Goal: Task Accomplishment & Management: Use online tool/utility

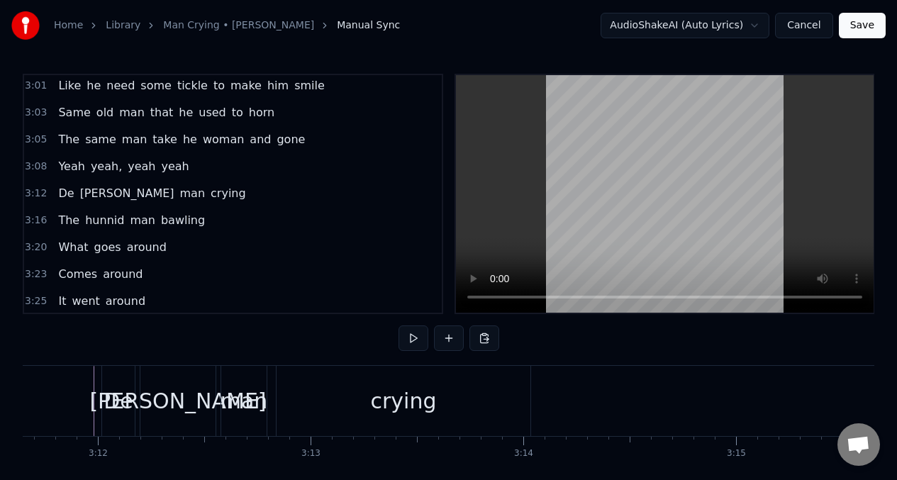
scroll to position [0, 41626]
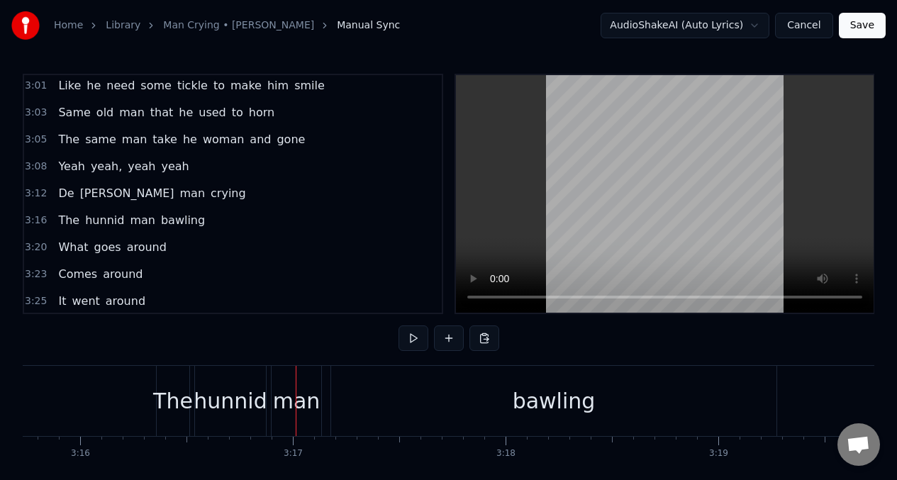
click at [65, 226] on span "The" at bounding box center [69, 220] width 24 height 16
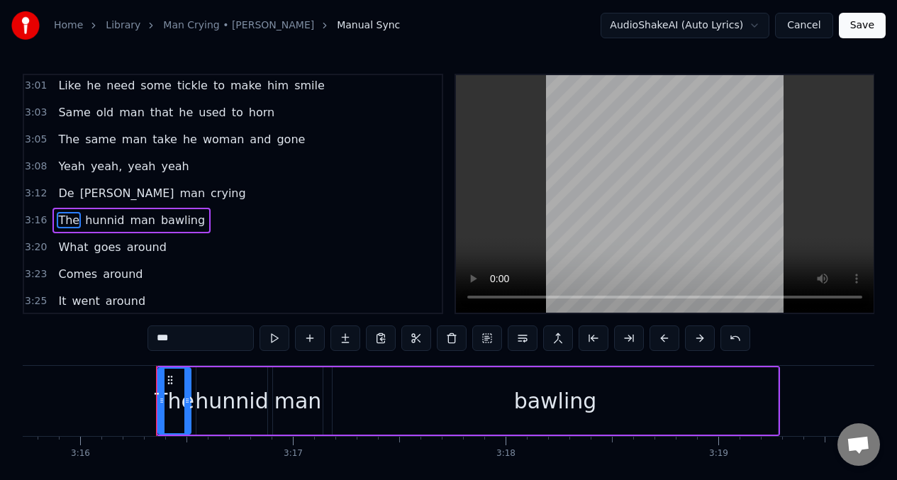
scroll to position [1242, 0]
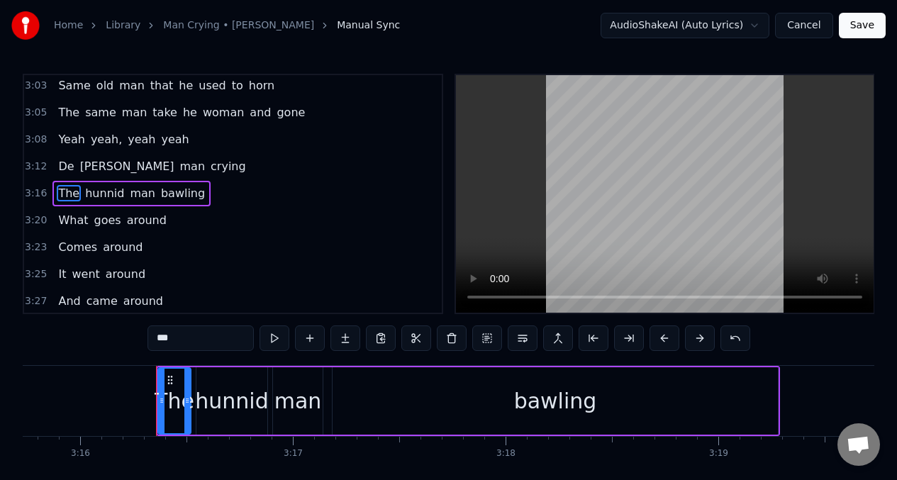
click at [187, 341] on input "***" at bounding box center [200, 338] width 106 height 26
type input "*"
click at [233, 401] on div "hunnid" at bounding box center [231, 401] width 73 height 32
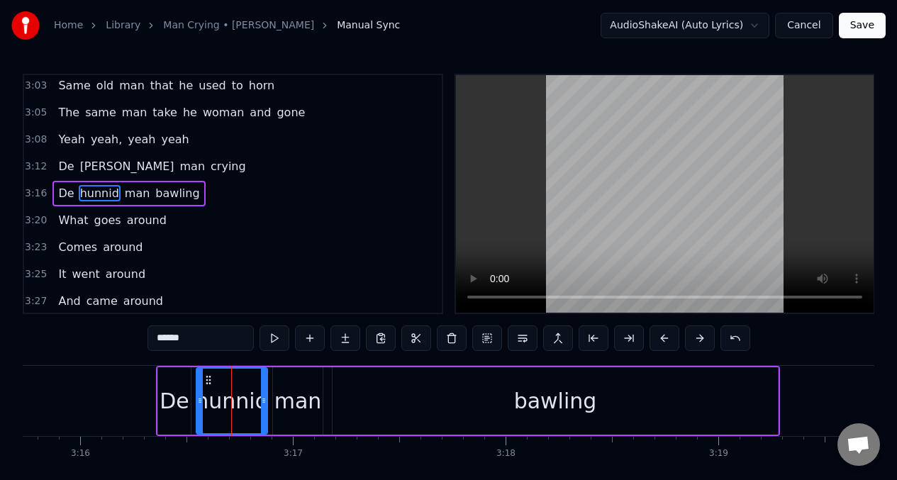
click at [193, 338] on input "******" at bounding box center [200, 338] width 106 height 26
type input "*"
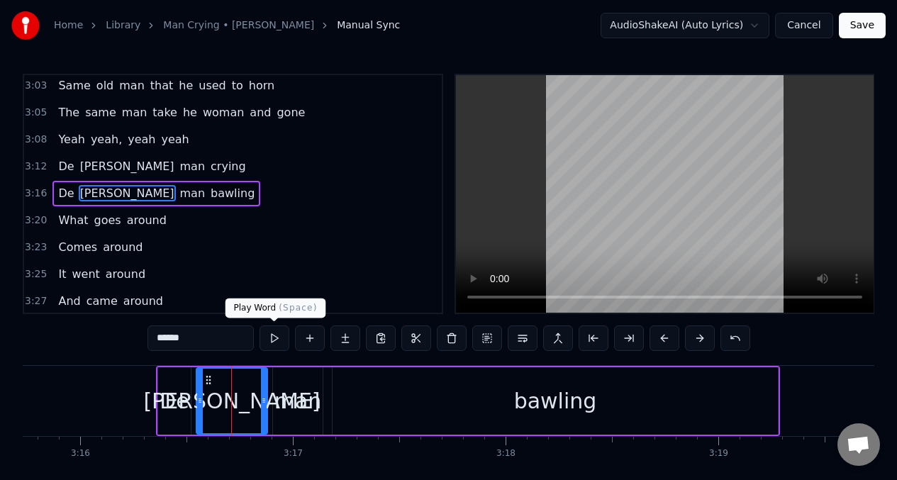
click at [269, 335] on button at bounding box center [274, 338] width 30 height 26
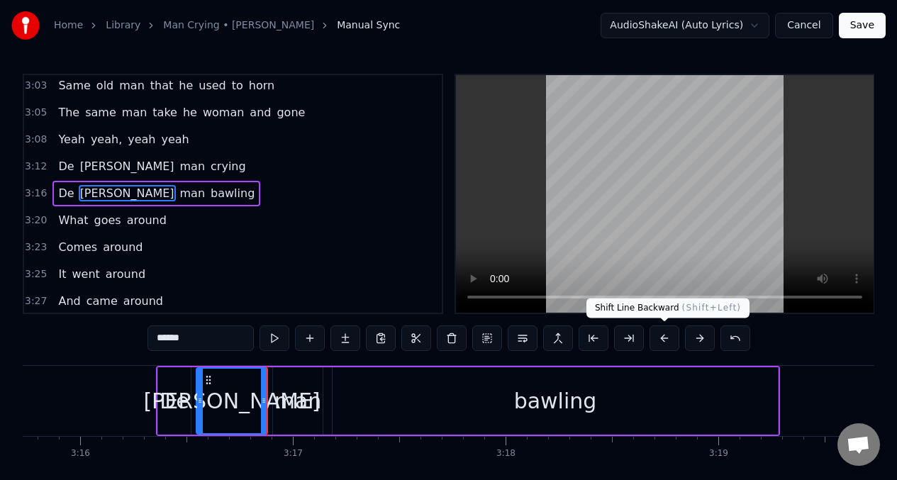
click at [661, 337] on button at bounding box center [664, 338] width 30 height 26
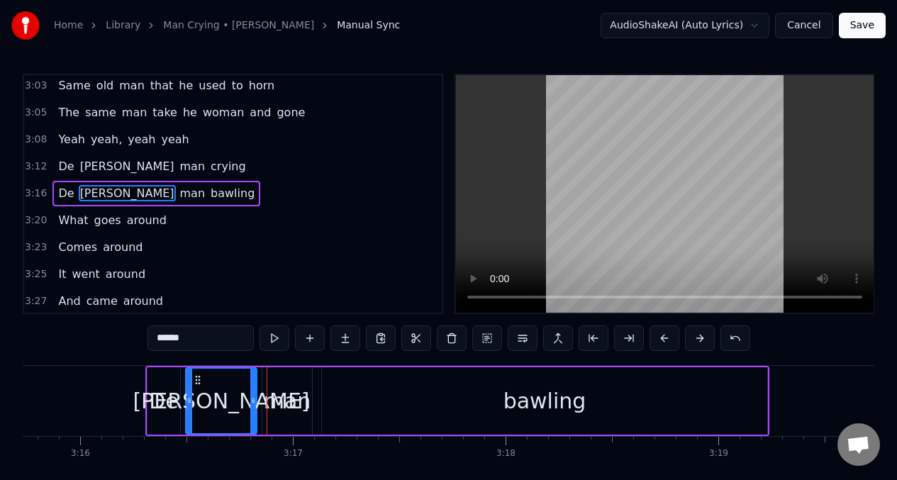
click at [661, 337] on button at bounding box center [664, 338] width 30 height 26
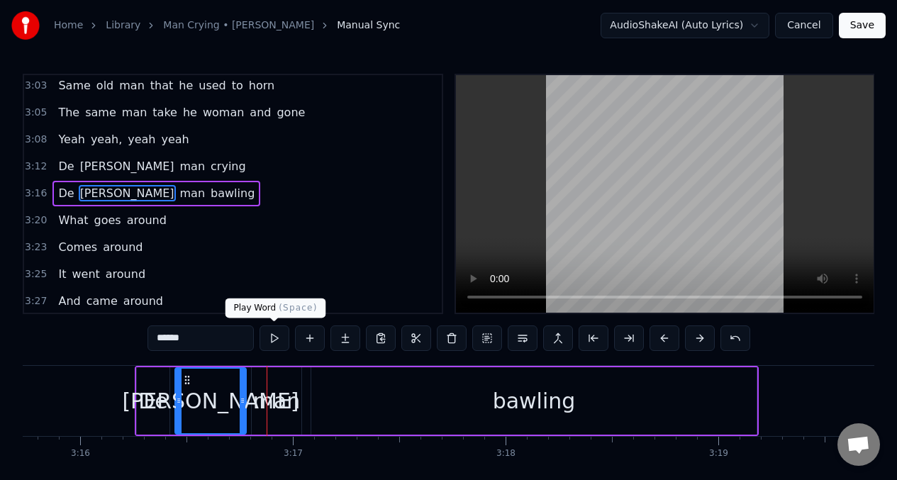
click at [272, 337] on button at bounding box center [274, 338] width 30 height 26
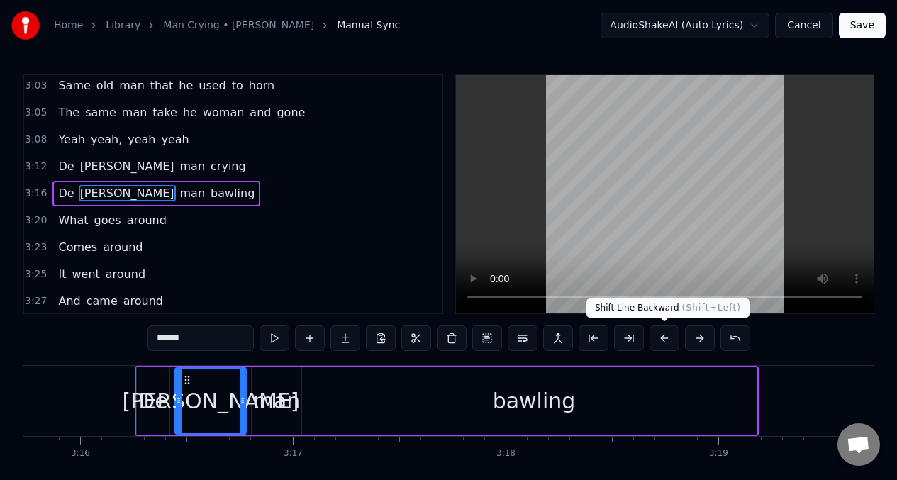
click at [659, 336] on button at bounding box center [664, 338] width 30 height 26
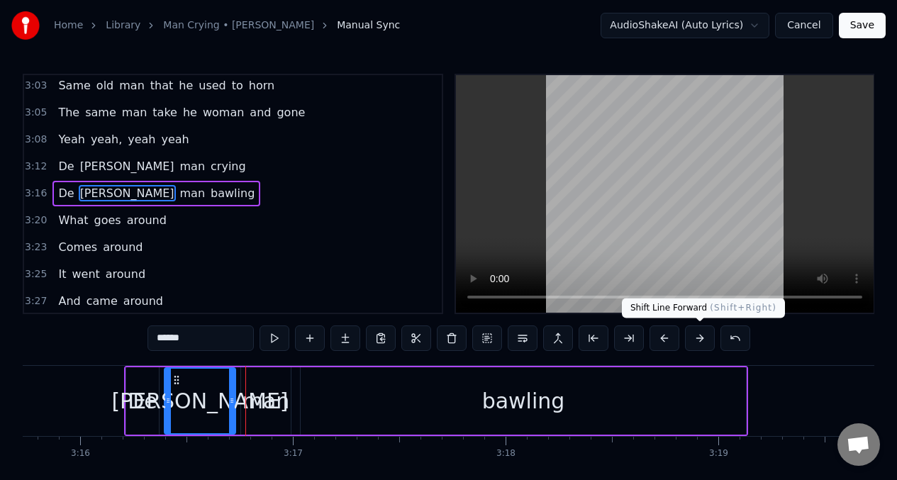
click at [699, 336] on button at bounding box center [700, 338] width 30 height 26
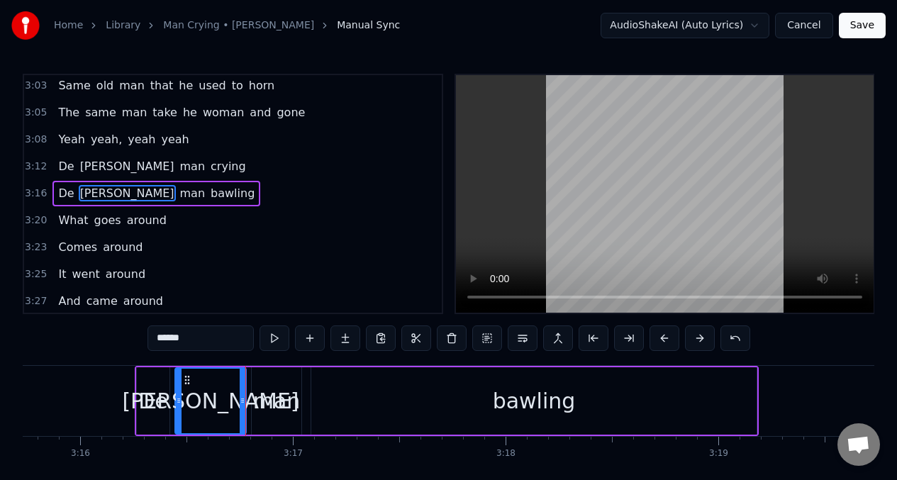
click at [147, 401] on div "De" at bounding box center [153, 401] width 30 height 32
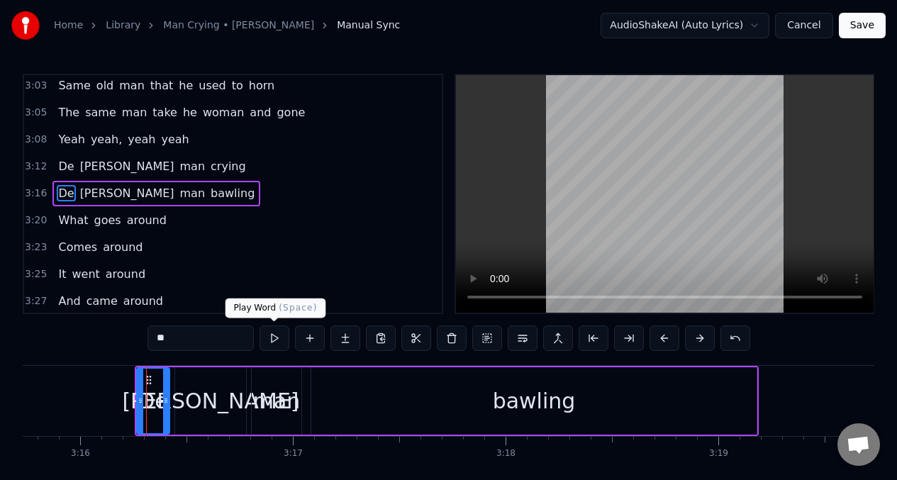
click at [276, 339] on button at bounding box center [274, 338] width 30 height 26
click at [275, 339] on button at bounding box center [274, 338] width 30 height 26
click at [187, 399] on div "[PERSON_NAME]" at bounding box center [210, 401] width 177 height 32
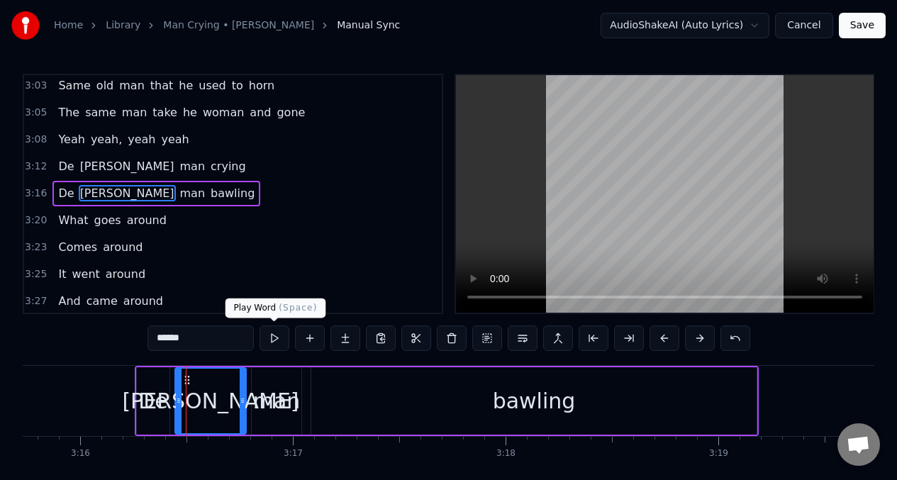
click at [276, 344] on button at bounding box center [274, 338] width 30 height 26
click at [365, 401] on div "bawling" at bounding box center [533, 400] width 445 height 67
type input "*******"
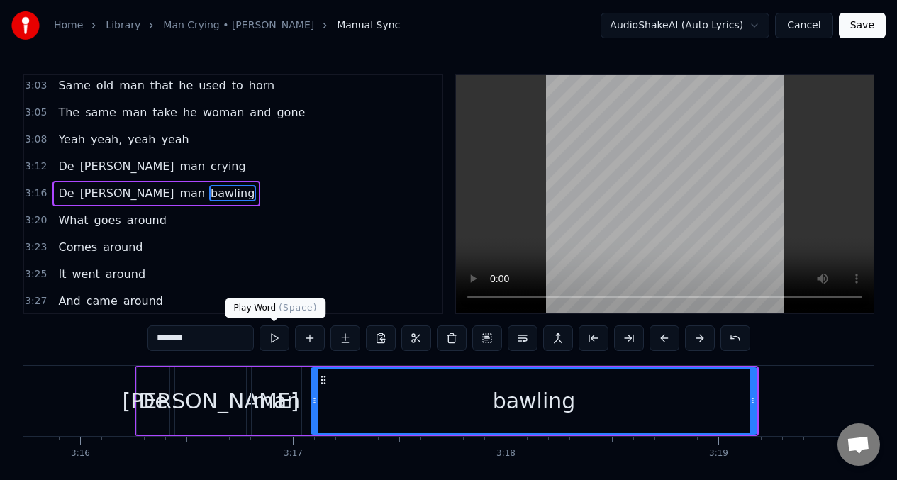
click at [274, 339] on button at bounding box center [274, 338] width 30 height 26
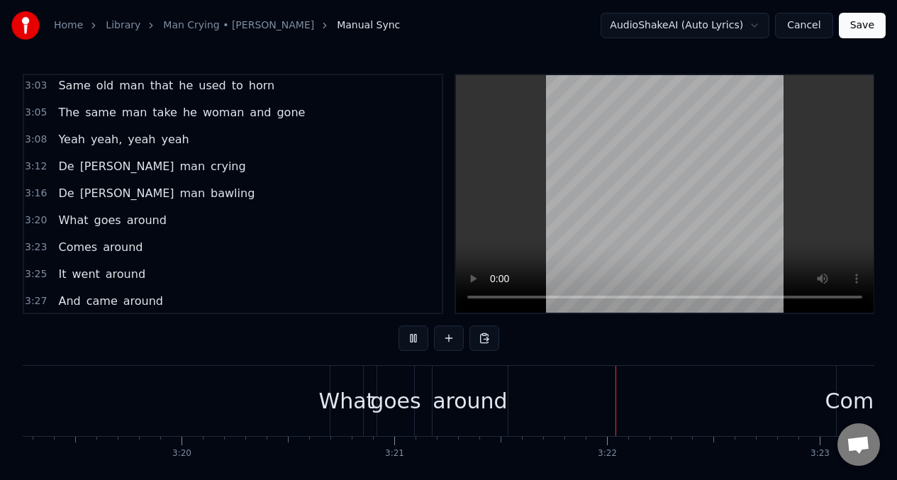
scroll to position [0, 42559]
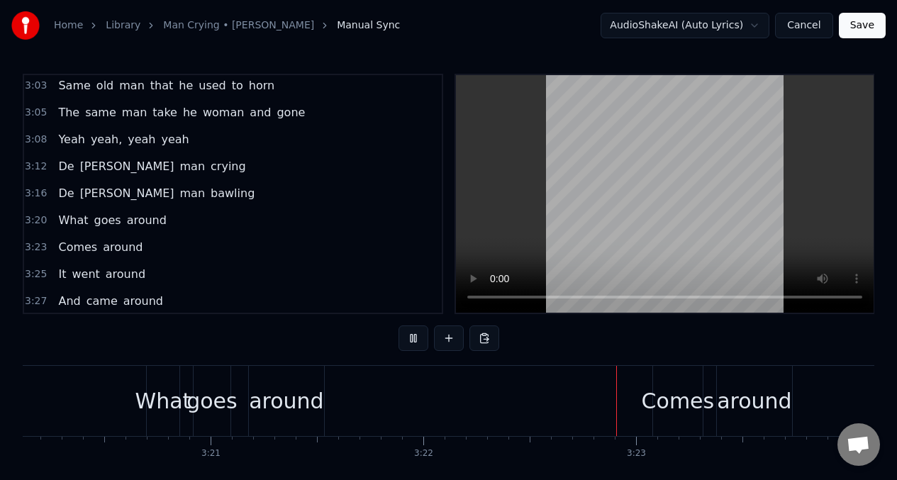
click at [145, 402] on div "What" at bounding box center [163, 401] width 56 height 32
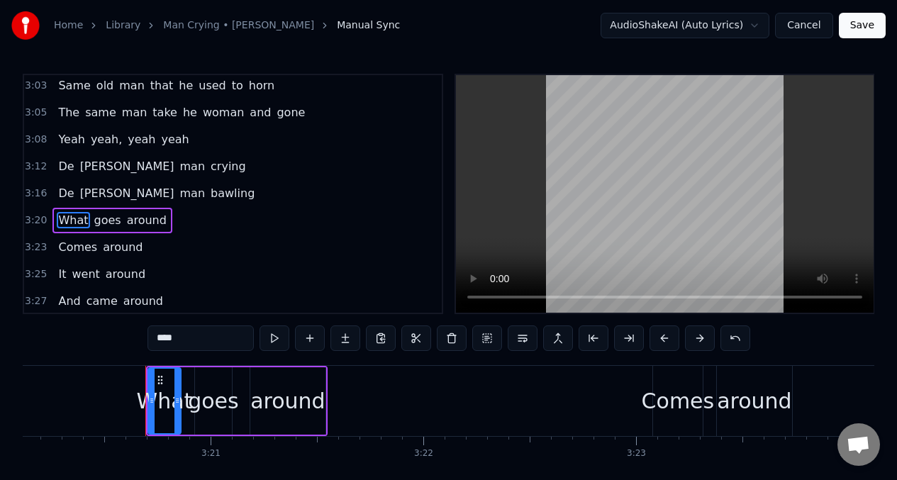
scroll to position [1269, 0]
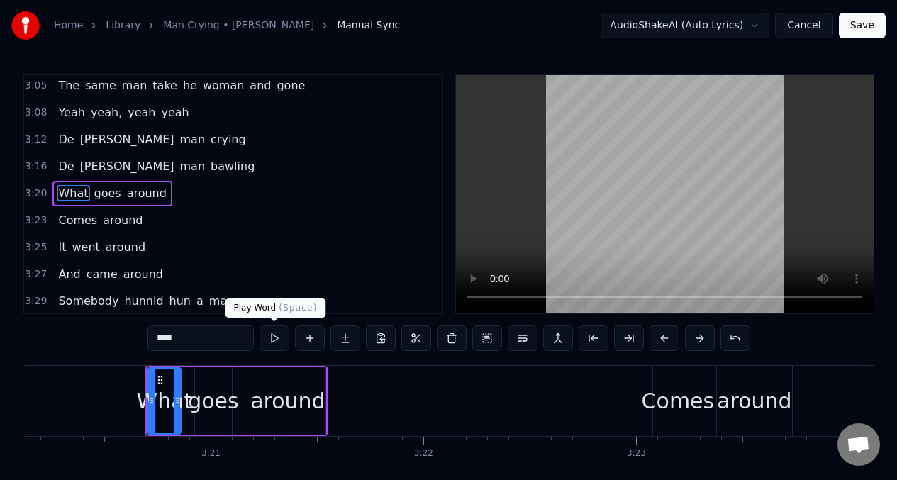
click at [275, 335] on button at bounding box center [274, 338] width 30 height 26
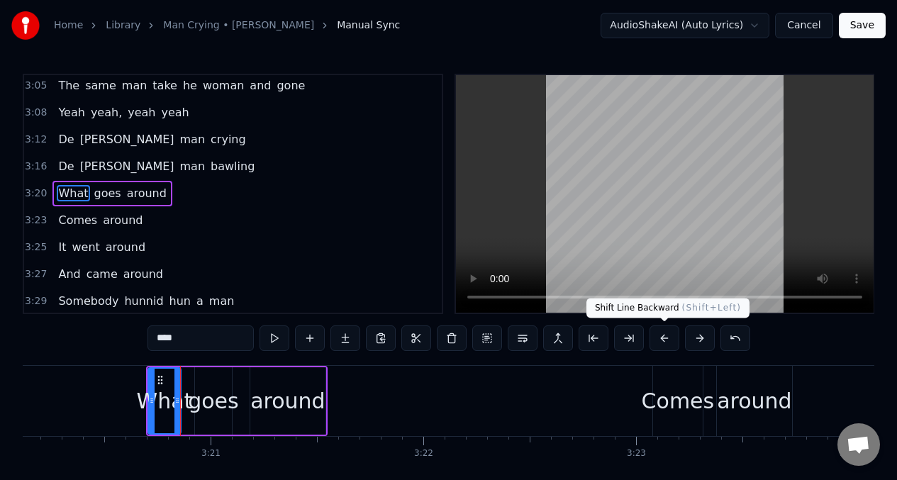
click at [664, 339] on button at bounding box center [664, 338] width 30 height 26
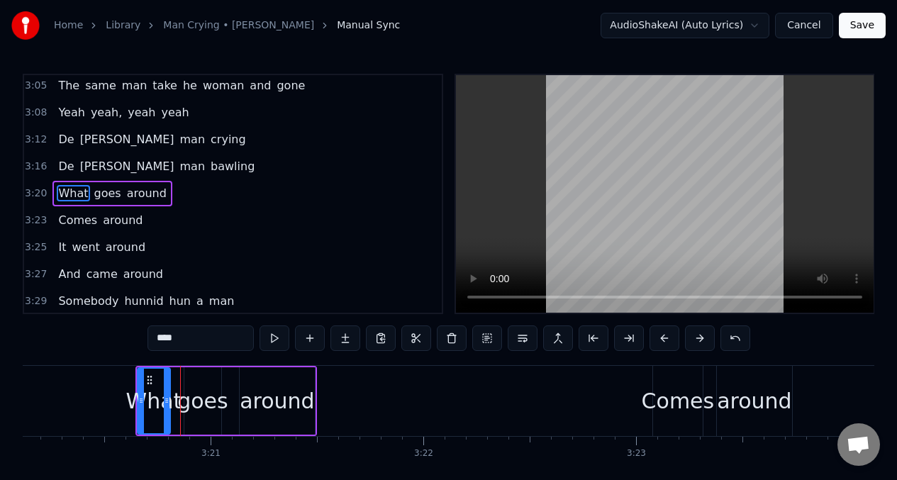
click at [62, 200] on span "What" at bounding box center [73, 193] width 33 height 16
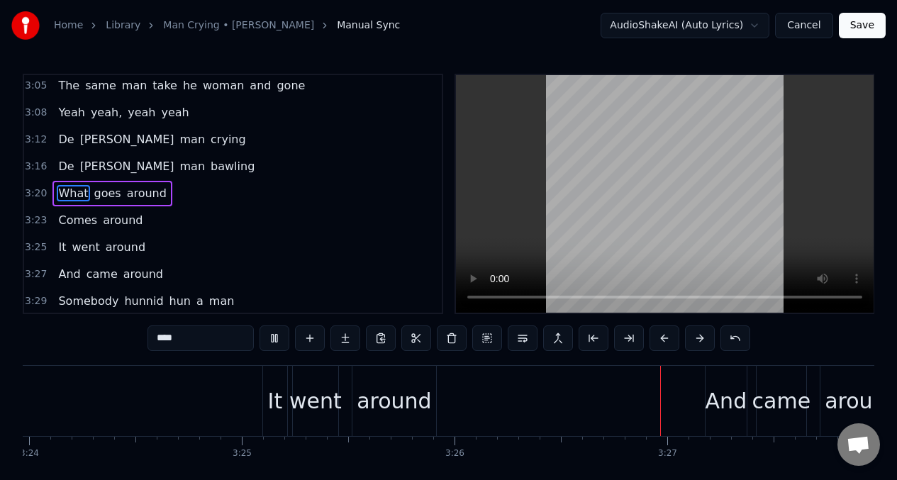
scroll to position [0, 43477]
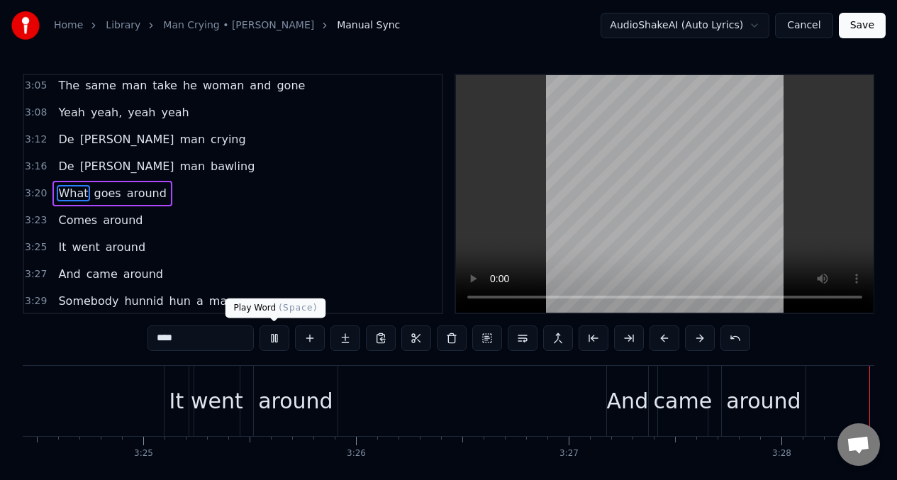
click at [274, 338] on button at bounding box center [274, 338] width 30 height 26
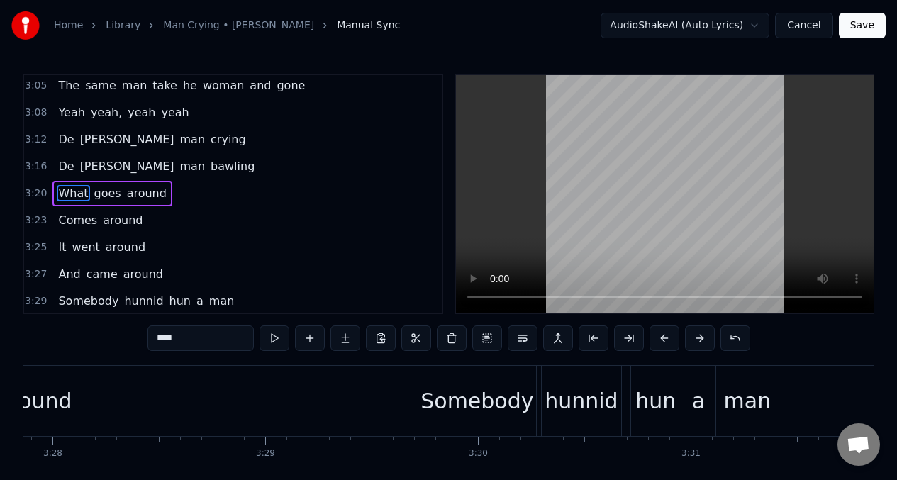
click at [63, 249] on span "It" at bounding box center [62, 247] width 11 height 16
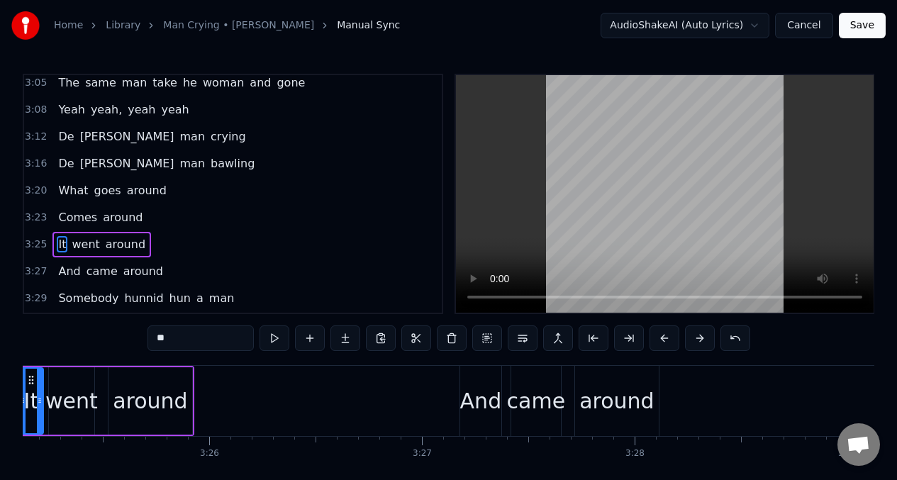
scroll to position [0, 43547]
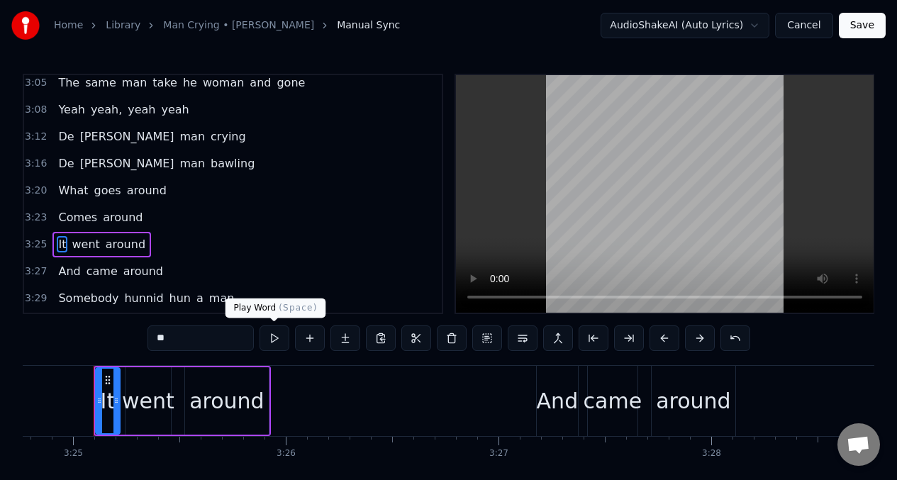
click at [272, 338] on button at bounding box center [274, 338] width 30 height 26
click at [230, 403] on div "around" at bounding box center [226, 401] width 74 height 32
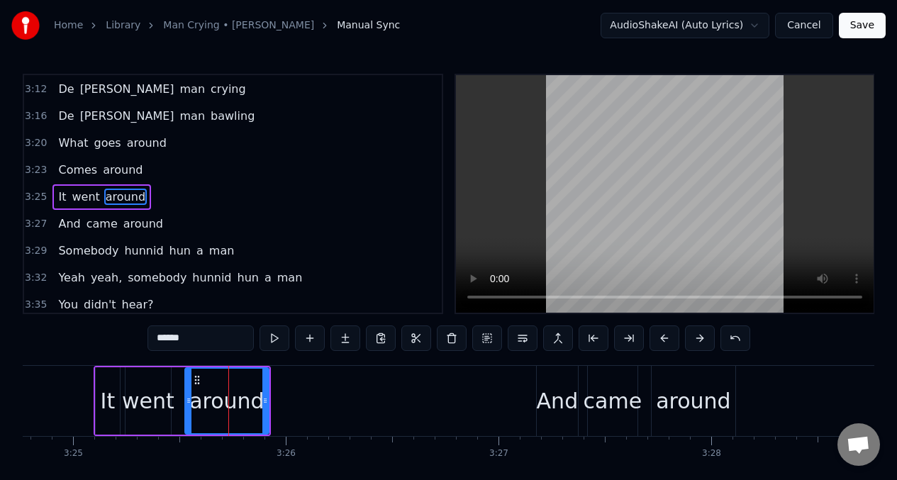
scroll to position [1323, 0]
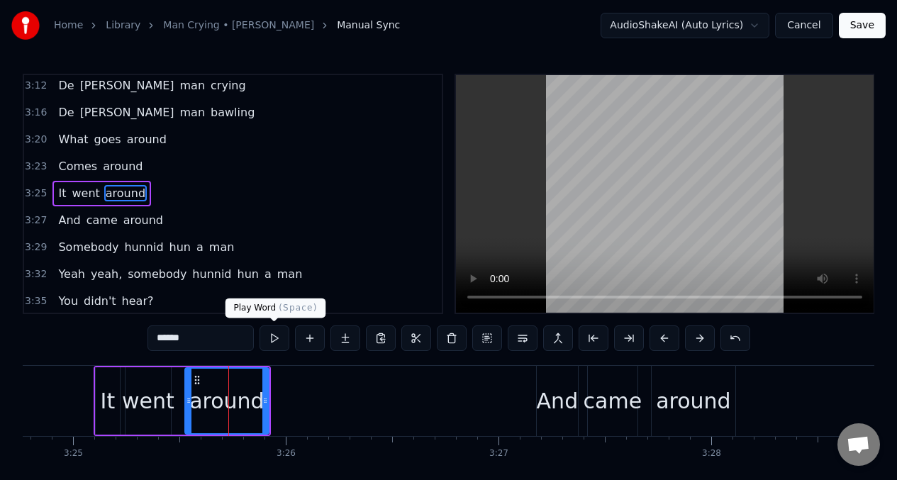
click at [269, 342] on button at bounding box center [274, 338] width 30 height 26
click at [147, 401] on div "went" at bounding box center [148, 401] width 52 height 32
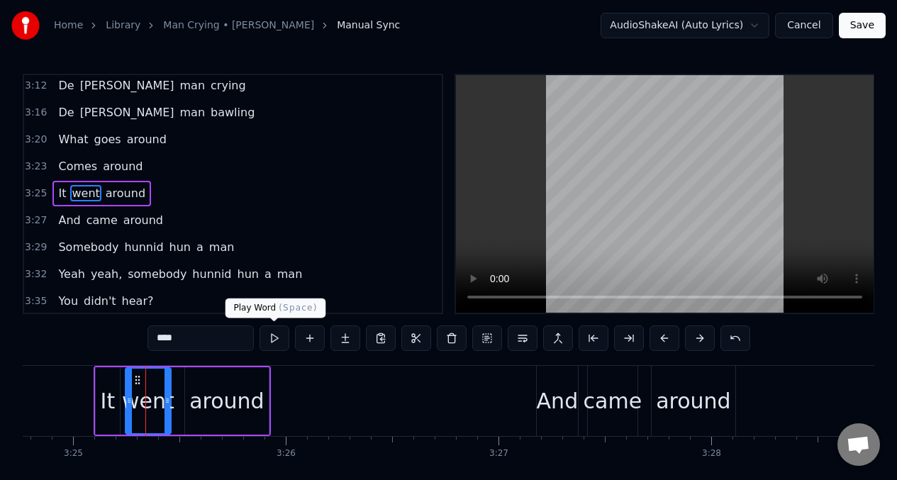
click at [277, 342] on button at bounding box center [274, 338] width 30 height 26
click at [276, 343] on button at bounding box center [274, 338] width 30 height 26
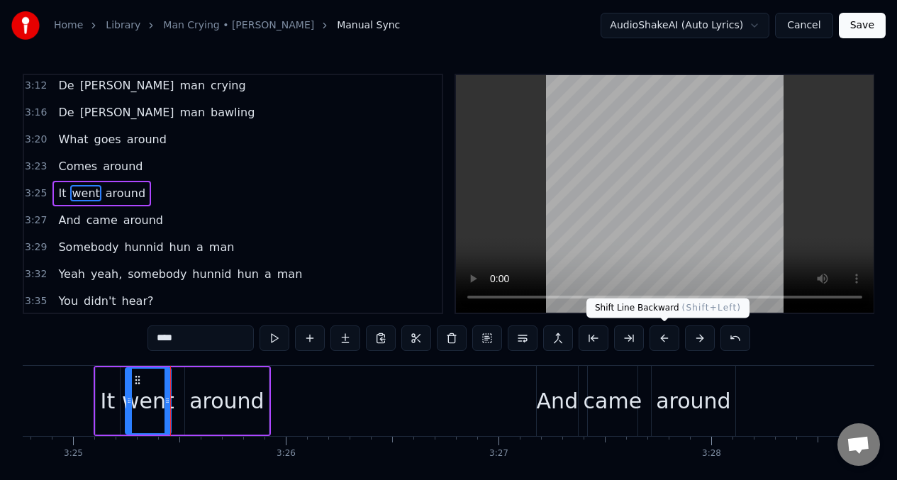
click at [665, 340] on button at bounding box center [664, 338] width 30 height 26
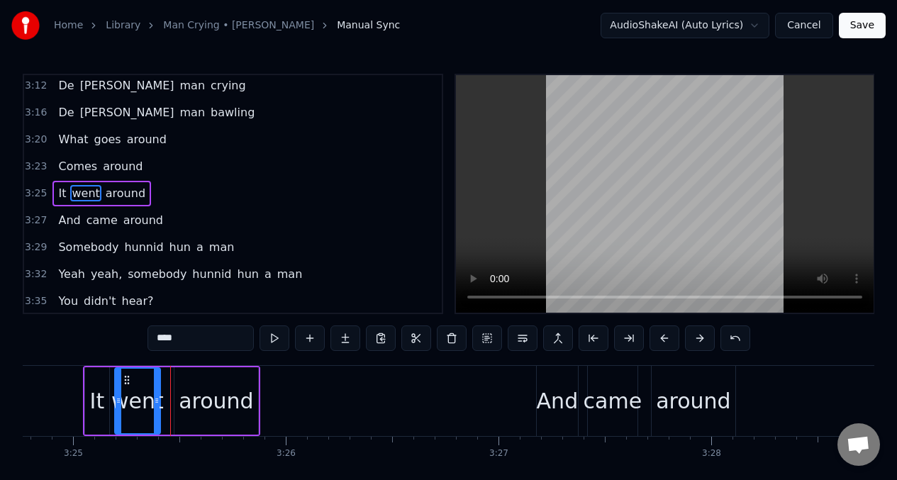
click at [63, 227] on span "And" at bounding box center [69, 220] width 25 height 16
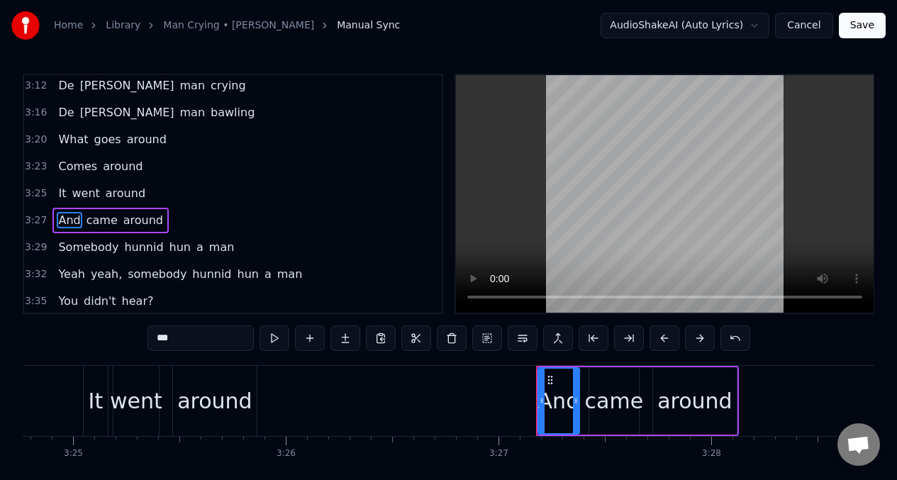
scroll to position [1350, 0]
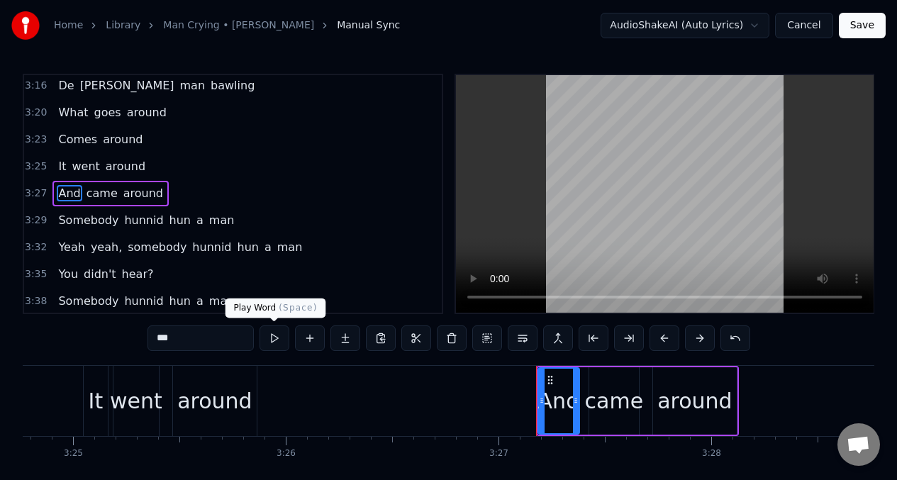
click at [276, 336] on button at bounding box center [274, 338] width 30 height 26
click at [619, 408] on div "came" at bounding box center [614, 401] width 59 height 32
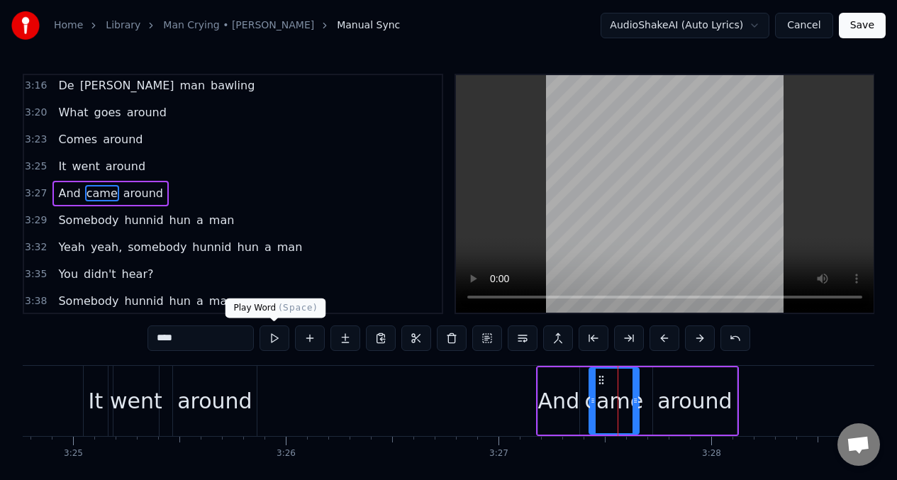
click at [271, 342] on button at bounding box center [274, 338] width 30 height 26
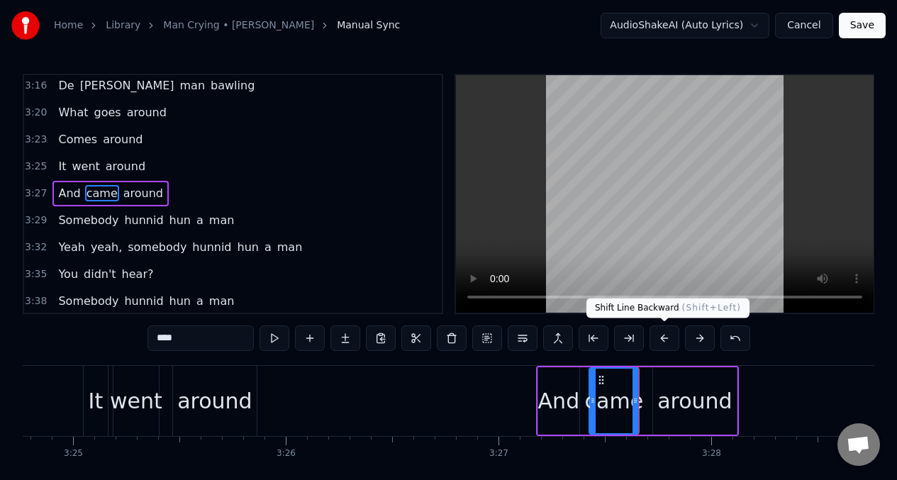
click at [659, 339] on button at bounding box center [664, 338] width 30 height 26
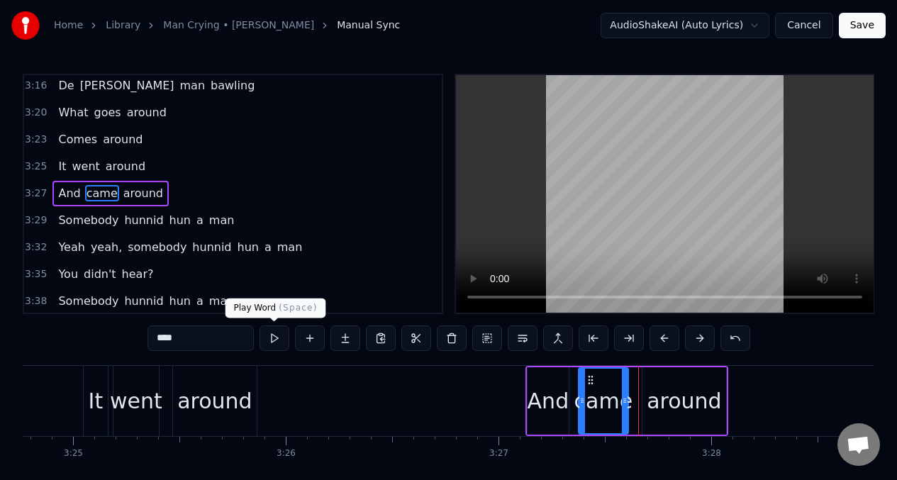
click at [274, 340] on button at bounding box center [274, 338] width 30 height 26
click at [65, 219] on span "Somebody" at bounding box center [88, 220] width 63 height 16
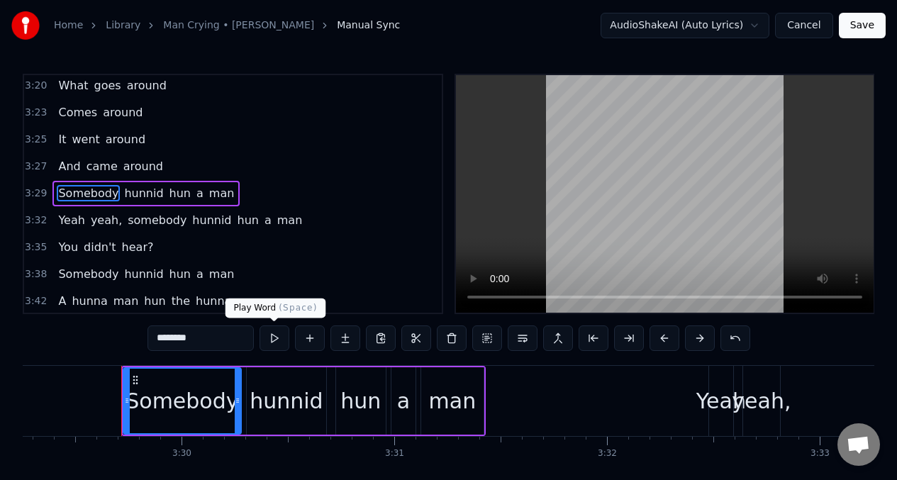
scroll to position [0, 44530]
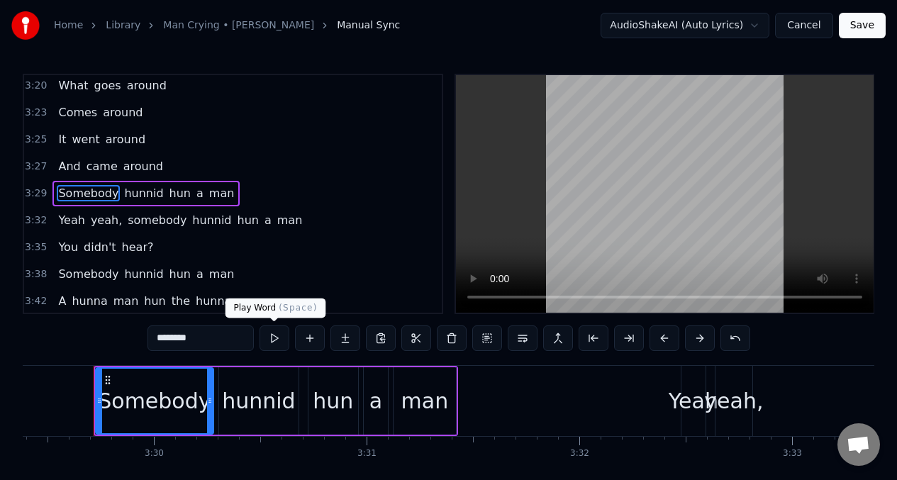
click at [270, 335] on button at bounding box center [274, 338] width 30 height 26
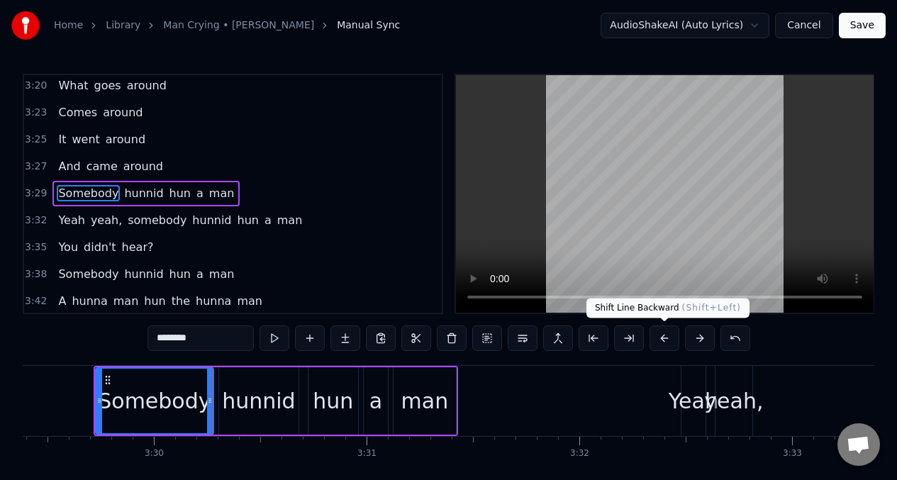
click at [663, 342] on button at bounding box center [664, 338] width 30 height 26
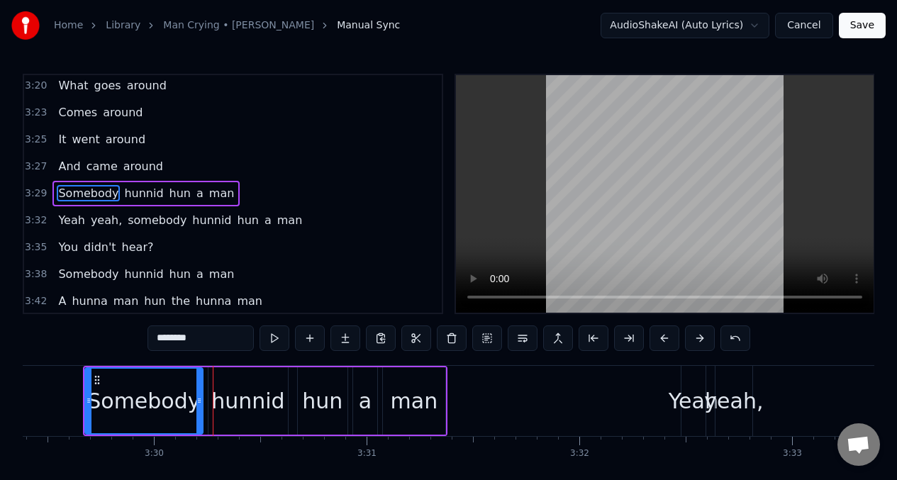
drag, startPoint x: 663, startPoint y: 342, endPoint x: 651, endPoint y: 342, distance: 12.1
click at [662, 342] on button at bounding box center [664, 338] width 30 height 26
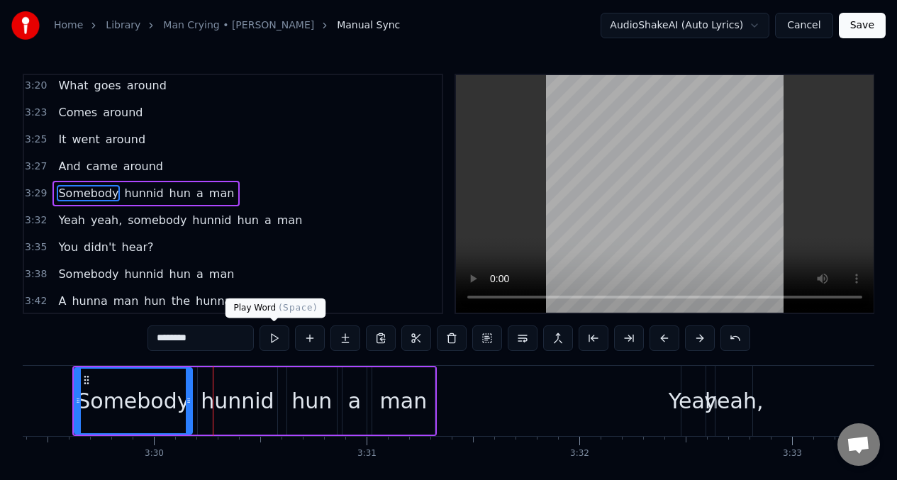
click at [273, 338] on button at bounding box center [274, 338] width 30 height 26
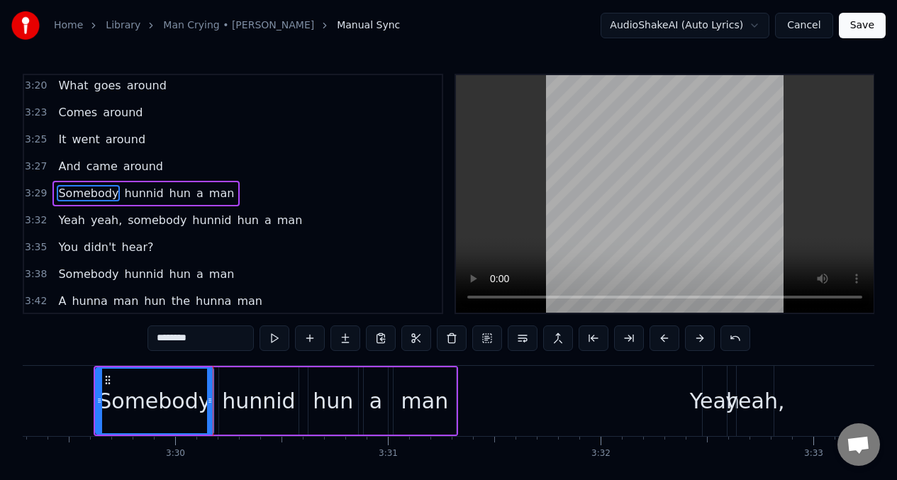
click at [259, 405] on div "hunnid" at bounding box center [258, 401] width 73 height 32
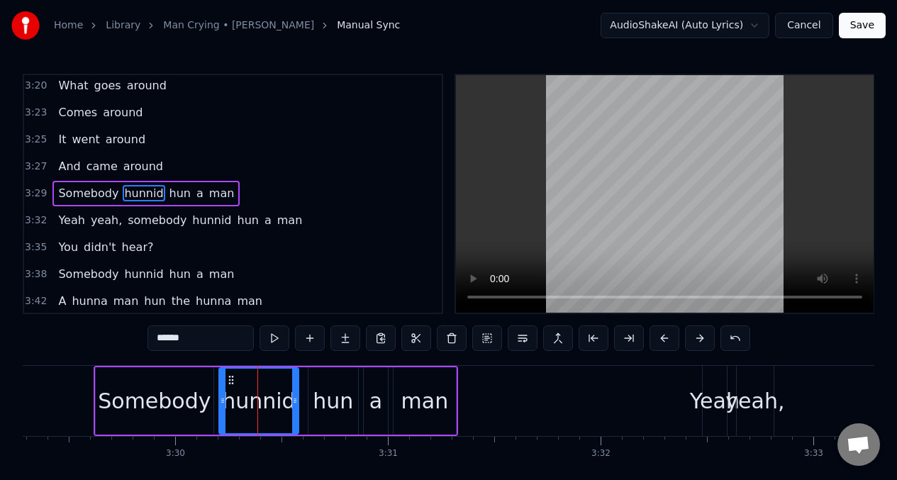
click at [198, 347] on input "******" at bounding box center [200, 338] width 106 height 26
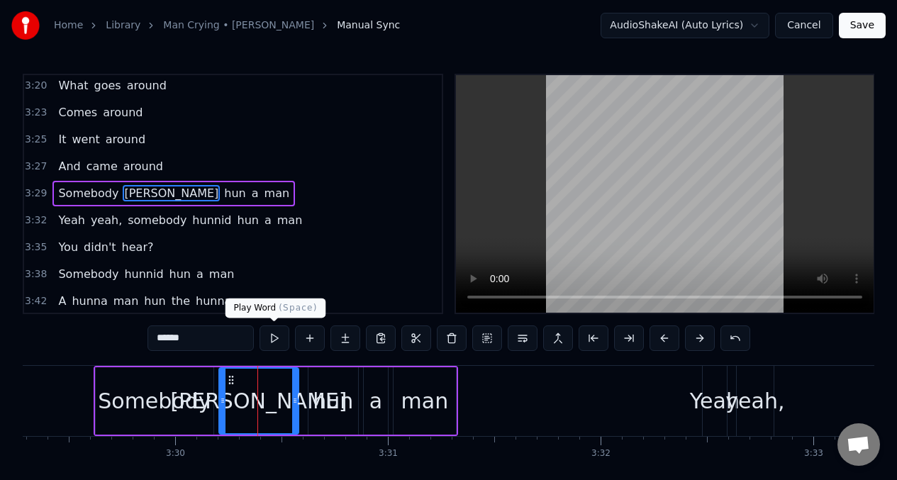
click at [272, 340] on button at bounding box center [274, 338] width 30 height 26
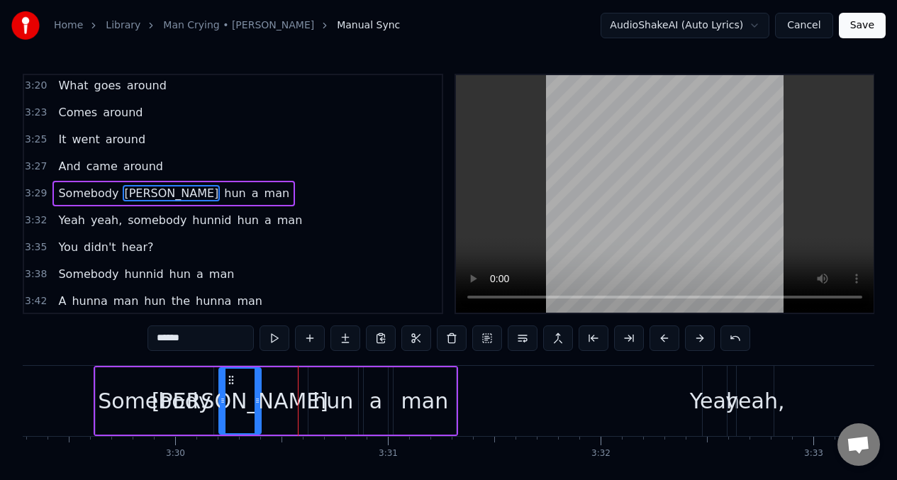
drag, startPoint x: 293, startPoint y: 391, endPoint x: 208, endPoint y: 365, distance: 88.8
click at [255, 393] on div at bounding box center [257, 401] width 6 height 65
click at [272, 340] on button at bounding box center [274, 338] width 30 height 26
click at [237, 380] on icon at bounding box center [234, 379] width 11 height 11
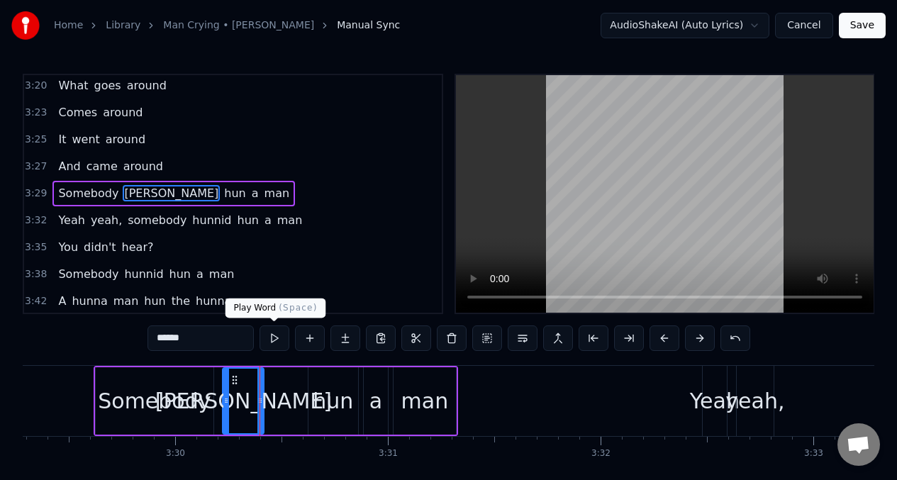
click at [275, 342] on button at bounding box center [274, 338] width 30 height 26
click at [197, 340] on input "******" at bounding box center [200, 338] width 106 height 26
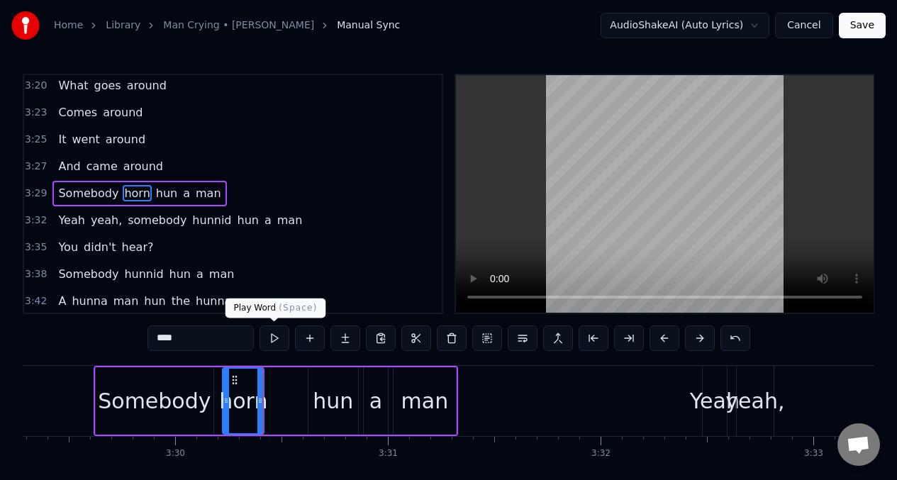
click at [275, 343] on button at bounding box center [274, 338] width 30 height 26
click at [164, 390] on div "Somebody" at bounding box center [154, 401] width 113 height 32
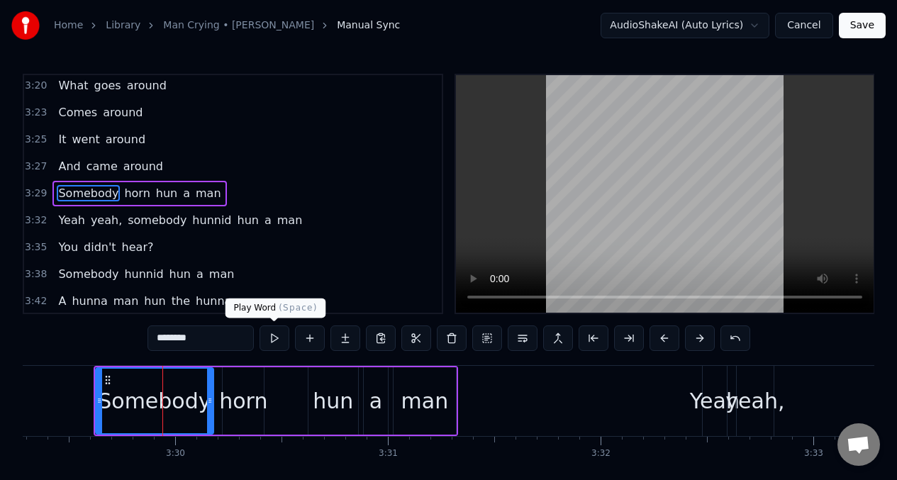
click at [273, 346] on button at bounding box center [274, 338] width 30 height 26
click at [271, 341] on button at bounding box center [274, 338] width 30 height 26
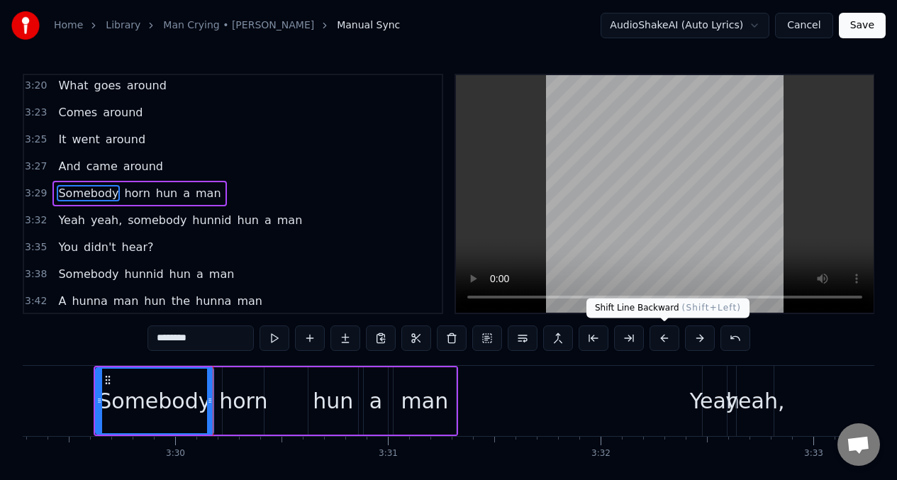
click at [664, 336] on button at bounding box center [664, 338] width 30 height 26
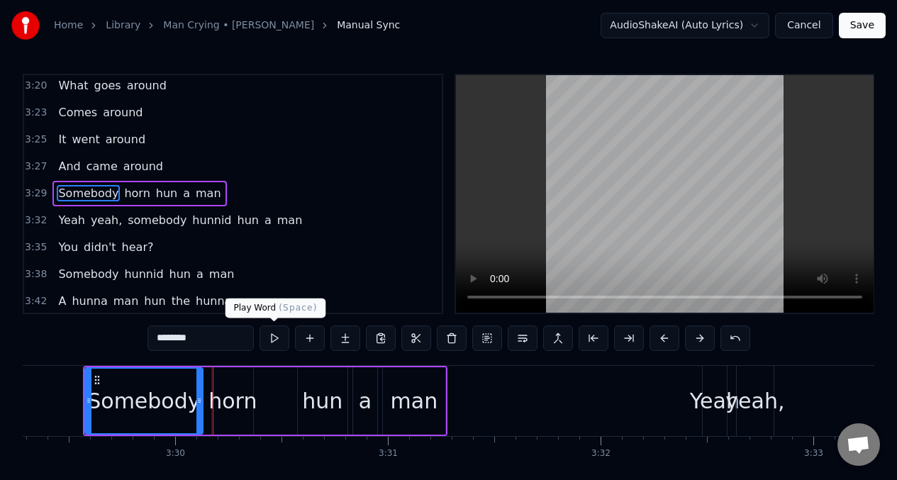
click at [272, 337] on button at bounding box center [274, 338] width 30 height 26
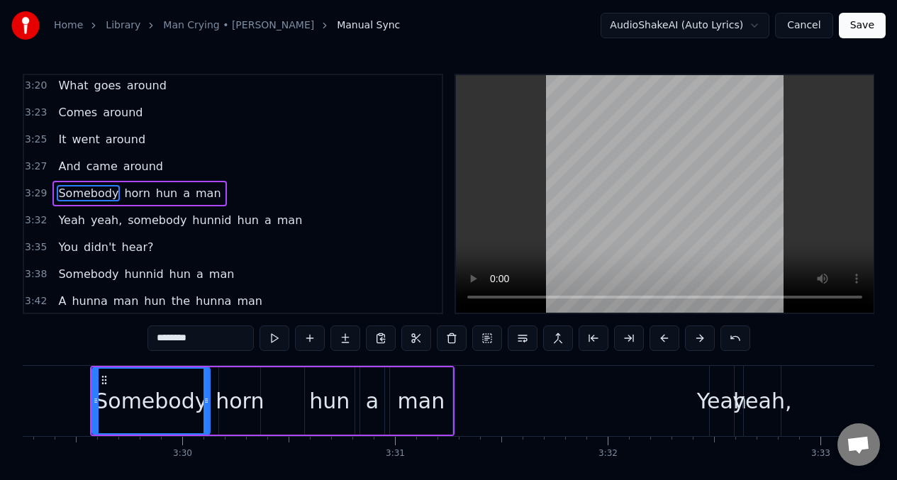
click at [237, 401] on div "horn" at bounding box center [240, 401] width 48 height 32
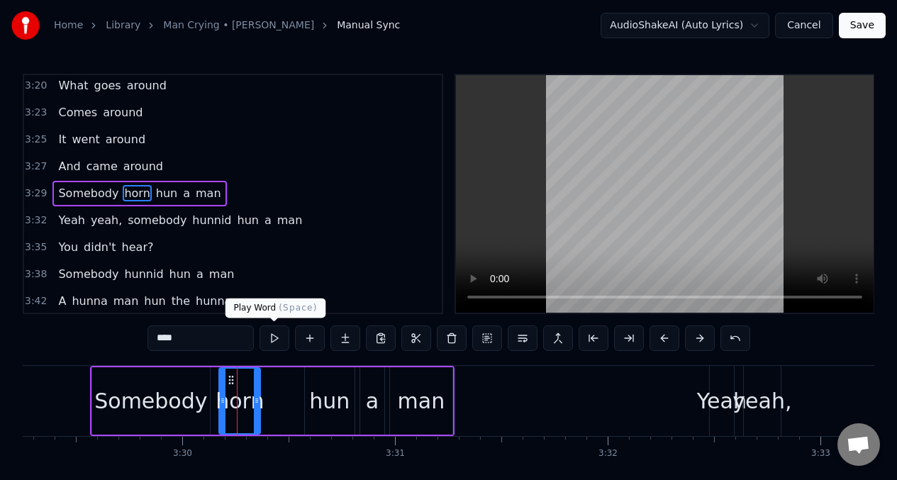
click at [272, 343] on button at bounding box center [274, 338] width 30 height 26
click at [269, 344] on button at bounding box center [274, 338] width 30 height 26
click at [169, 404] on div "Somebody" at bounding box center [150, 401] width 113 height 32
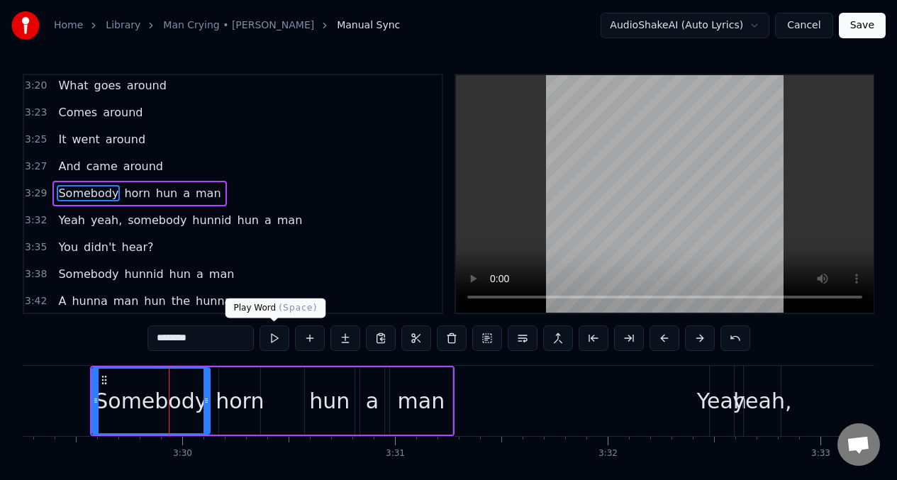
click at [270, 337] on button at bounding box center [274, 338] width 30 height 26
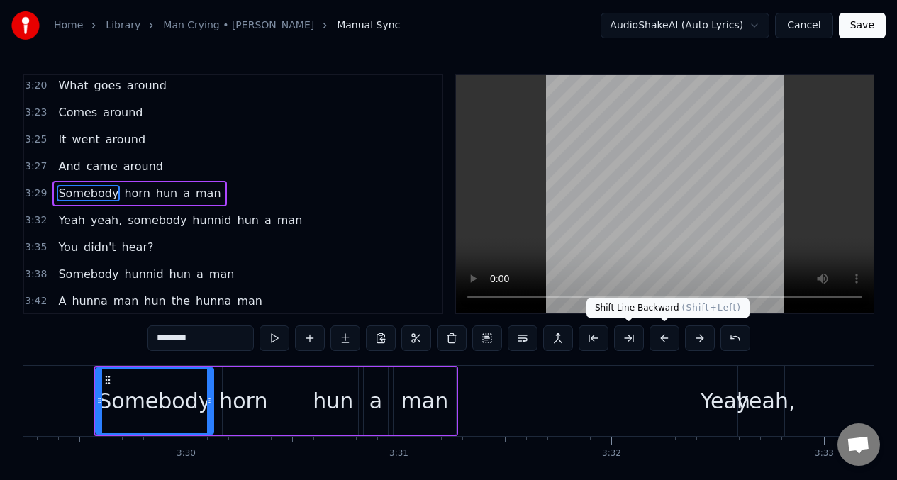
click at [659, 335] on button at bounding box center [664, 338] width 30 height 26
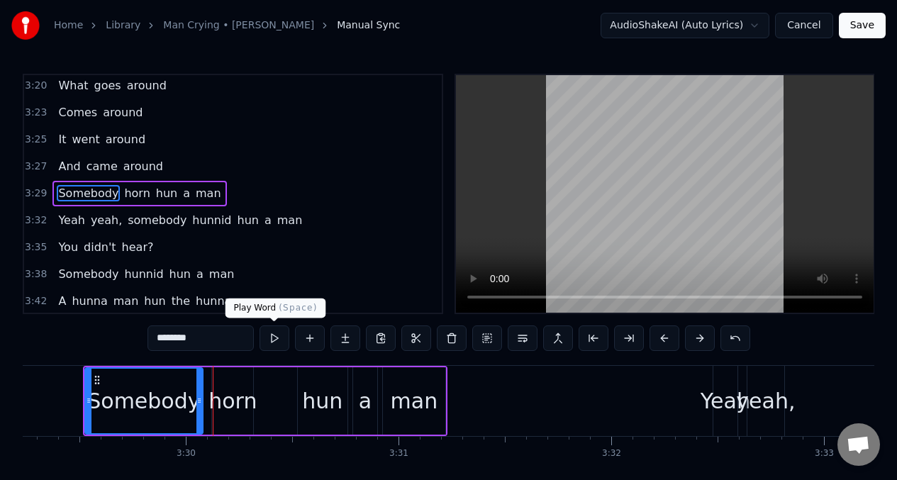
click at [282, 340] on button at bounding box center [274, 338] width 30 height 26
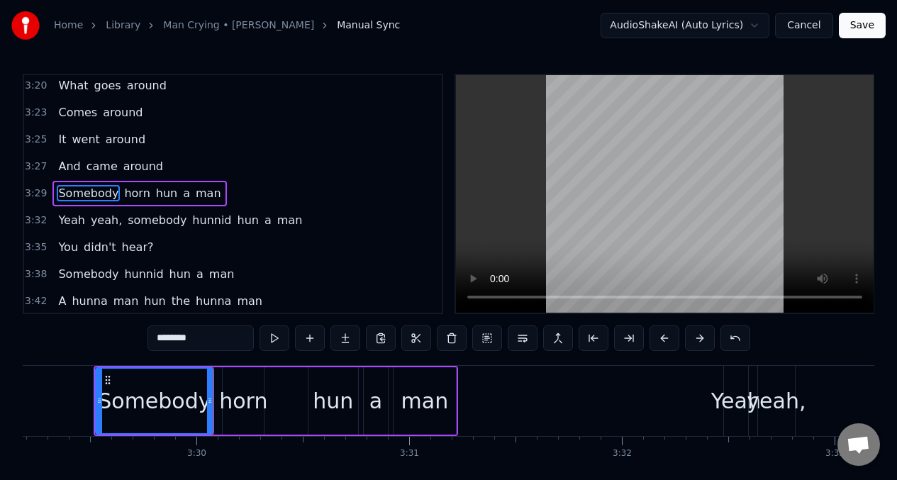
click at [245, 414] on div "horn" at bounding box center [243, 401] width 48 height 32
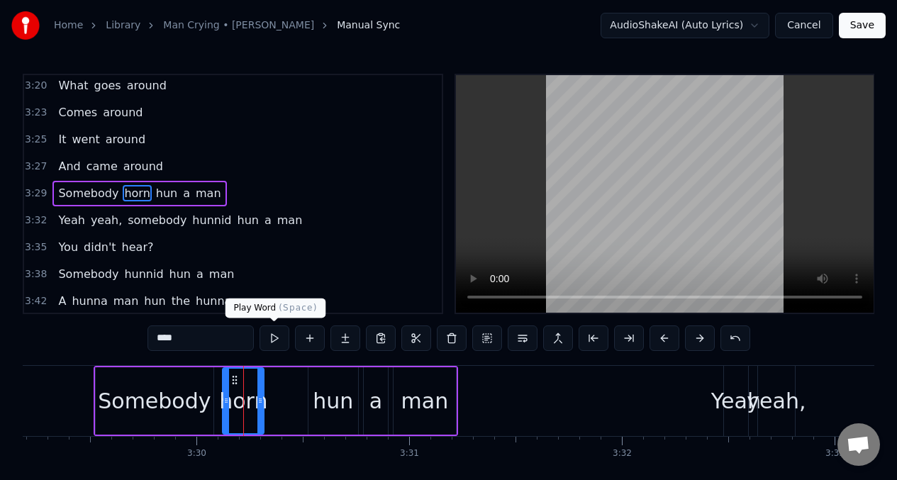
click at [272, 339] on button at bounding box center [274, 338] width 30 height 26
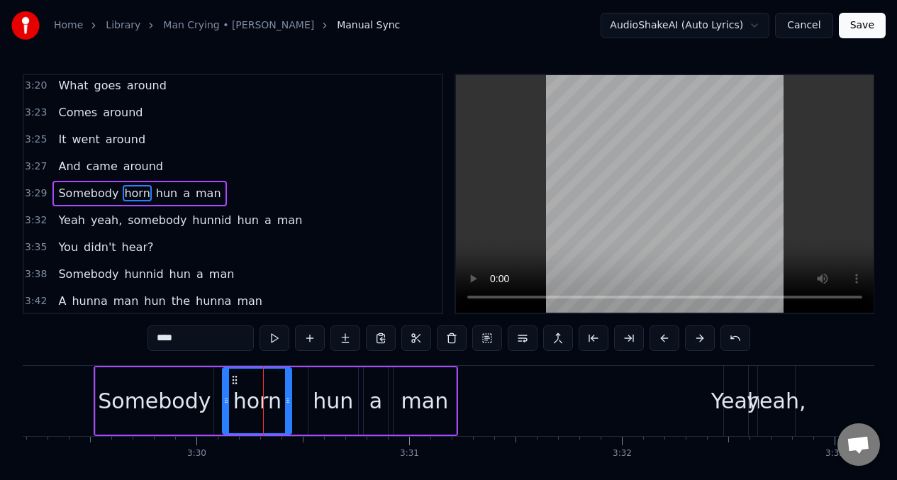
drag, startPoint x: 261, startPoint y: 397, endPoint x: 276, endPoint y: 376, distance: 25.8
click at [291, 392] on div at bounding box center [288, 401] width 6 height 65
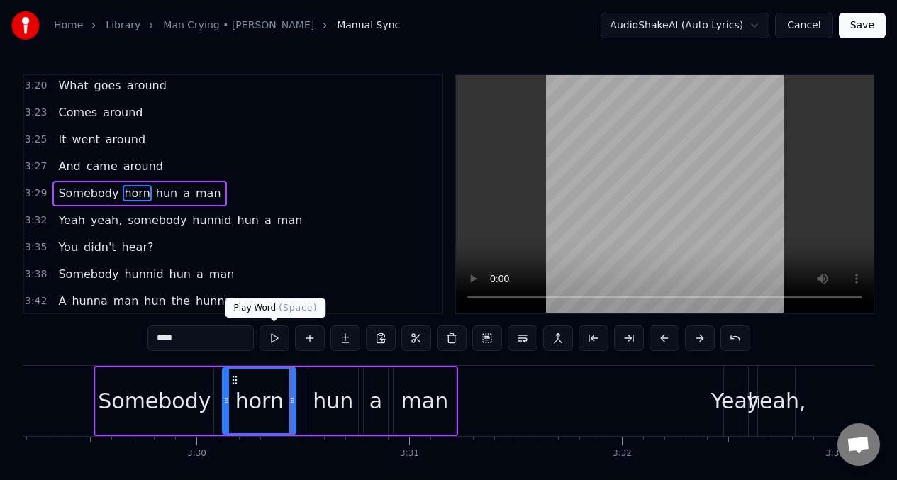
click at [272, 336] on button at bounding box center [274, 338] width 30 height 26
click at [271, 336] on button at bounding box center [274, 338] width 30 height 26
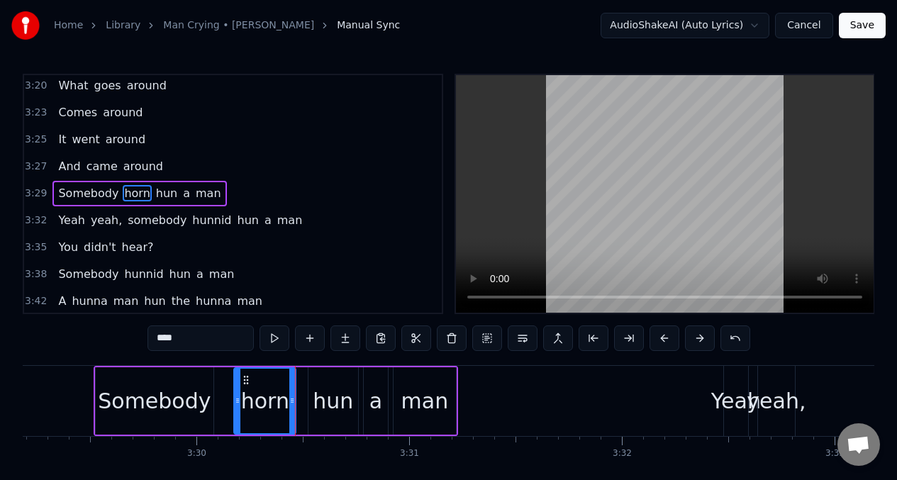
drag, startPoint x: 226, startPoint y: 401, endPoint x: 238, endPoint y: 398, distance: 12.4
click at [238, 398] on icon at bounding box center [238, 400] width 6 height 11
click at [272, 338] on button at bounding box center [274, 338] width 30 height 26
click at [197, 391] on div "Somebody" at bounding box center [154, 401] width 113 height 32
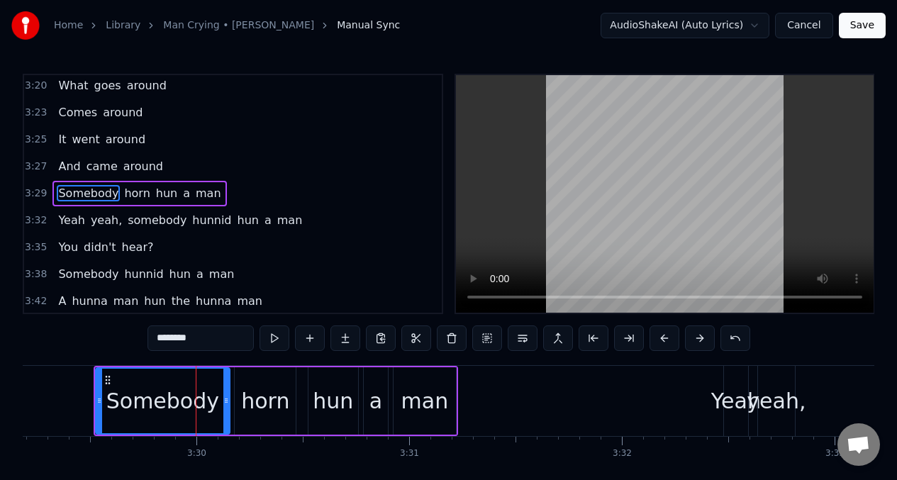
drag, startPoint x: 208, startPoint y: 391, endPoint x: 224, endPoint y: 391, distance: 16.3
click at [224, 391] on div at bounding box center [226, 401] width 6 height 65
click at [269, 340] on button at bounding box center [274, 338] width 30 height 26
drag, startPoint x: 228, startPoint y: 391, endPoint x: 223, endPoint y: 375, distance: 16.9
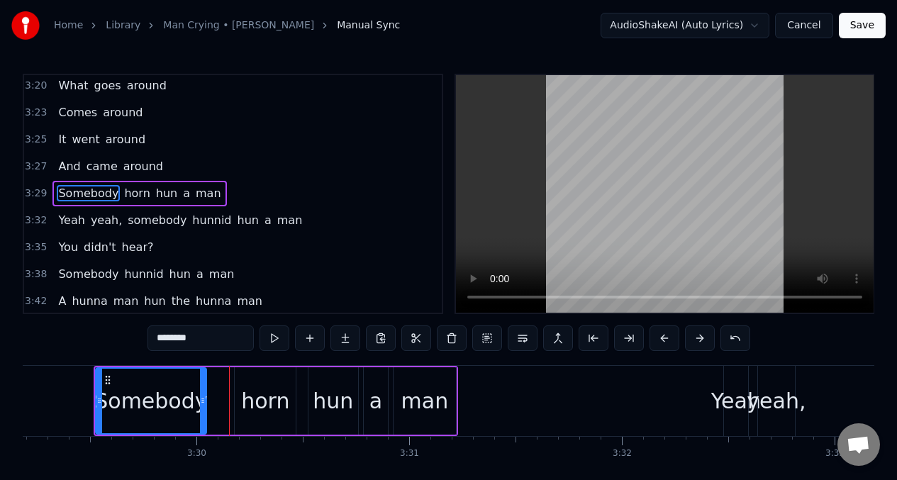
click at [203, 389] on div at bounding box center [203, 401] width 6 height 65
click at [272, 340] on button at bounding box center [274, 338] width 30 height 26
click at [271, 341] on button at bounding box center [274, 338] width 30 height 26
click at [263, 392] on div "horn" at bounding box center [265, 401] width 48 height 32
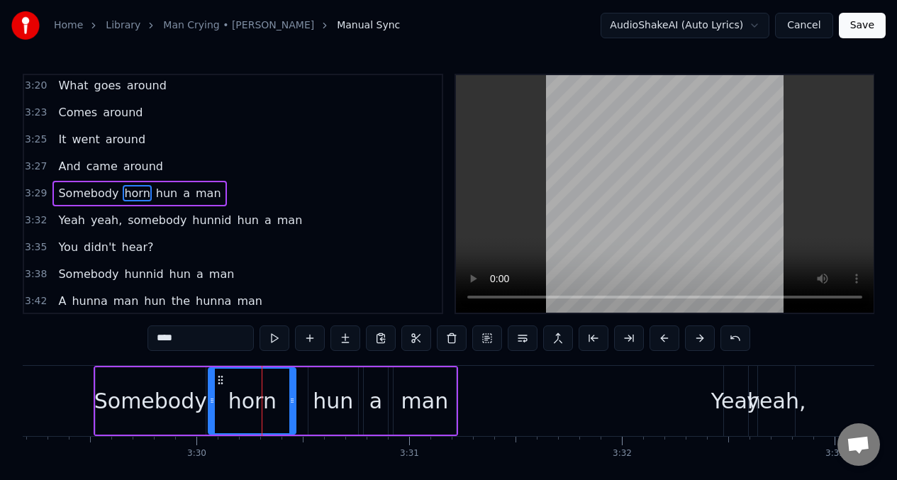
drag, startPoint x: 228, startPoint y: 388, endPoint x: 212, endPoint y: 386, distance: 16.5
click at [212, 386] on div at bounding box center [212, 401] width 6 height 65
click at [272, 337] on button at bounding box center [274, 338] width 30 height 26
drag, startPoint x: 212, startPoint y: 396, endPoint x: 223, endPoint y: 396, distance: 11.3
click at [223, 396] on icon at bounding box center [223, 400] width 6 height 11
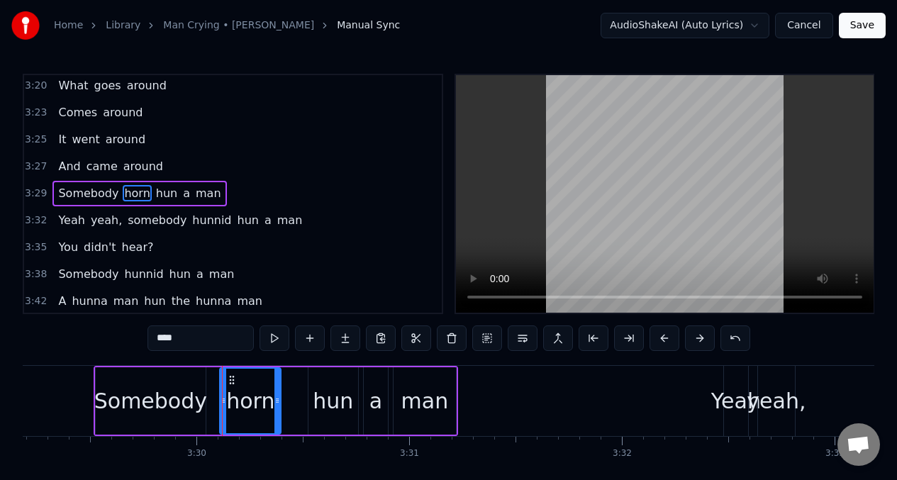
drag, startPoint x: 294, startPoint y: 390, endPoint x: 279, endPoint y: 391, distance: 15.0
click at [279, 391] on div at bounding box center [277, 401] width 6 height 65
click at [325, 393] on div "hun" at bounding box center [333, 401] width 40 height 32
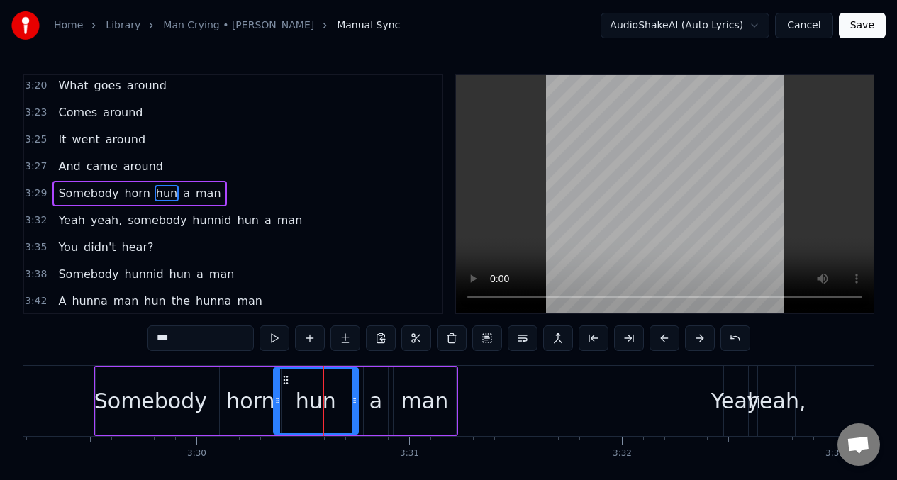
drag, startPoint x: 311, startPoint y: 389, endPoint x: 277, endPoint y: 386, distance: 33.4
click at [276, 387] on div at bounding box center [277, 401] width 6 height 65
click at [271, 335] on button at bounding box center [274, 338] width 30 height 26
drag, startPoint x: 354, startPoint y: 383, endPoint x: 301, endPoint y: 384, distance: 53.2
click at [301, 384] on div at bounding box center [301, 401] width 6 height 65
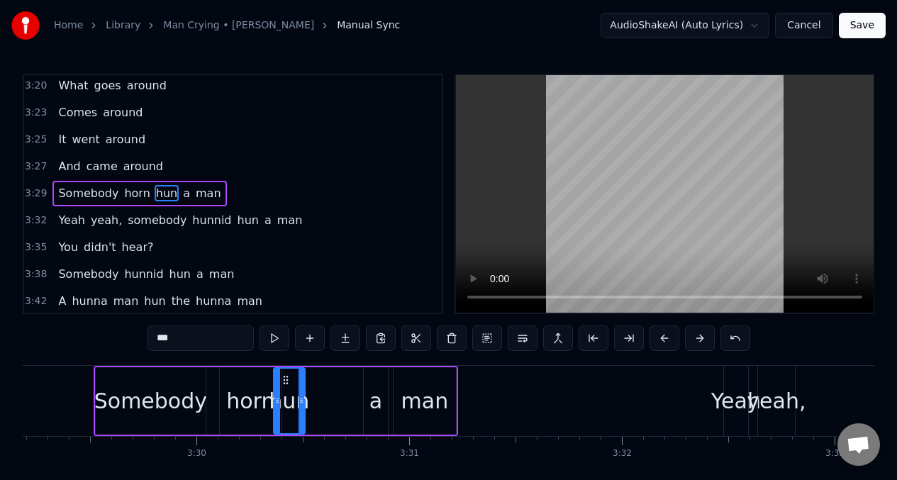
click at [187, 339] on input "***" at bounding box center [200, 338] width 106 height 26
type input "*"
type input "**"
click at [268, 337] on button at bounding box center [274, 338] width 30 height 26
click at [356, 403] on div "Somebody horn de a man" at bounding box center [276, 401] width 364 height 70
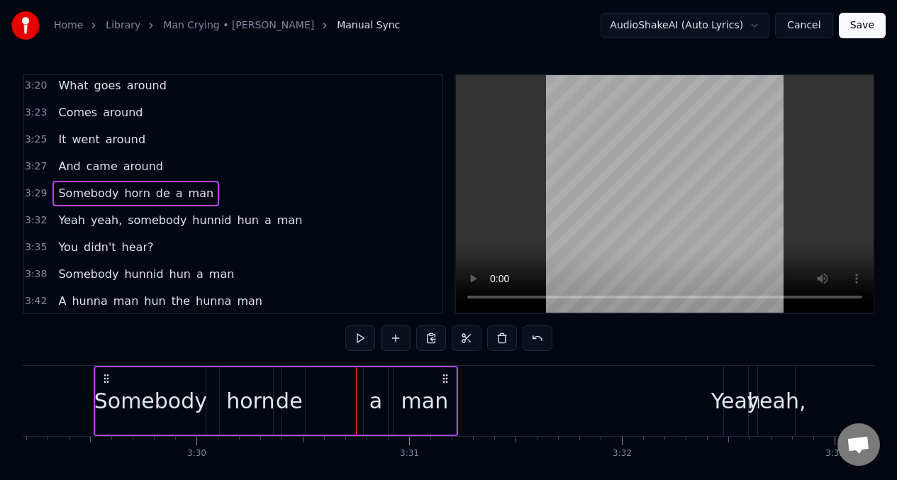
click at [371, 405] on div "a" at bounding box center [375, 401] width 13 height 32
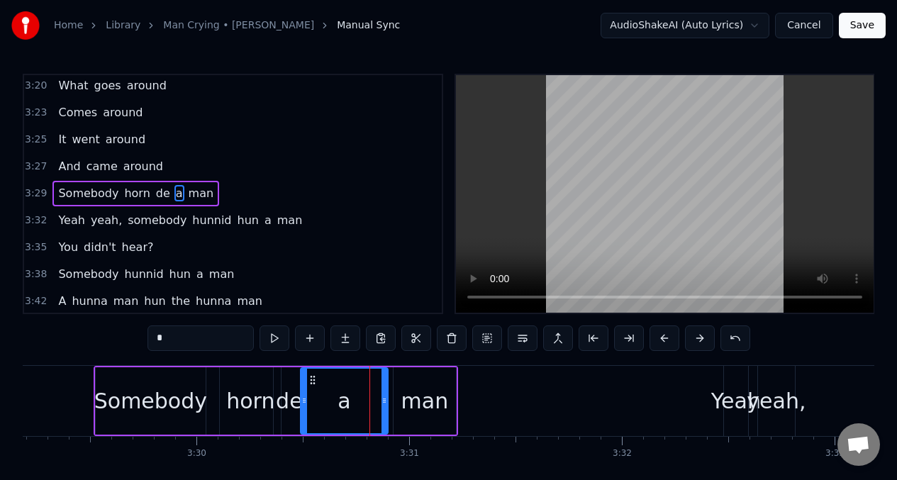
drag, startPoint x: 366, startPoint y: 397, endPoint x: 303, endPoint y: 386, distance: 63.3
click at [303, 390] on div at bounding box center [304, 401] width 6 height 65
click at [193, 343] on input "*" at bounding box center [200, 338] width 106 height 26
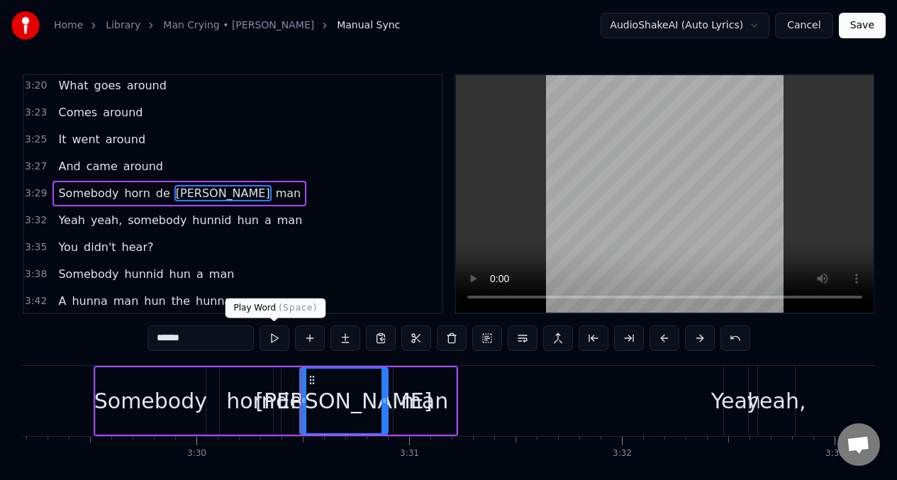
type input "******"
click at [268, 335] on button at bounding box center [274, 338] width 30 height 26
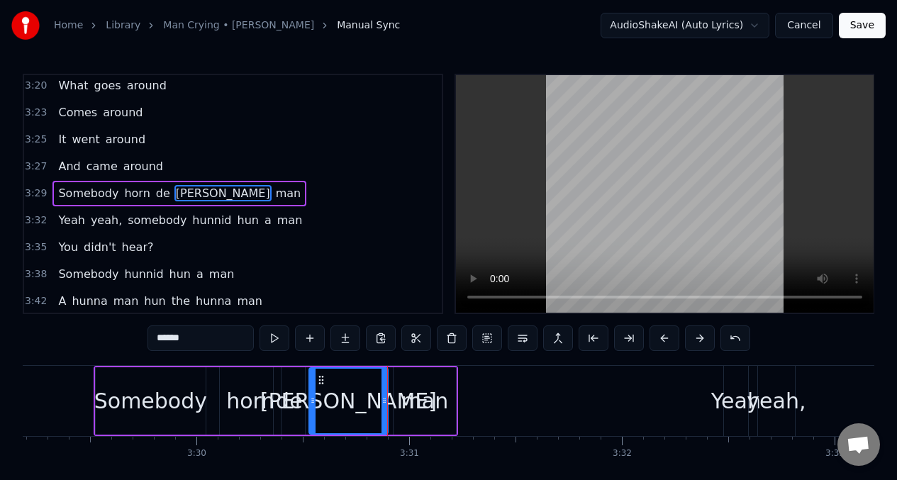
drag, startPoint x: 304, startPoint y: 389, endPoint x: 278, endPoint y: 353, distance: 44.7
click at [313, 393] on div at bounding box center [313, 401] width 6 height 65
click at [273, 341] on button at bounding box center [274, 338] width 30 height 26
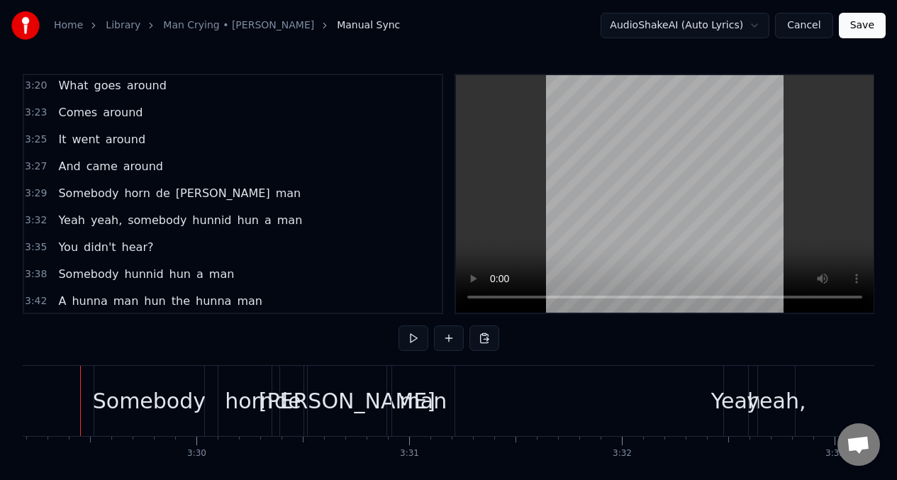
scroll to position [0, 44474]
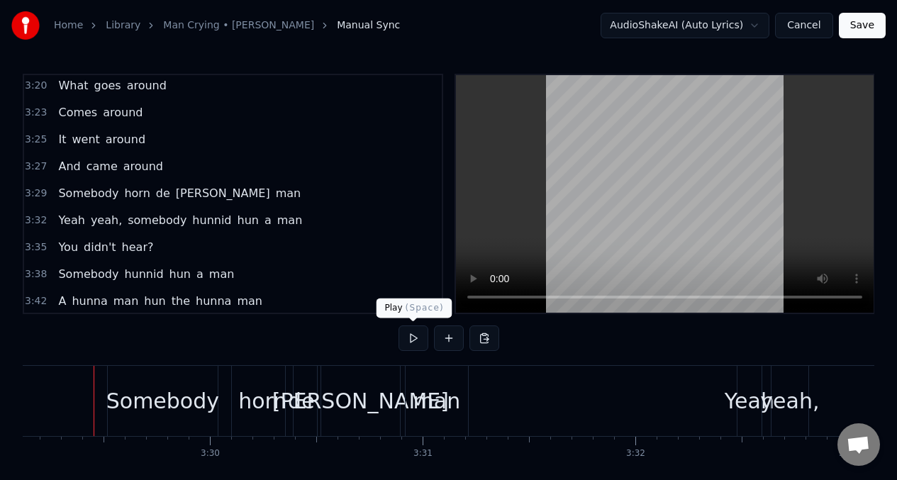
click at [411, 340] on button at bounding box center [413, 338] width 30 height 26
click at [410, 340] on button at bounding box center [413, 338] width 30 height 26
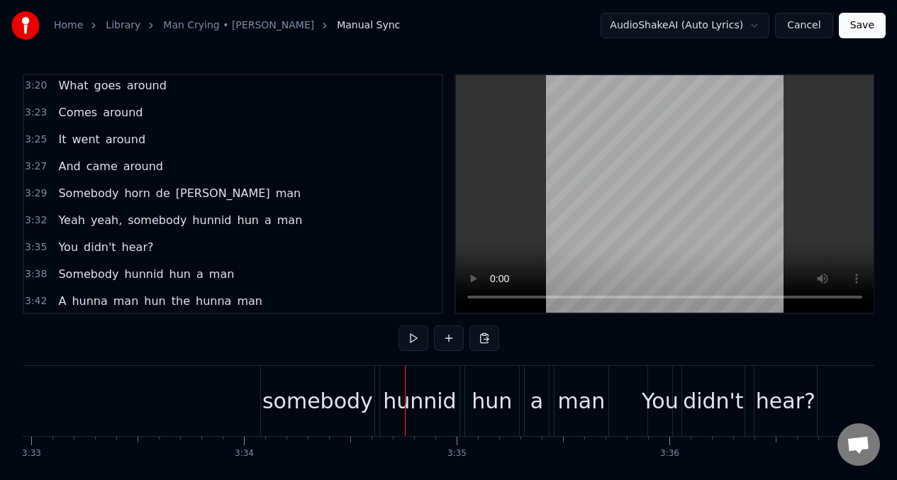
click at [77, 219] on span "Yeah" at bounding box center [71, 220] width 29 height 16
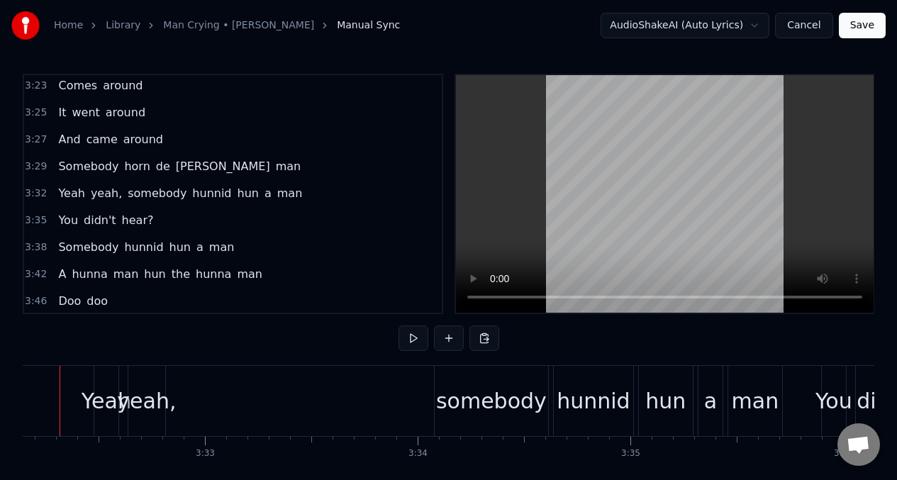
scroll to position [0, 45083]
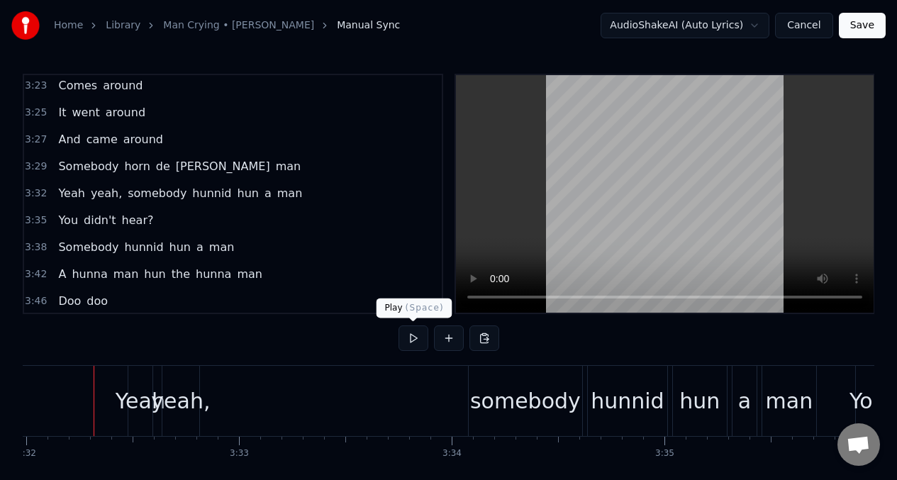
click at [413, 342] on button at bounding box center [413, 338] width 30 height 26
click at [137, 398] on div "Yeah" at bounding box center [141, 401] width 50 height 32
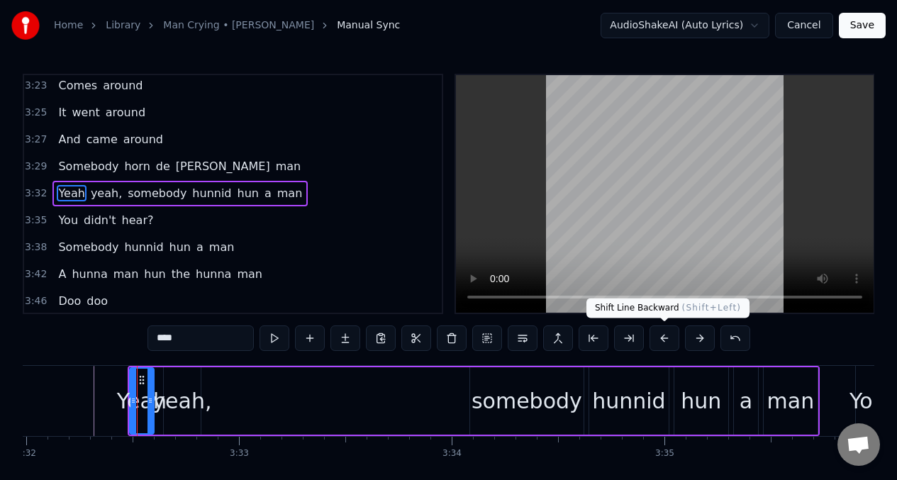
click at [666, 343] on button at bounding box center [664, 338] width 30 height 26
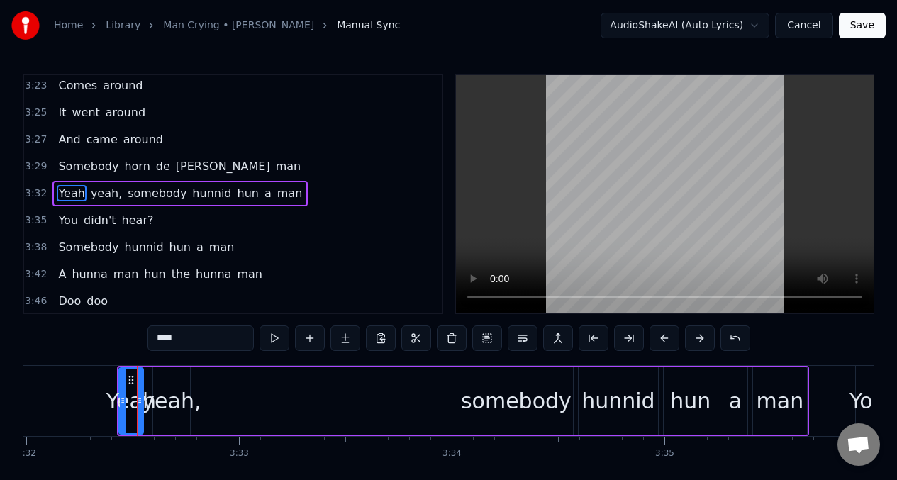
click at [666, 343] on button at bounding box center [664, 338] width 30 height 26
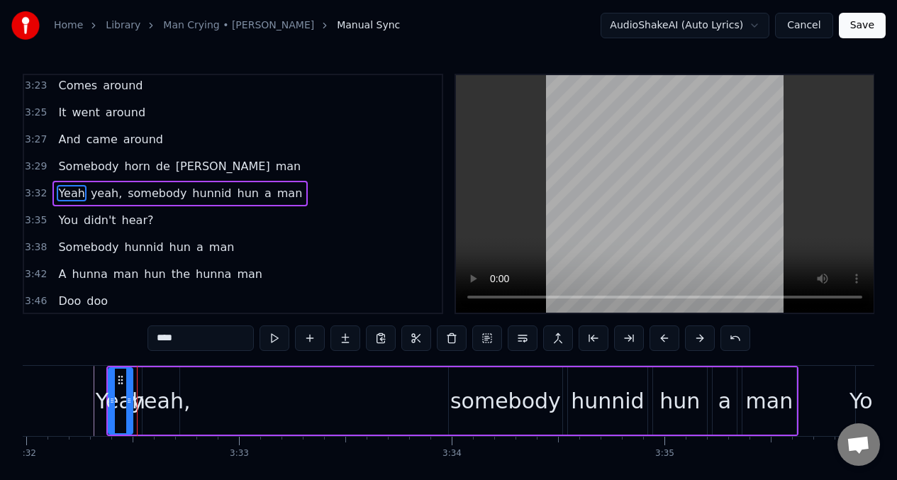
click at [666, 343] on button at bounding box center [664, 338] width 30 height 26
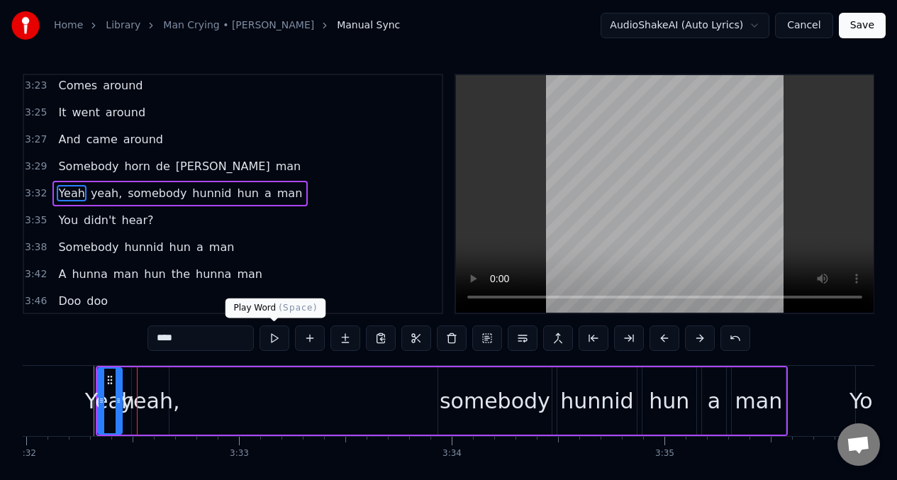
click at [274, 340] on button at bounding box center [274, 338] width 30 height 26
click at [509, 393] on div "somebody" at bounding box center [495, 401] width 111 height 32
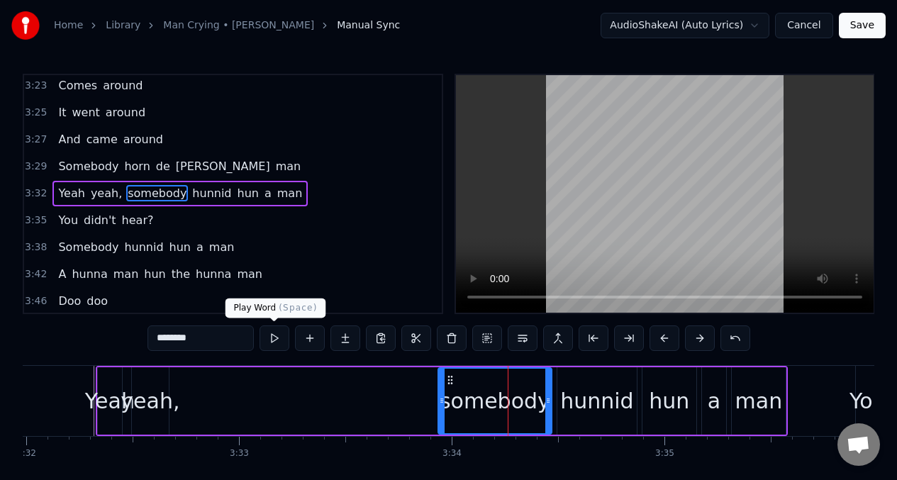
click at [274, 338] on button at bounding box center [274, 338] width 30 height 26
click at [612, 408] on div "hunnid" at bounding box center [596, 401] width 73 height 32
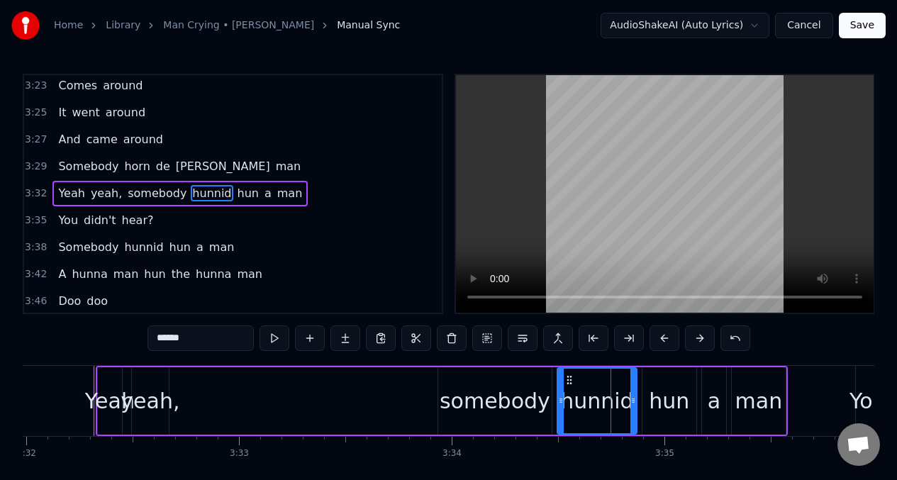
click at [226, 338] on input "******" at bounding box center [200, 338] width 106 height 26
click at [647, 409] on div "hun" at bounding box center [669, 400] width 54 height 67
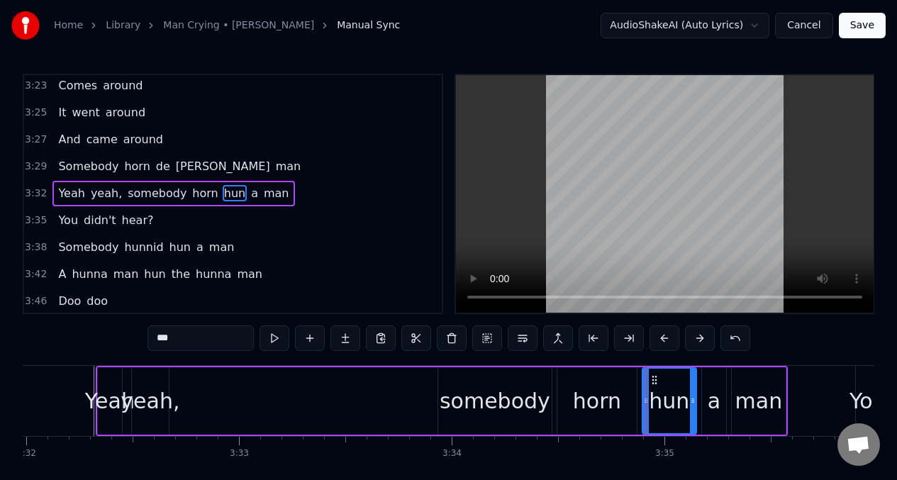
click at [606, 396] on div "horn" at bounding box center [597, 401] width 48 height 32
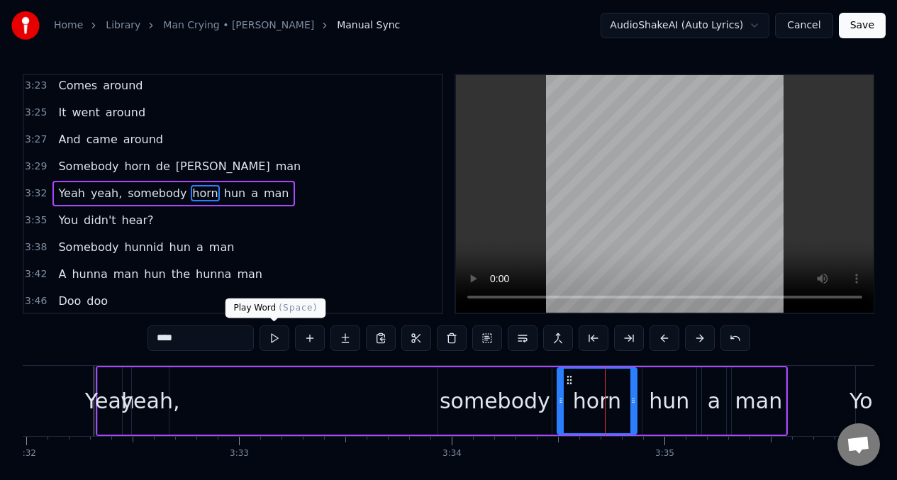
click at [274, 336] on button at bounding box center [274, 338] width 30 height 26
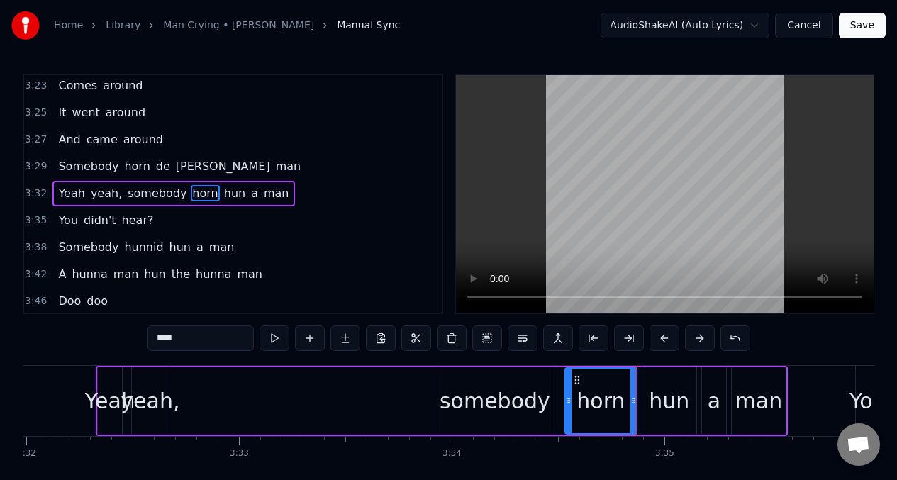
drag, startPoint x: 559, startPoint y: 397, endPoint x: 571, endPoint y: 399, distance: 12.2
click at [567, 399] on icon at bounding box center [569, 400] width 6 height 11
drag, startPoint x: 631, startPoint y: 396, endPoint x: 638, endPoint y: 397, distance: 7.1
click at [614, 397] on icon at bounding box center [616, 400] width 6 height 11
click at [652, 391] on div "hun" at bounding box center [669, 401] width 40 height 32
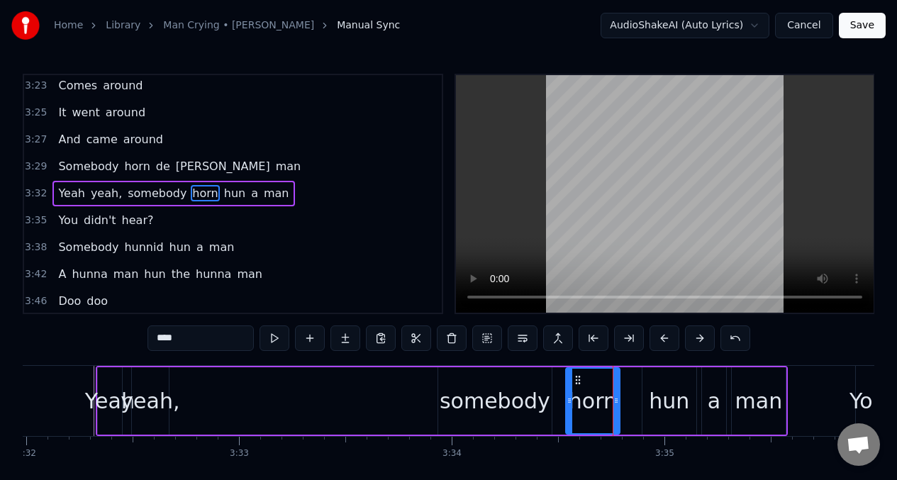
type input "***"
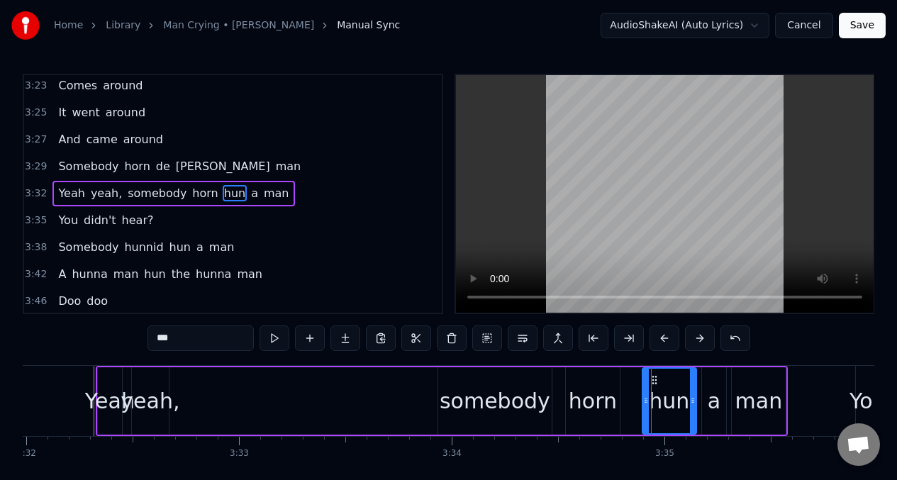
drag, startPoint x: 649, startPoint y: 395, endPoint x: 626, endPoint y: 395, distance: 22.7
click at [626, 395] on div "Yeah yeah, somebody horn hun a man" at bounding box center [442, 401] width 692 height 70
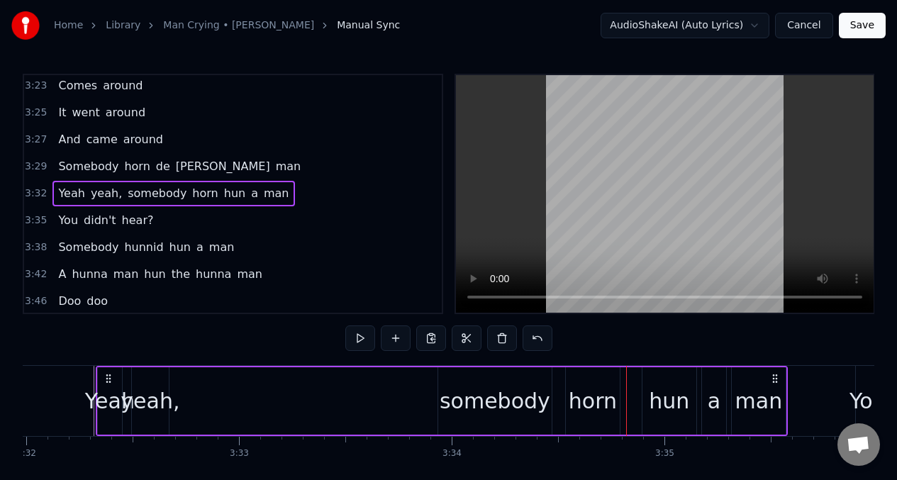
click at [655, 393] on div "hun" at bounding box center [669, 401] width 40 height 32
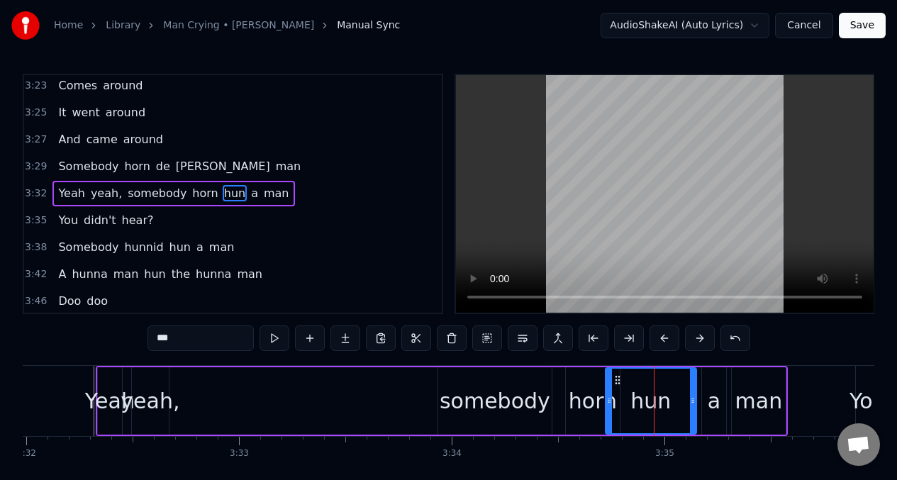
drag, startPoint x: 646, startPoint y: 393, endPoint x: 630, endPoint y: 391, distance: 16.4
click at [609, 391] on div at bounding box center [609, 401] width 6 height 65
drag, startPoint x: 693, startPoint y: 391, endPoint x: 643, endPoint y: 392, distance: 49.6
click at [643, 392] on div at bounding box center [643, 401] width 6 height 65
click at [202, 337] on input "***" at bounding box center [200, 338] width 106 height 26
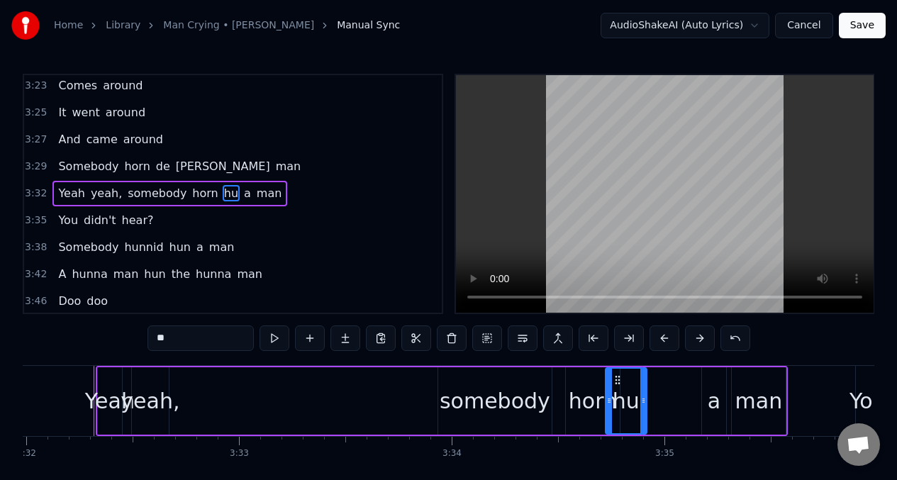
type input "*"
type input "**"
click at [698, 406] on div "Yeah yeah, somebody horn de a man" at bounding box center [442, 401] width 692 height 70
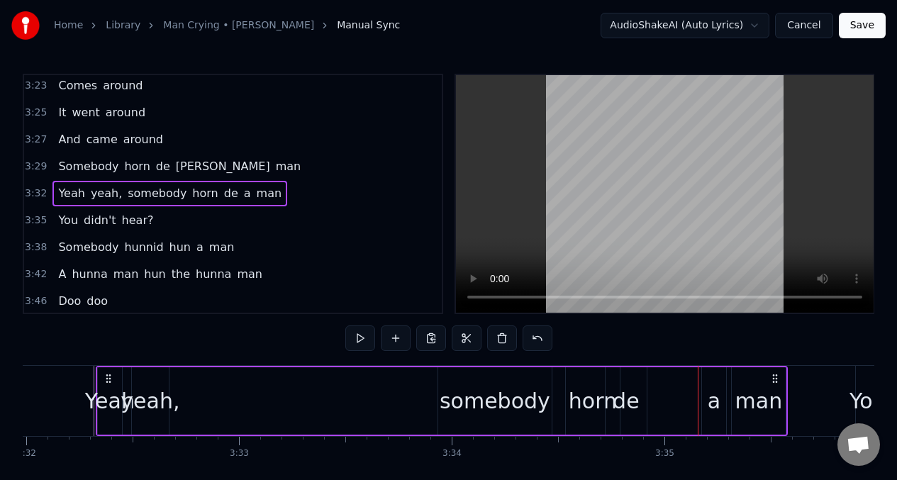
click at [710, 390] on div "a" at bounding box center [713, 401] width 13 height 32
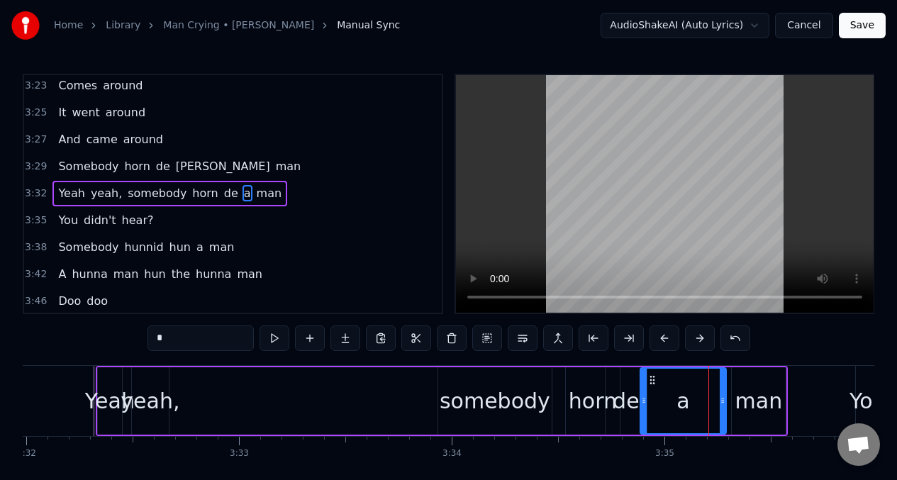
drag, startPoint x: 706, startPoint y: 393, endPoint x: 644, endPoint y: 396, distance: 61.7
click at [644, 396] on div at bounding box center [644, 401] width 6 height 65
click at [184, 341] on input "*" at bounding box center [200, 338] width 106 height 26
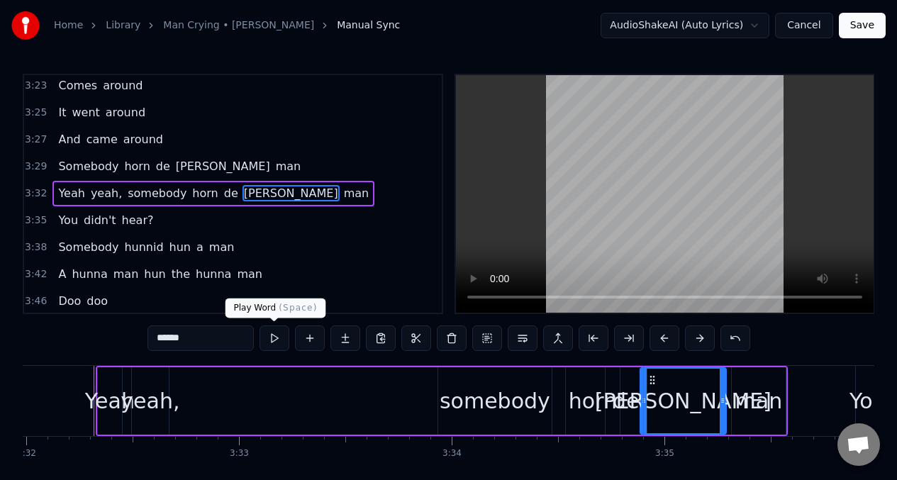
type input "******"
click at [274, 338] on button at bounding box center [274, 338] width 30 height 26
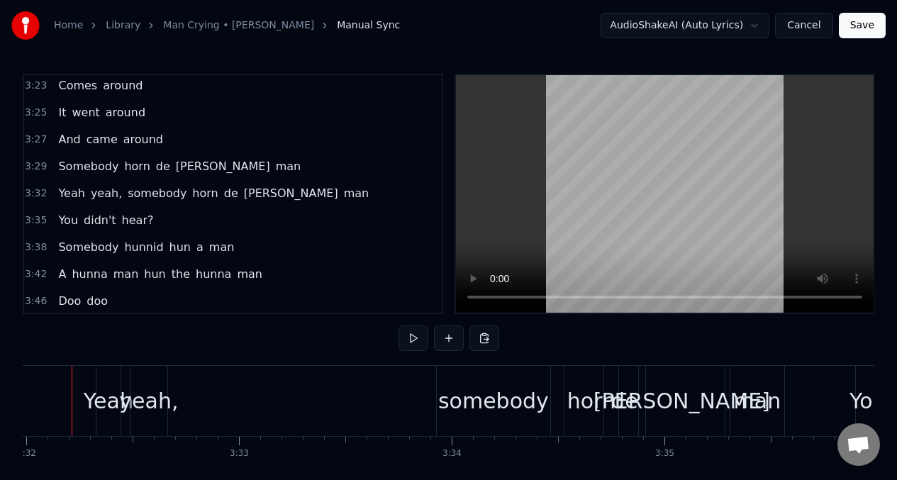
scroll to position [0, 45061]
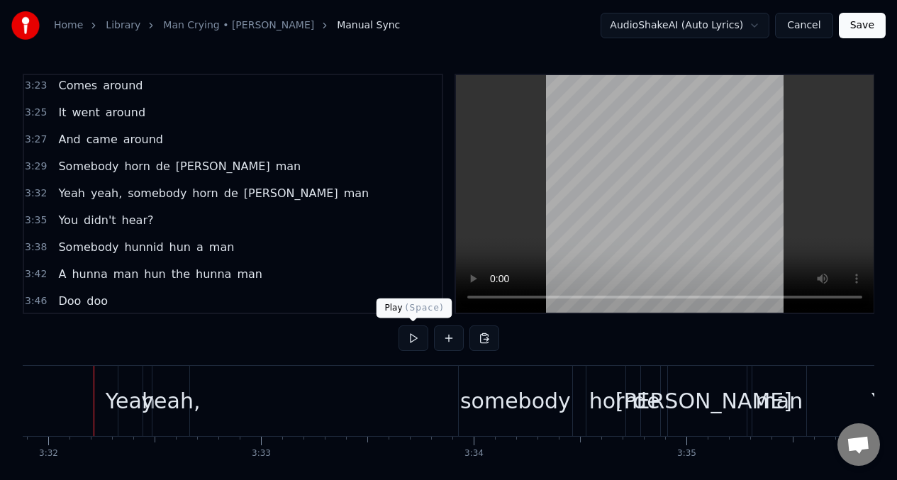
click at [410, 341] on button at bounding box center [413, 338] width 30 height 26
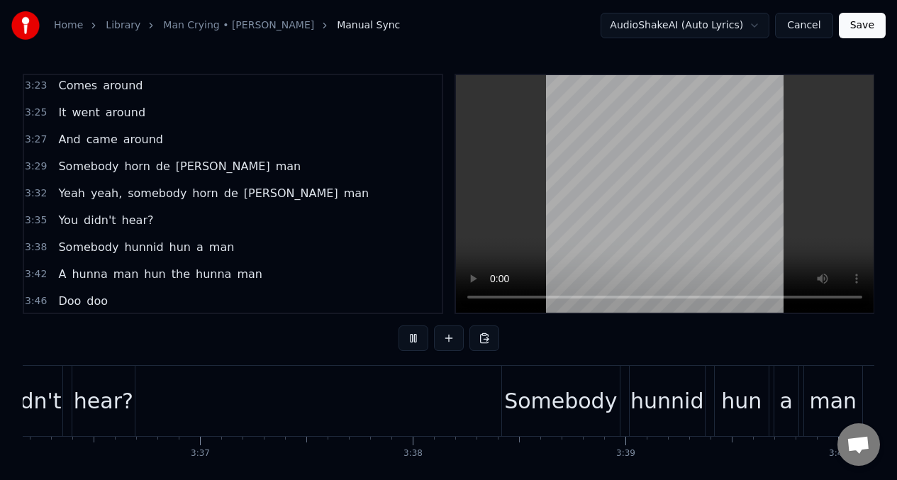
scroll to position [0, 46707]
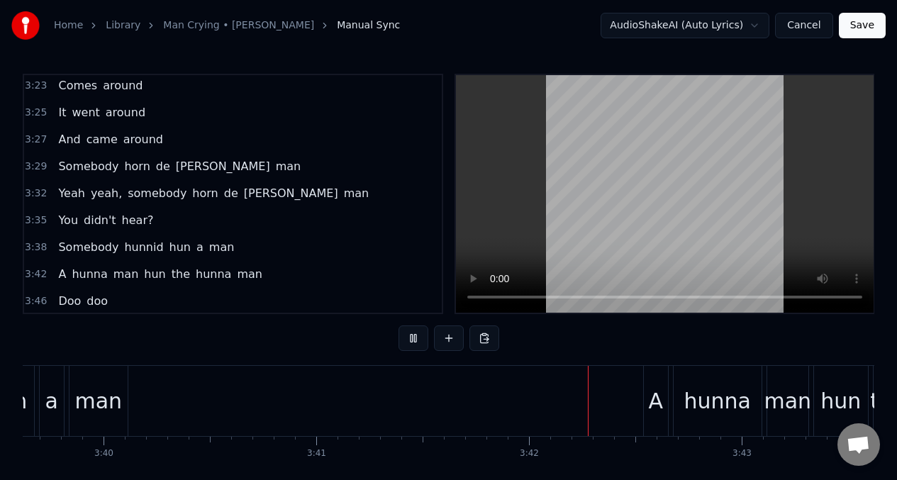
click at [67, 194] on span "Yeah" at bounding box center [71, 193] width 29 height 16
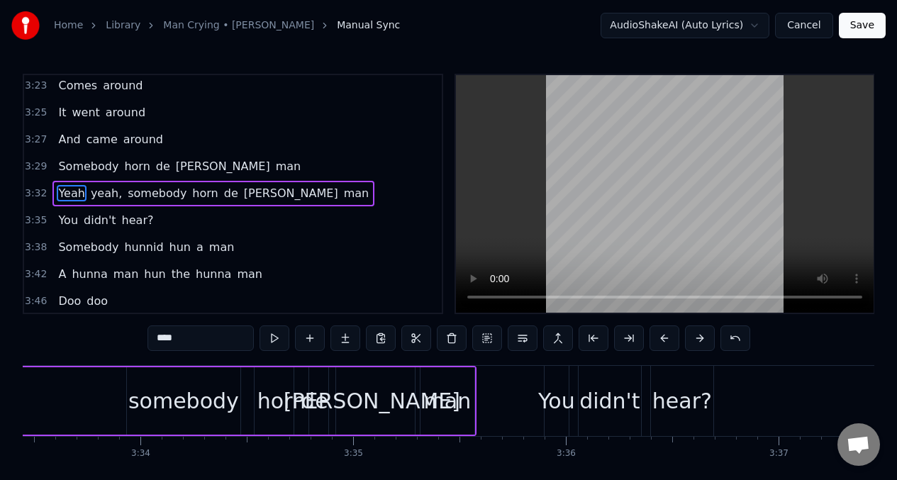
scroll to position [0, 45085]
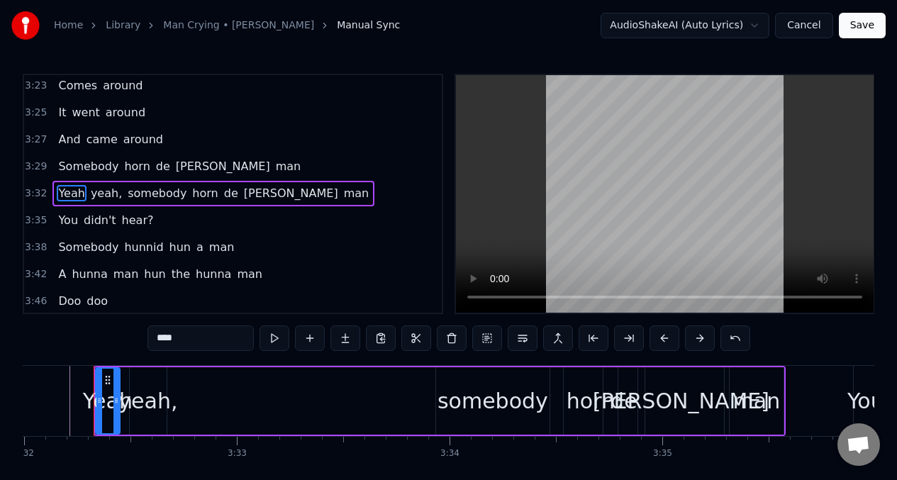
click at [65, 217] on span "You" at bounding box center [68, 220] width 23 height 16
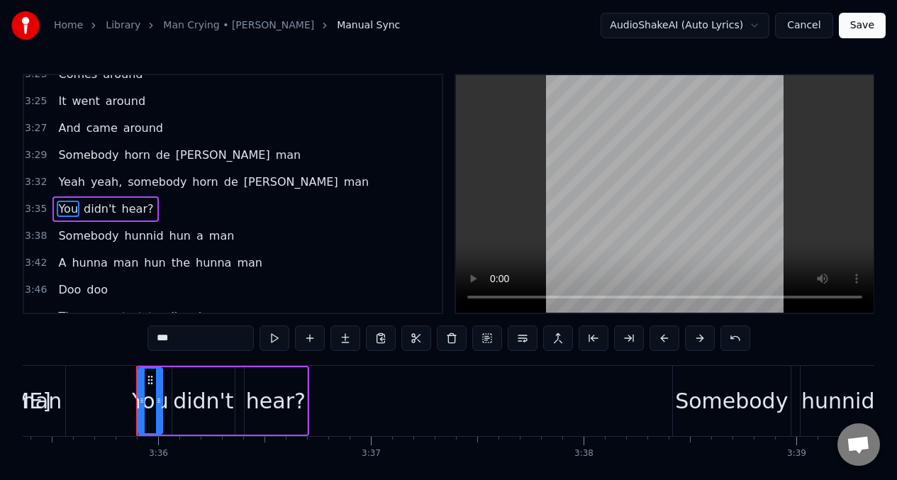
scroll to position [0, 45844]
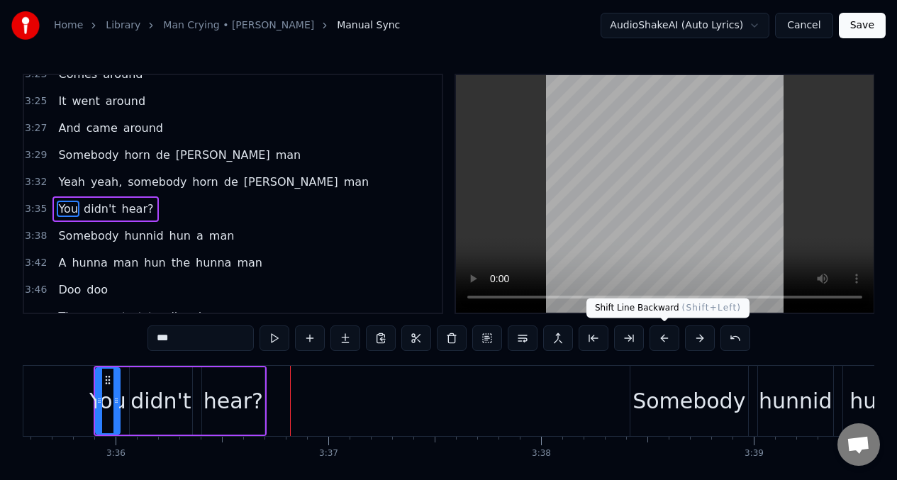
click at [664, 340] on button at bounding box center [664, 338] width 30 height 26
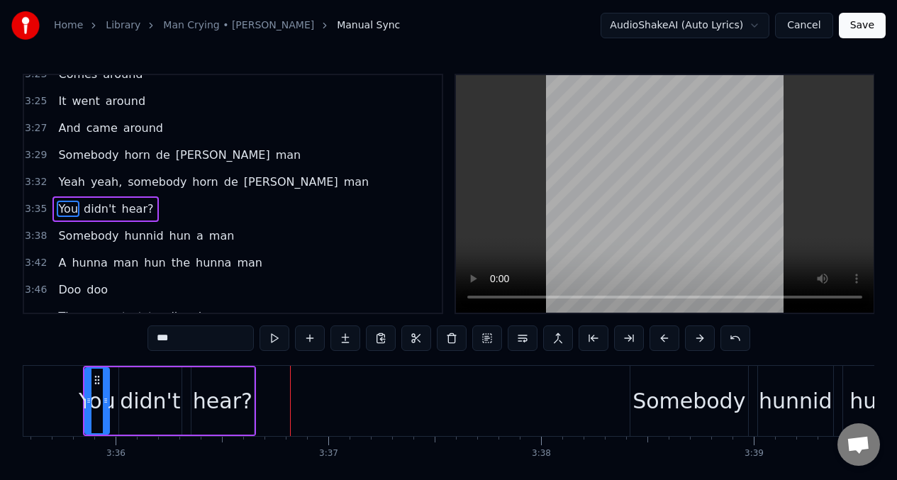
click at [664, 340] on button at bounding box center [664, 338] width 30 height 26
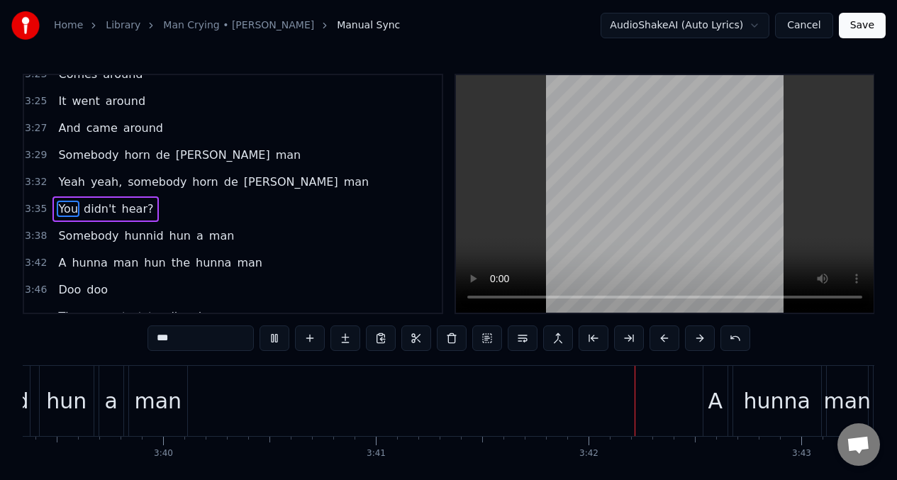
scroll to position [0, 46696]
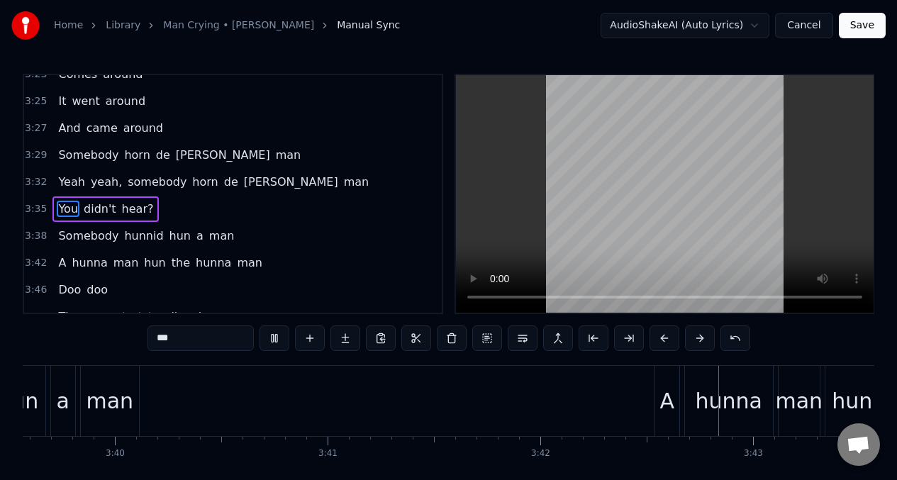
click at [66, 207] on span "You" at bounding box center [68, 209] width 23 height 16
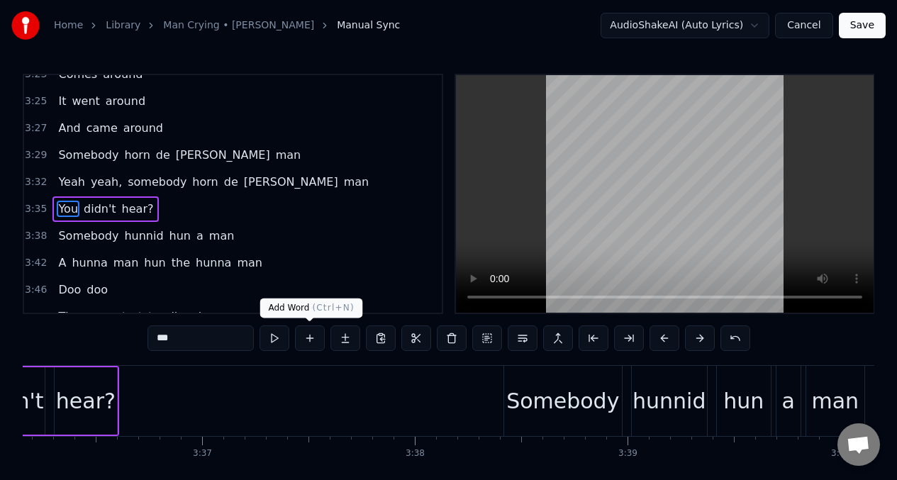
scroll to position [0, 45823]
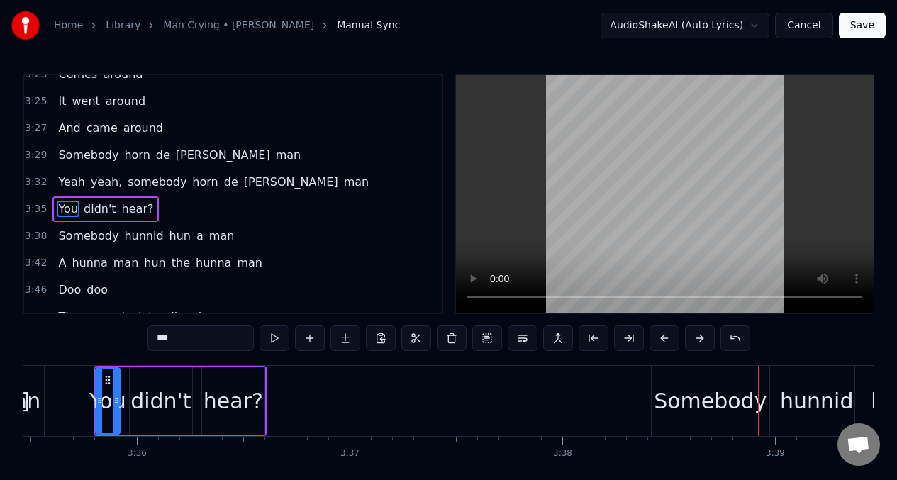
click at [683, 405] on div "Somebody" at bounding box center [710, 401] width 113 height 32
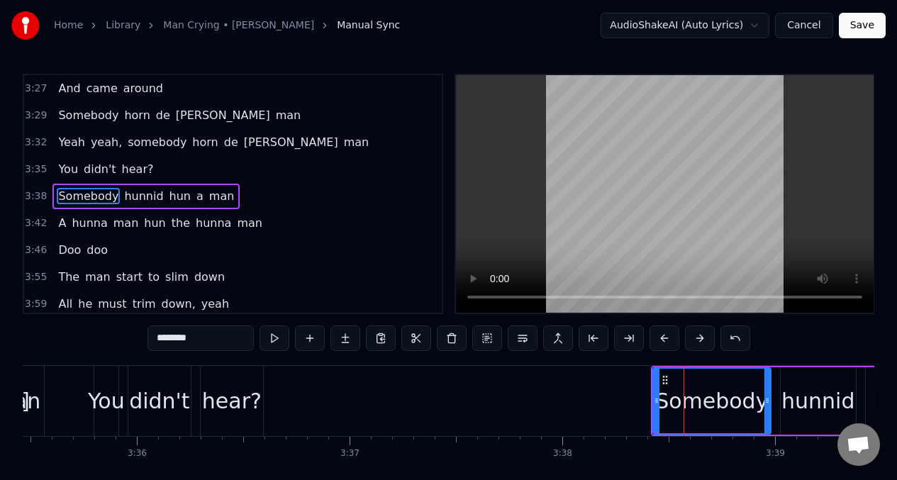
scroll to position [1458, 0]
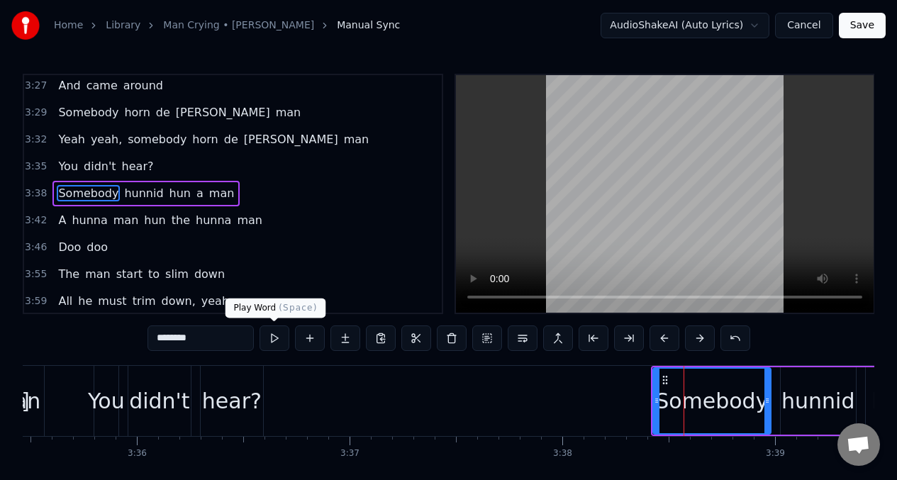
click at [271, 335] on button at bounding box center [274, 338] width 30 height 26
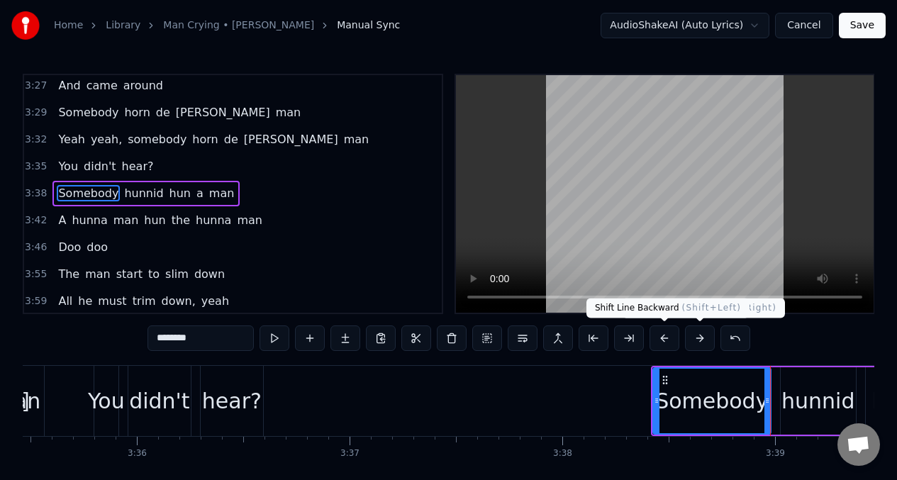
click at [660, 338] on button at bounding box center [664, 338] width 30 height 26
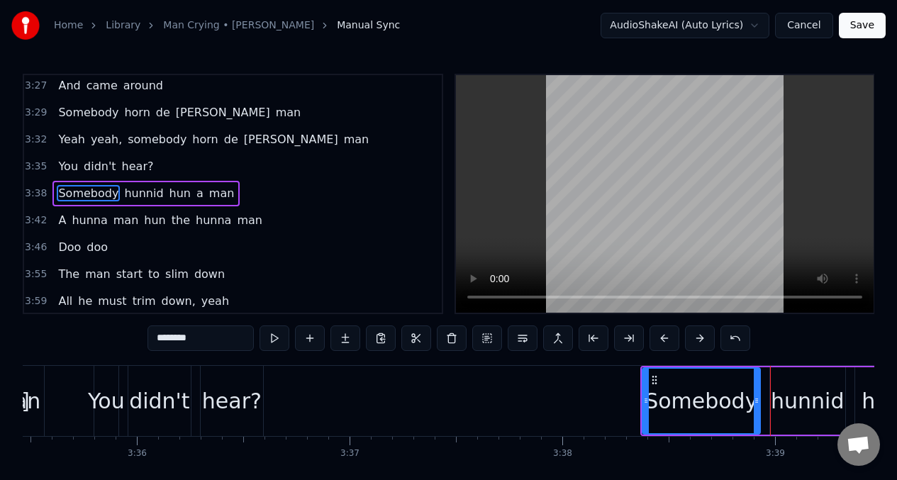
click at [660, 338] on button at bounding box center [664, 338] width 30 height 26
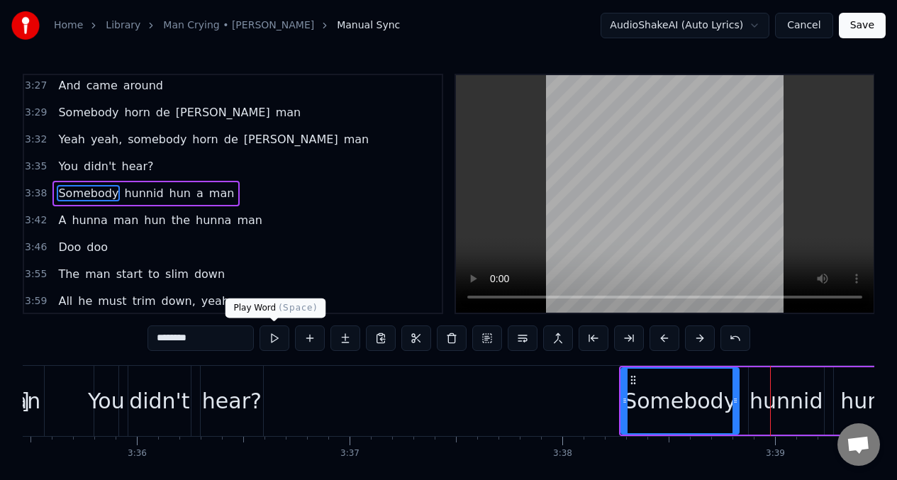
click at [268, 336] on button at bounding box center [274, 338] width 30 height 26
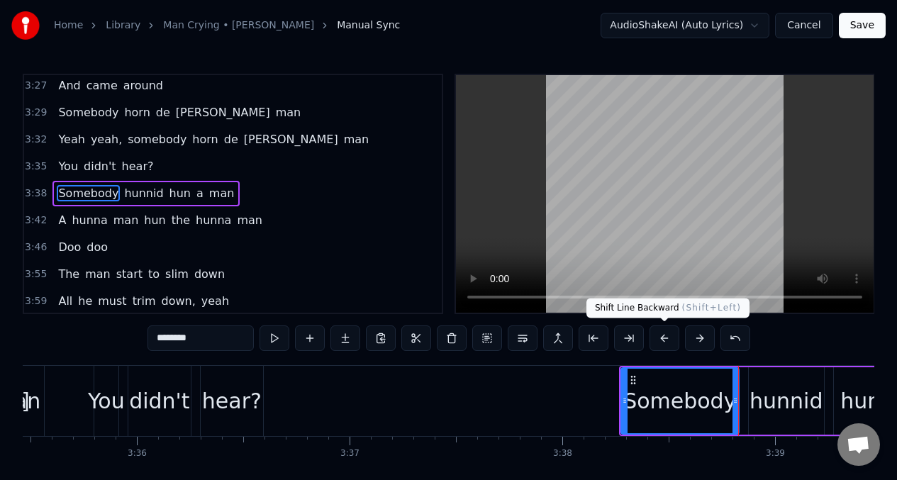
click at [664, 340] on button at bounding box center [664, 338] width 30 height 26
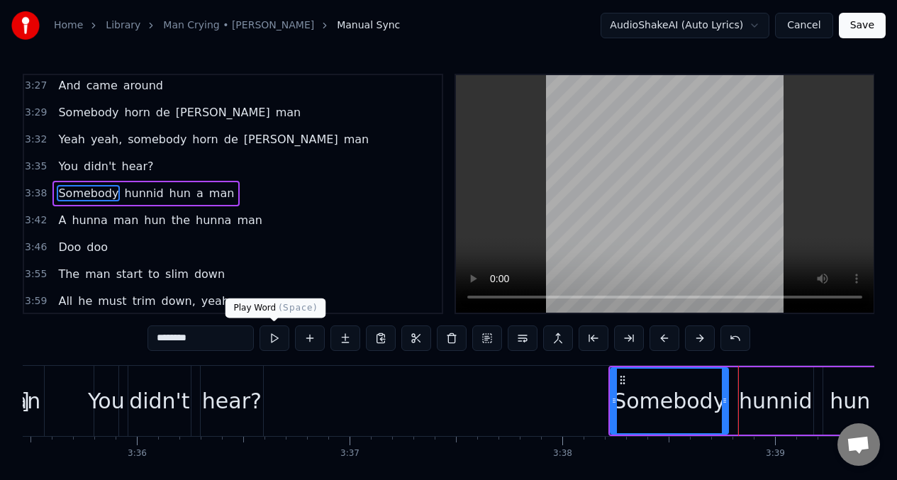
click at [273, 338] on button at bounding box center [274, 338] width 30 height 26
click at [782, 403] on div "hunnid" at bounding box center [775, 401] width 73 height 32
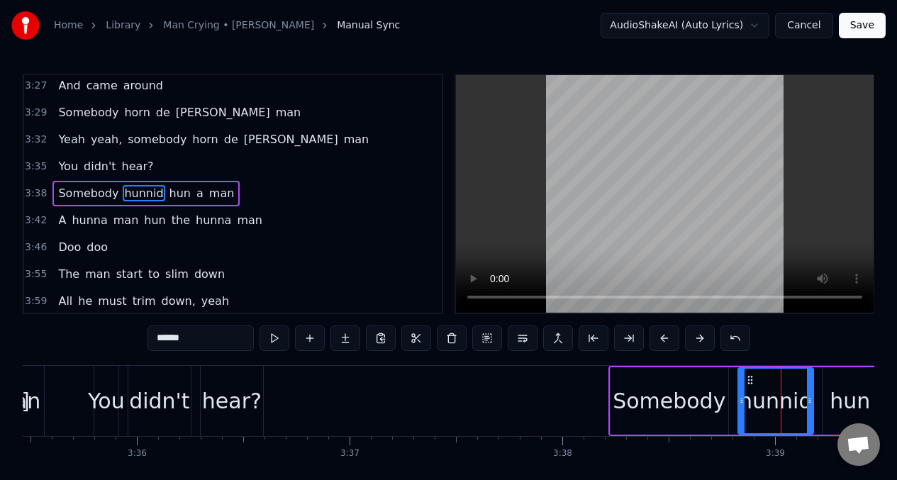
click at [201, 340] on input "******" at bounding box center [200, 338] width 106 height 26
drag, startPoint x: 812, startPoint y: 394, endPoint x: 673, endPoint y: 415, distance: 139.8
click at [786, 397] on div at bounding box center [784, 401] width 6 height 65
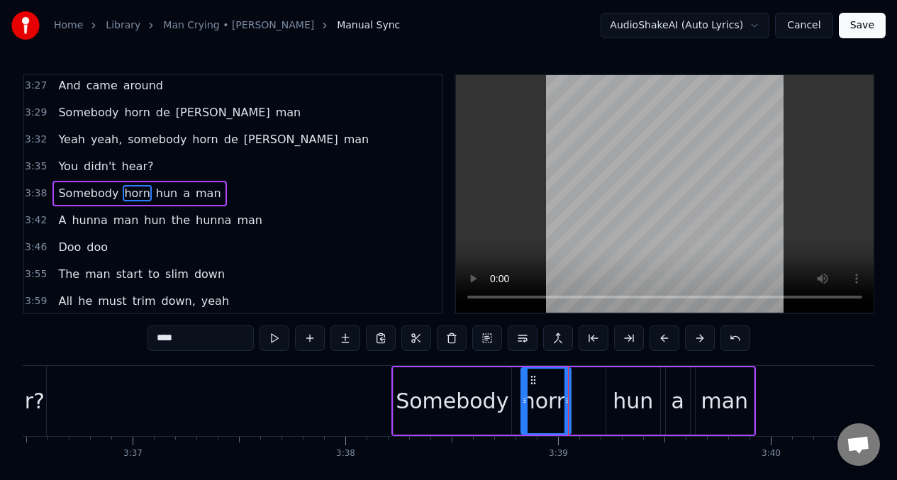
scroll to position [0, 46168]
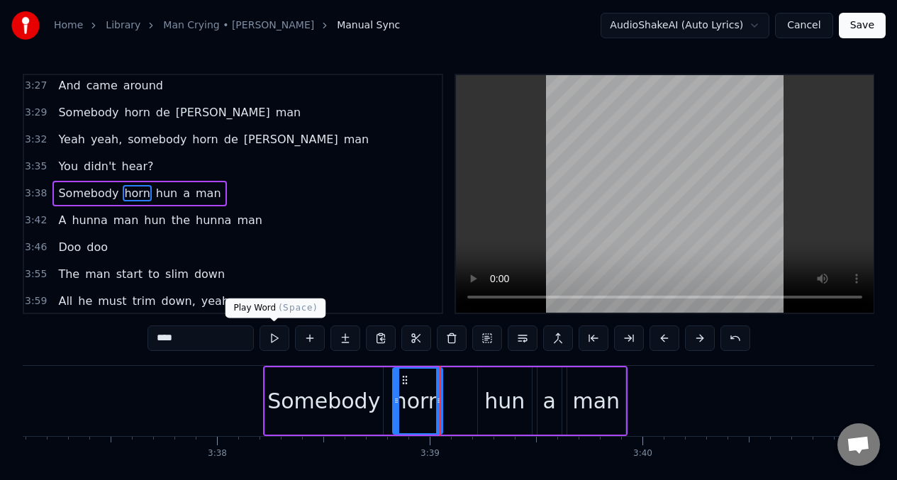
click at [269, 342] on button at bounding box center [274, 338] width 30 height 26
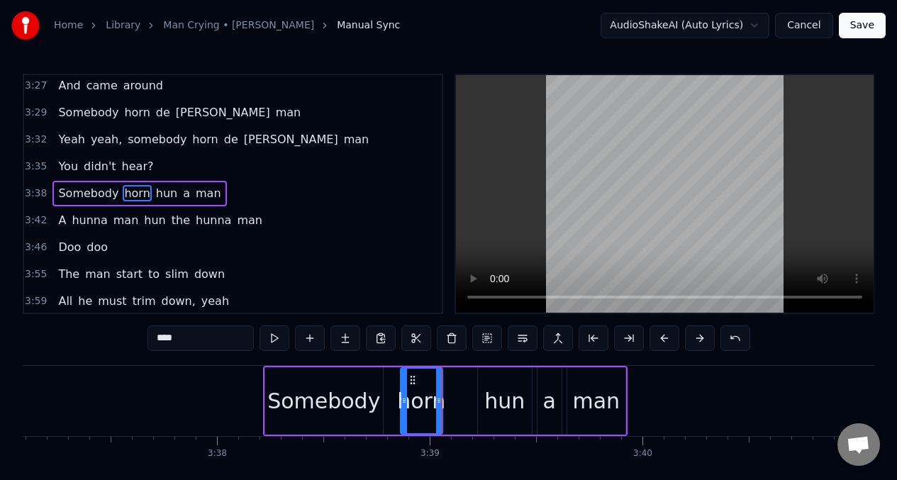
drag, startPoint x: 396, startPoint y: 396, endPoint x: 380, endPoint y: 388, distance: 17.8
click at [404, 396] on icon at bounding box center [404, 400] width 6 height 11
click at [270, 336] on button at bounding box center [274, 338] width 30 height 26
click at [401, 392] on div at bounding box center [399, 401] width 6 height 65
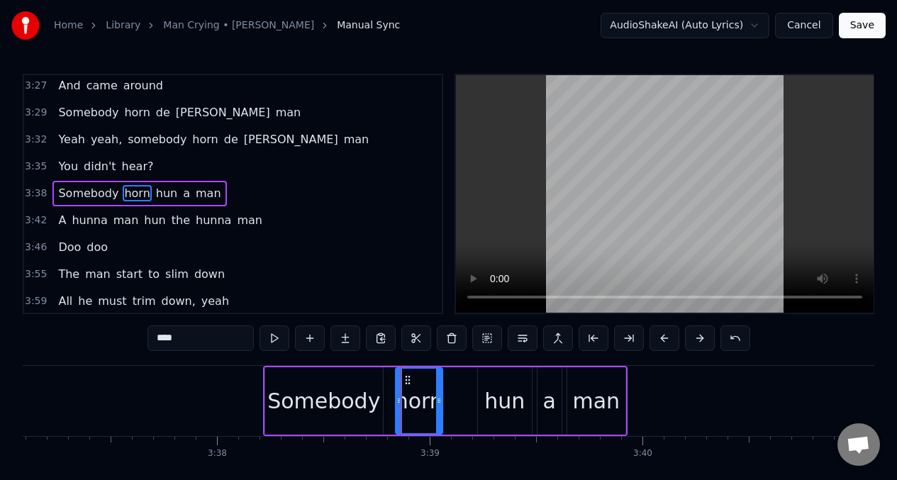
click at [500, 407] on div "hun" at bounding box center [504, 401] width 40 height 32
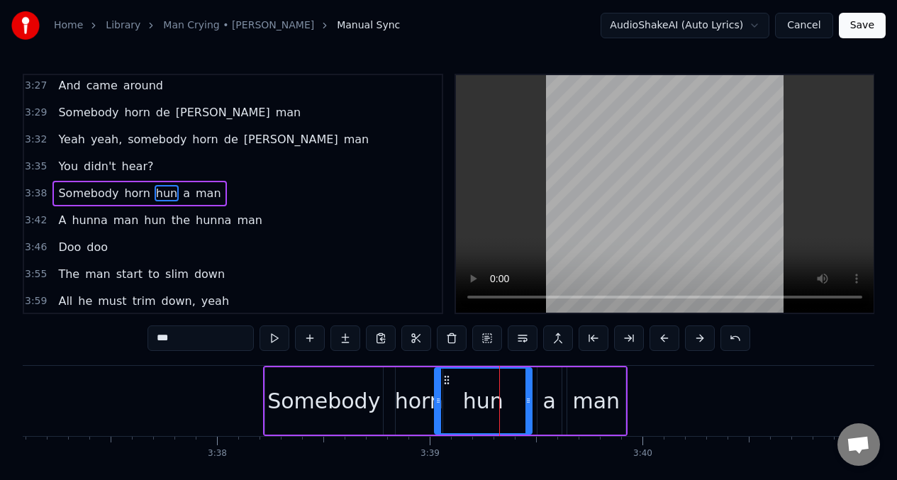
drag, startPoint x: 482, startPoint y: 389, endPoint x: 444, endPoint y: 384, distance: 38.0
click at [438, 384] on div at bounding box center [438, 401] width 6 height 65
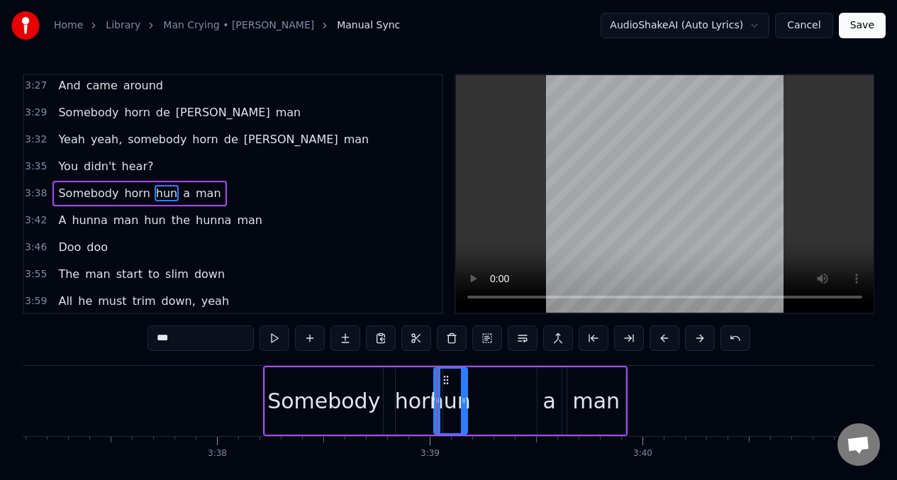
drag, startPoint x: 528, startPoint y: 390, endPoint x: 463, endPoint y: 394, distance: 65.4
click at [463, 394] on div at bounding box center [464, 401] width 6 height 65
click at [192, 340] on input "***" at bounding box center [200, 338] width 106 height 26
type input "*"
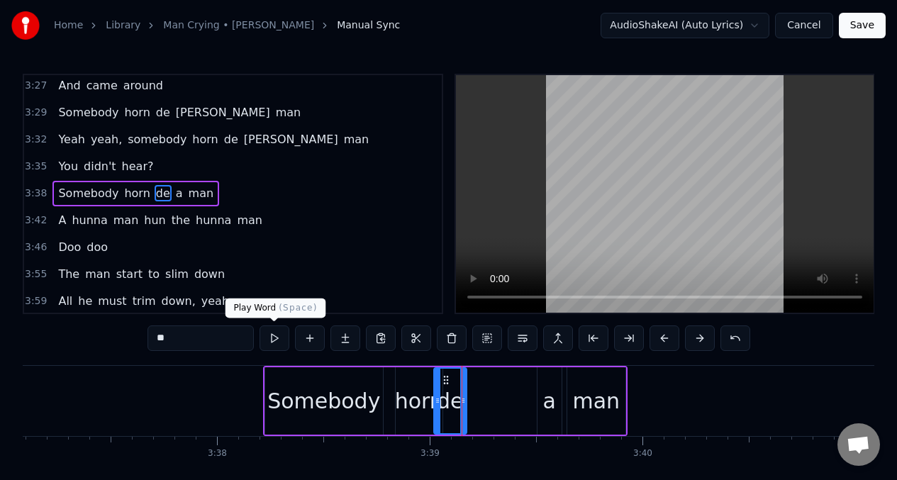
click at [274, 337] on button at bounding box center [274, 338] width 30 height 26
click at [272, 337] on button at bounding box center [274, 338] width 30 height 26
click at [547, 405] on div "a" at bounding box center [549, 401] width 13 height 32
type input "*"
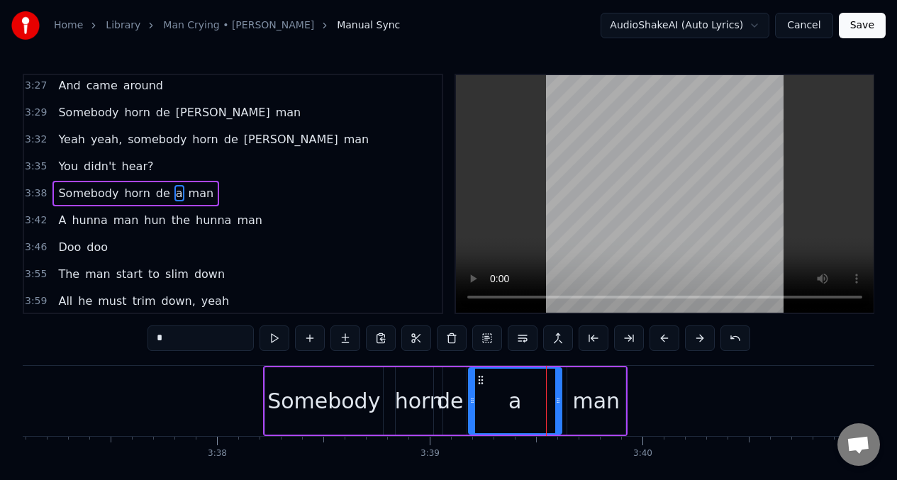
drag, startPoint x: 538, startPoint y: 395, endPoint x: 474, endPoint y: 391, distance: 64.7
click at [474, 391] on div at bounding box center [472, 401] width 6 height 65
click at [177, 339] on input "*" at bounding box center [200, 338] width 106 height 26
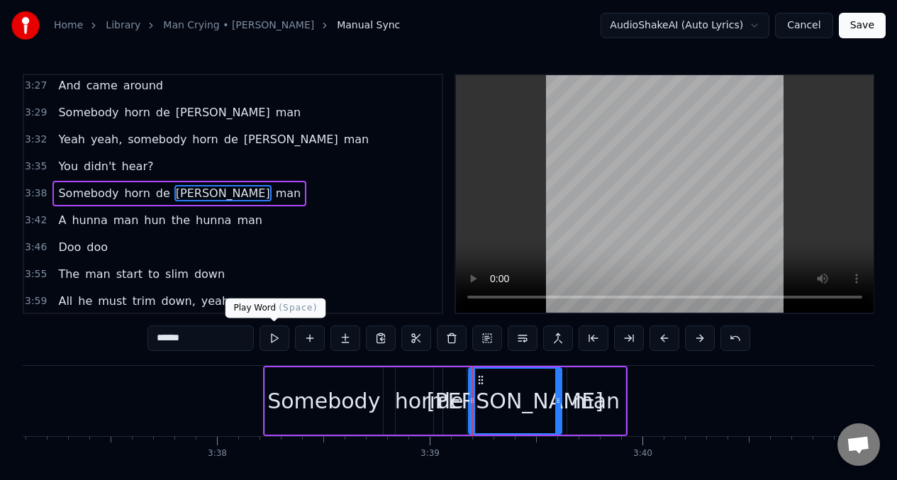
type input "******"
click at [271, 339] on button at bounding box center [274, 338] width 30 height 26
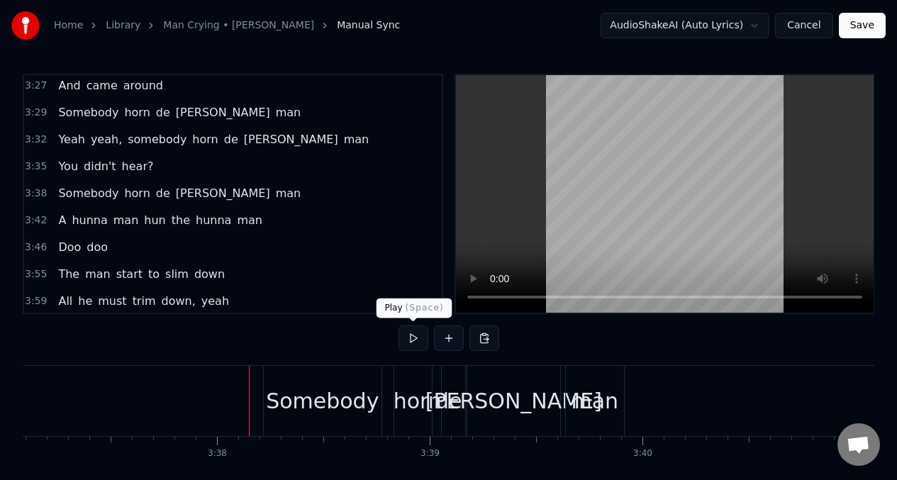
click at [413, 339] on button at bounding box center [413, 338] width 30 height 26
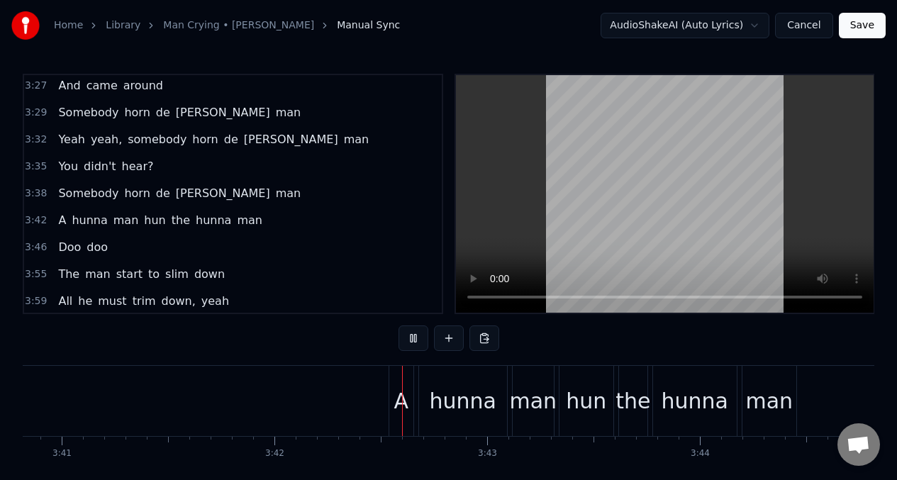
click at [413, 339] on button at bounding box center [413, 338] width 30 height 26
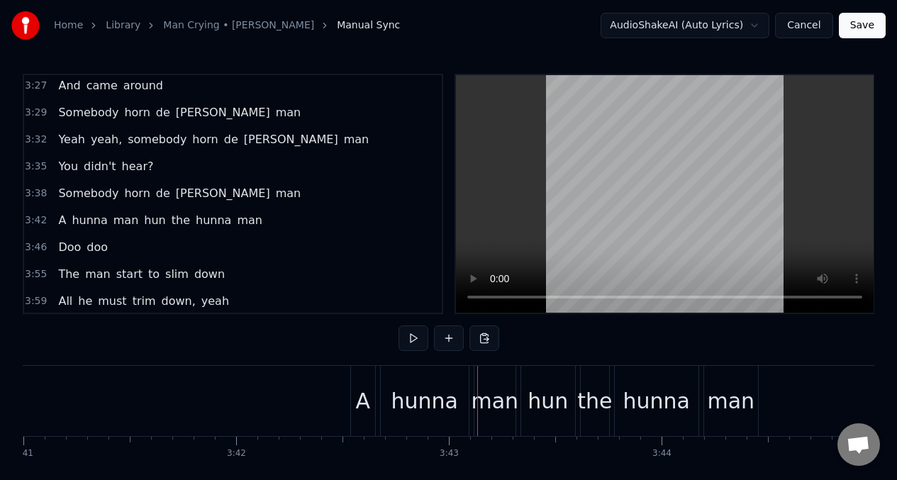
click at [71, 223] on span "hunna" at bounding box center [89, 220] width 38 height 16
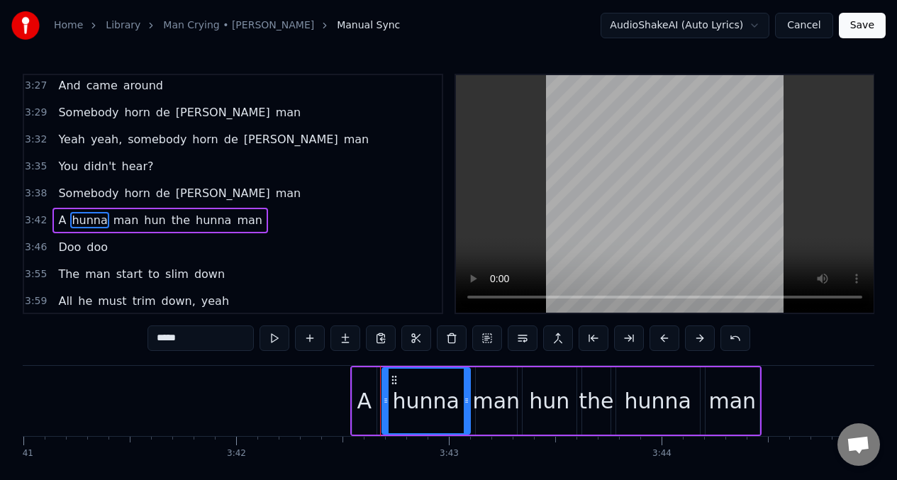
scroll to position [1484, 0]
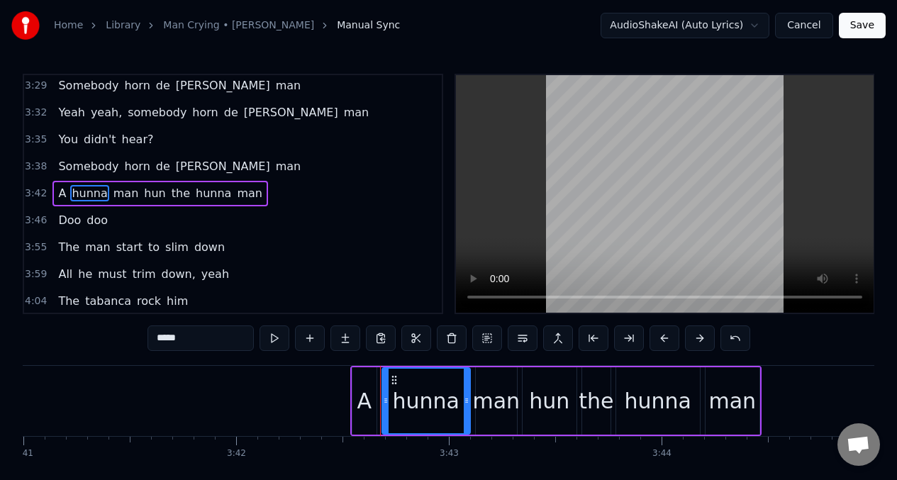
click at [359, 398] on div "A" at bounding box center [364, 401] width 15 height 32
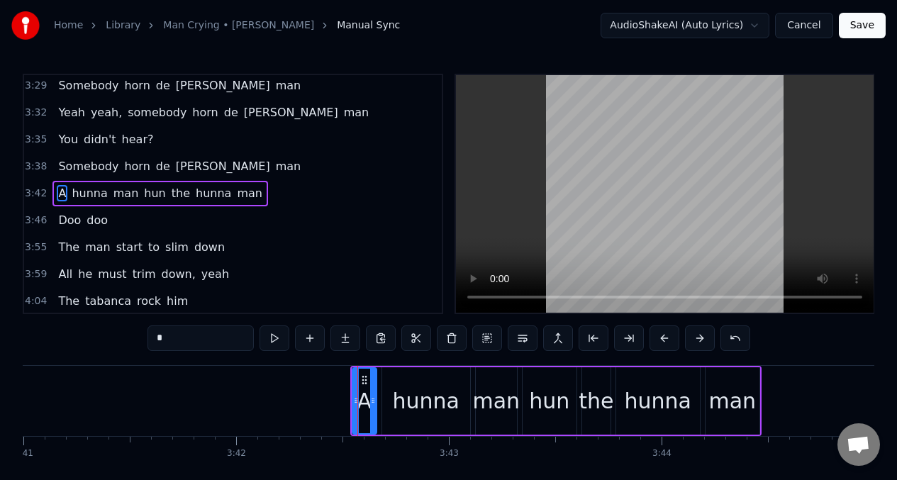
click at [185, 342] on input "*" at bounding box center [200, 338] width 106 height 26
click at [420, 391] on div "hunna" at bounding box center [426, 401] width 67 height 32
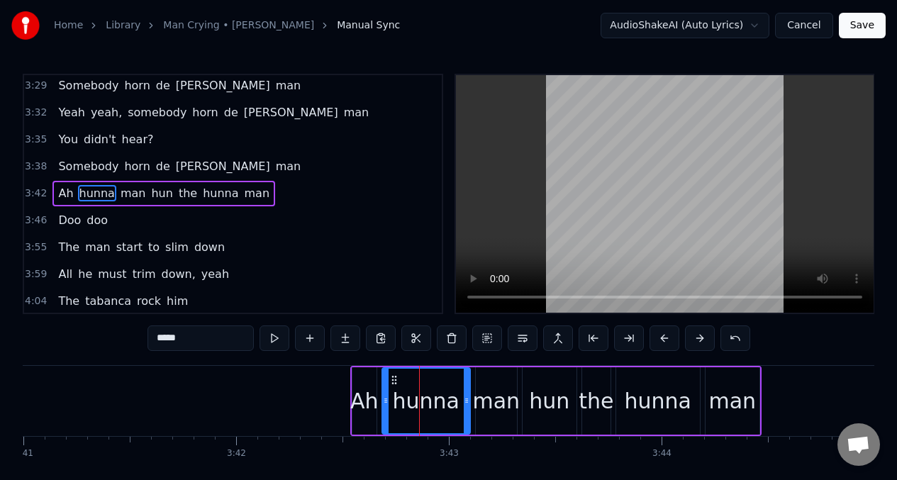
click at [196, 337] on input "*****" at bounding box center [200, 338] width 106 height 26
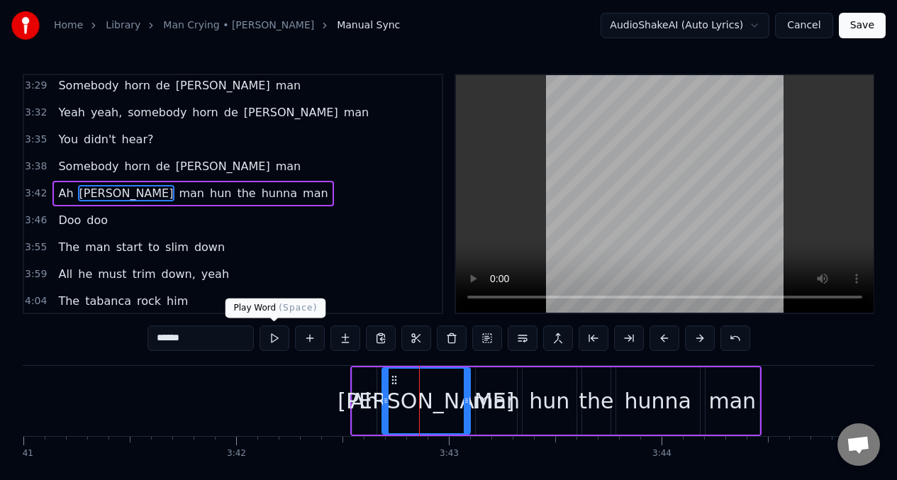
click at [272, 338] on button at bounding box center [274, 338] width 30 height 26
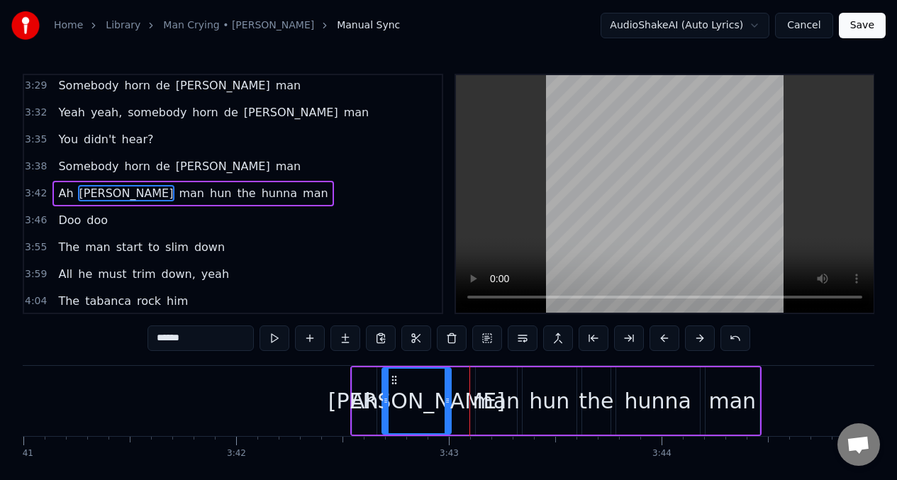
drag, startPoint x: 468, startPoint y: 392, endPoint x: 449, endPoint y: 393, distance: 19.2
click at [449, 393] on div at bounding box center [447, 401] width 6 height 65
click at [270, 340] on button at bounding box center [274, 338] width 30 height 26
click at [483, 392] on div "man" at bounding box center [495, 401] width 47 height 32
type input "***"
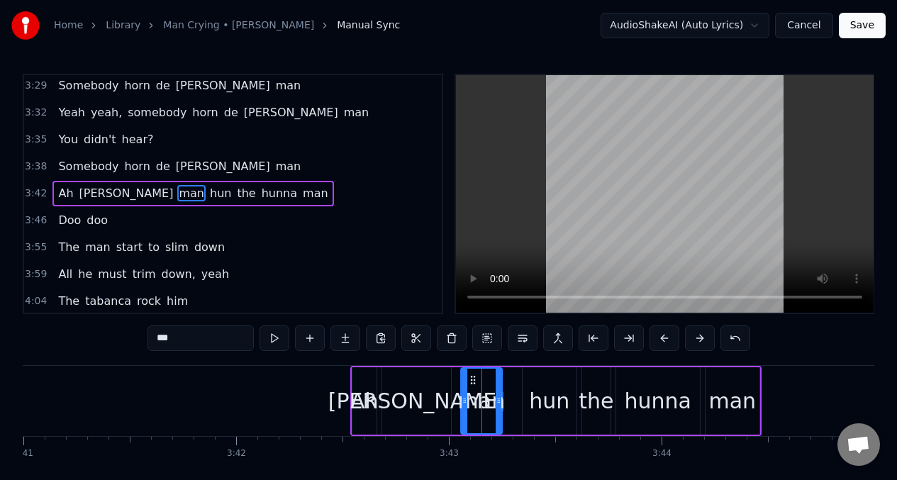
drag, startPoint x: 486, startPoint y: 383, endPoint x: 471, endPoint y: 381, distance: 15.0
click at [471, 381] on icon at bounding box center [472, 379] width 11 height 11
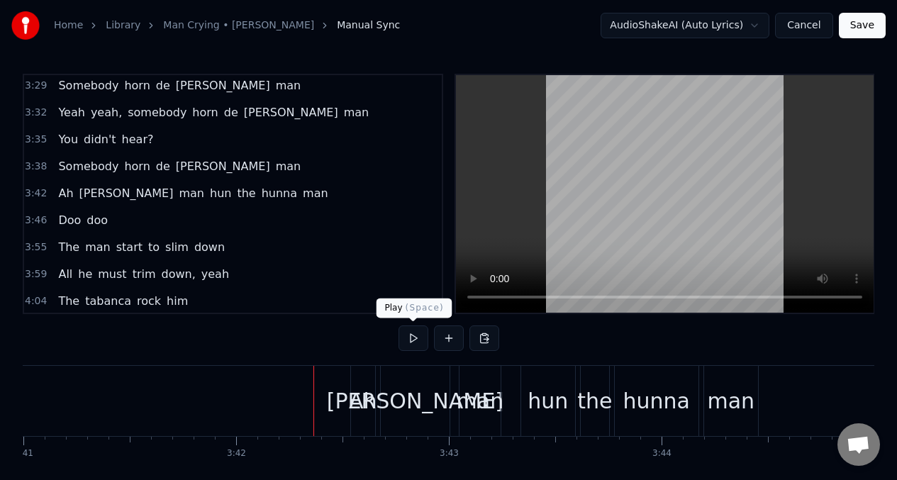
click at [416, 340] on button at bounding box center [413, 338] width 30 height 26
click at [487, 408] on div "man" at bounding box center [480, 401] width 47 height 32
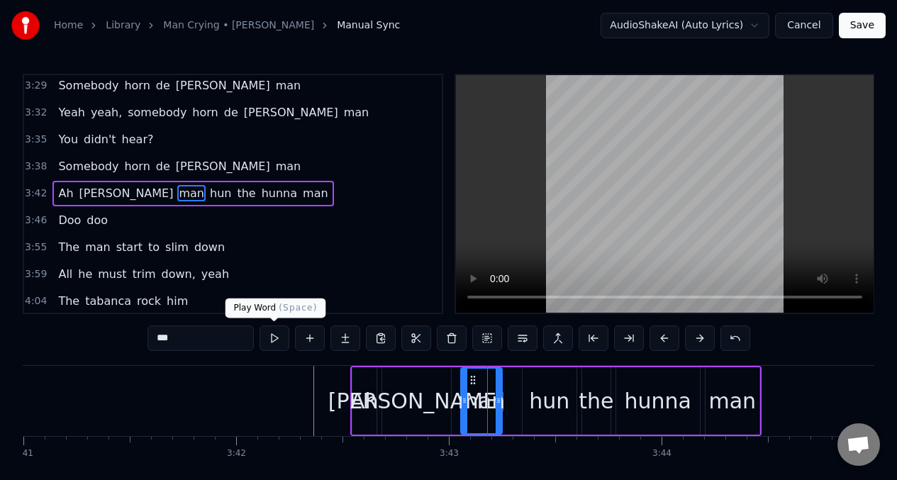
click at [270, 339] on button at bounding box center [274, 338] width 30 height 26
click at [563, 409] on div "hun" at bounding box center [549, 401] width 40 height 32
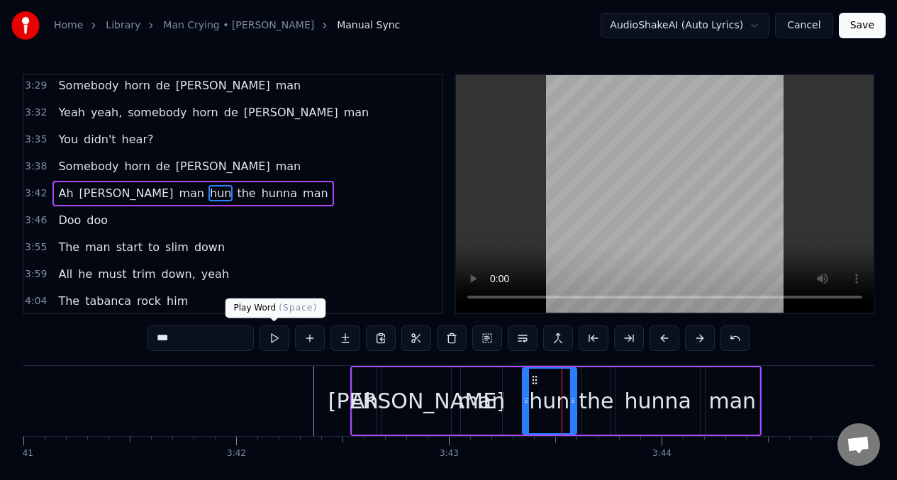
click at [272, 340] on button at bounding box center [274, 338] width 30 height 26
click at [205, 346] on input "***" at bounding box center [200, 338] width 106 height 26
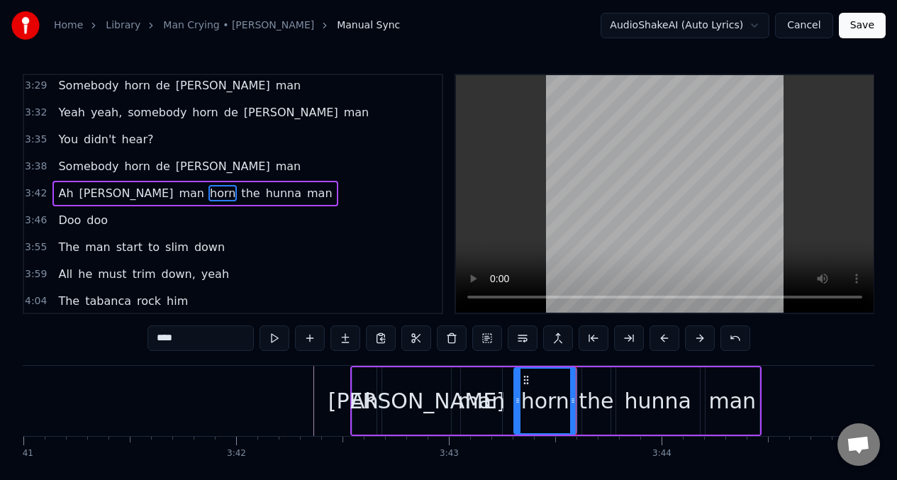
click at [518, 394] on div at bounding box center [518, 401] width 6 height 65
drag, startPoint x: 574, startPoint y: 388, endPoint x: 549, endPoint y: 388, distance: 25.5
click at [561, 390] on div at bounding box center [560, 401] width 6 height 65
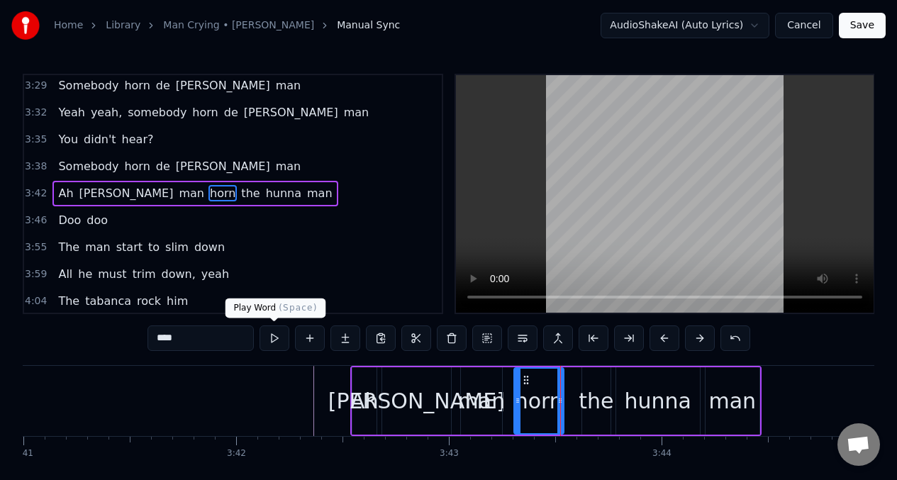
click at [269, 337] on button at bounding box center [274, 338] width 30 height 26
click at [591, 405] on div "the" at bounding box center [595, 401] width 35 height 32
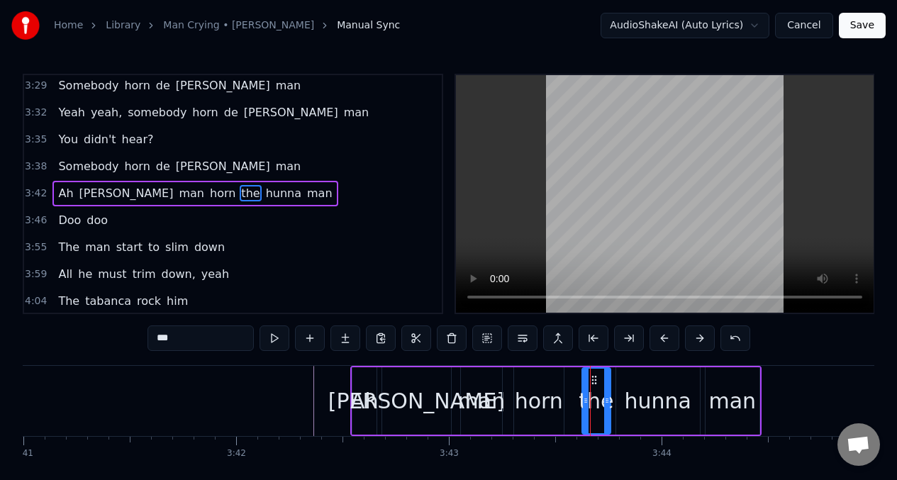
click at [191, 330] on input "***" at bounding box center [200, 338] width 106 height 26
click at [187, 346] on input "***" at bounding box center [200, 338] width 106 height 26
type input "*"
click at [652, 410] on div "hunna" at bounding box center [658, 401] width 67 height 32
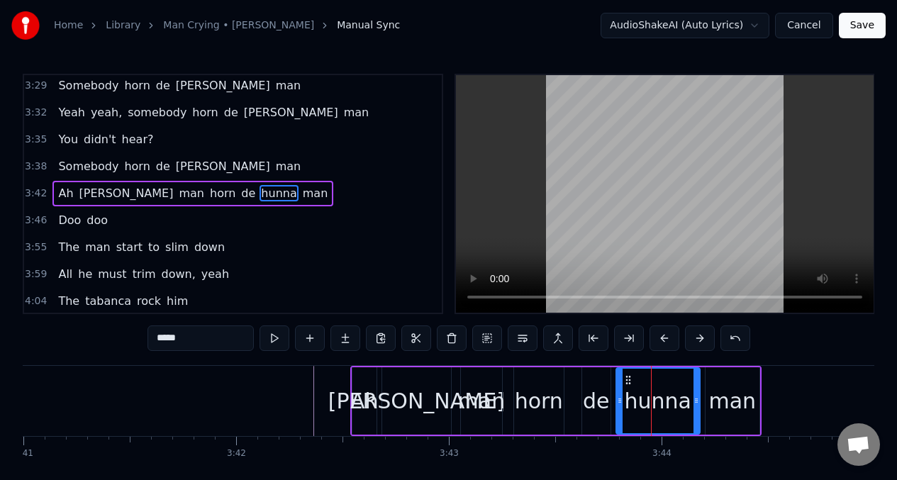
click at [198, 337] on input "*****" at bounding box center [200, 338] width 106 height 26
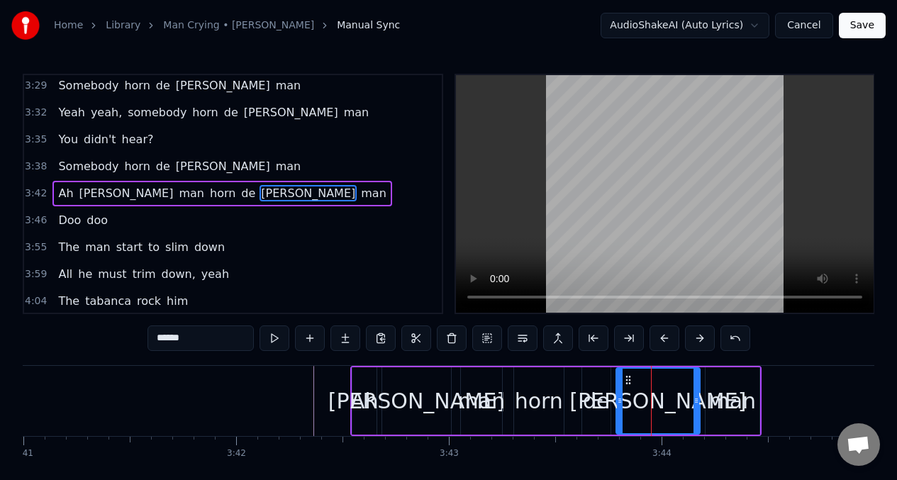
type input "******"
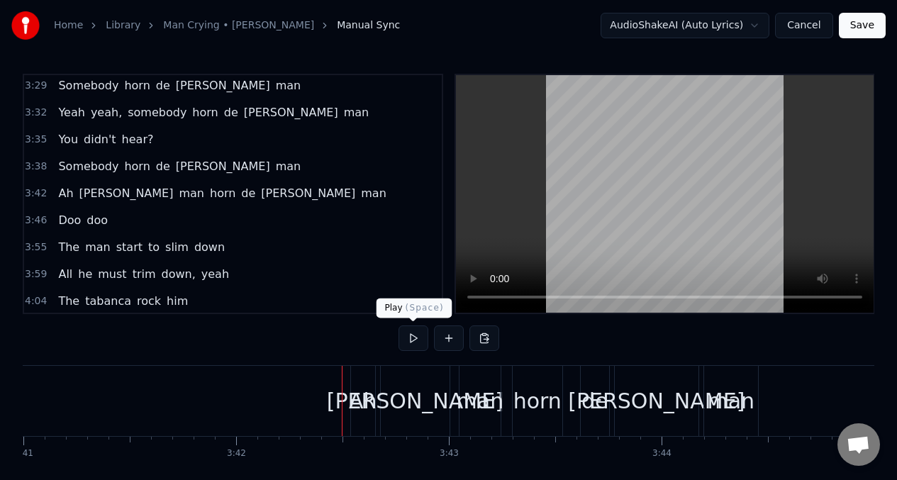
click at [413, 345] on button at bounding box center [413, 338] width 30 height 26
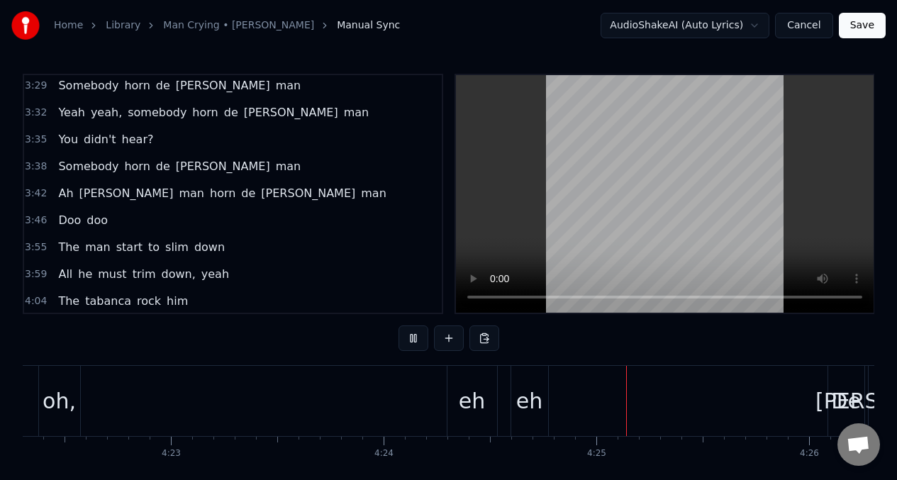
scroll to position [0, 56134]
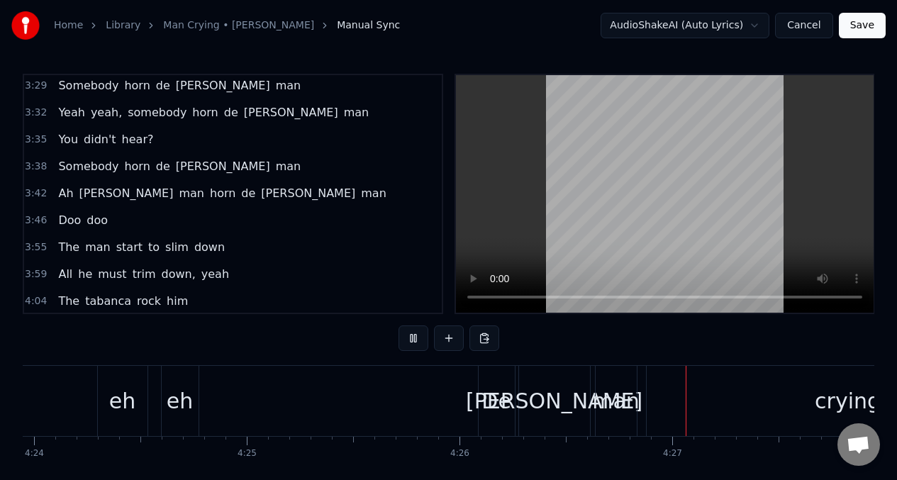
click at [506, 229] on video at bounding box center [665, 193] width 418 height 237
click at [866, 36] on button "Save" at bounding box center [862, 26] width 47 height 26
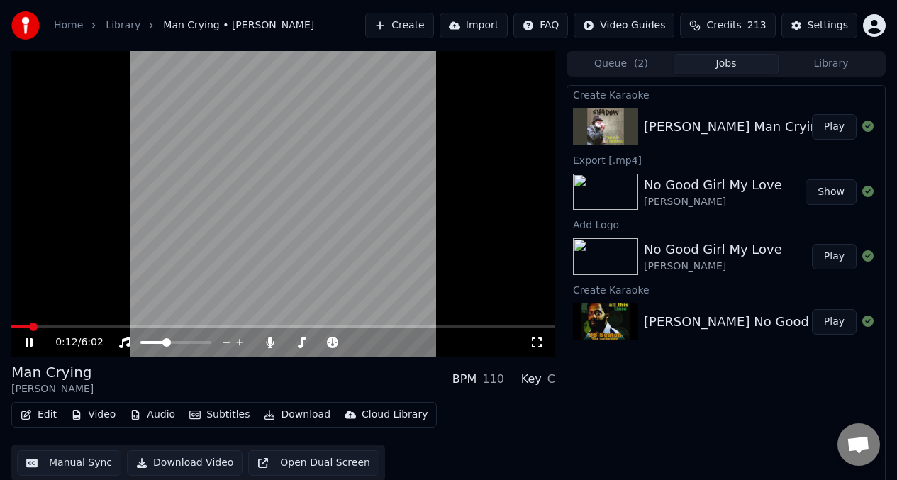
click at [281, 259] on video at bounding box center [283, 204] width 544 height 306
click at [47, 416] on button "Edit" at bounding box center [38, 415] width 47 height 20
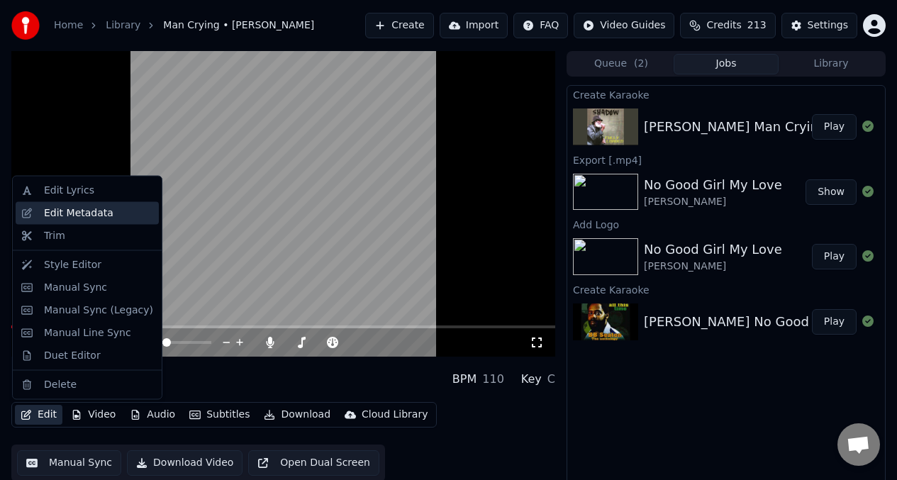
click at [105, 216] on div "Edit Metadata" at bounding box center [78, 213] width 69 height 14
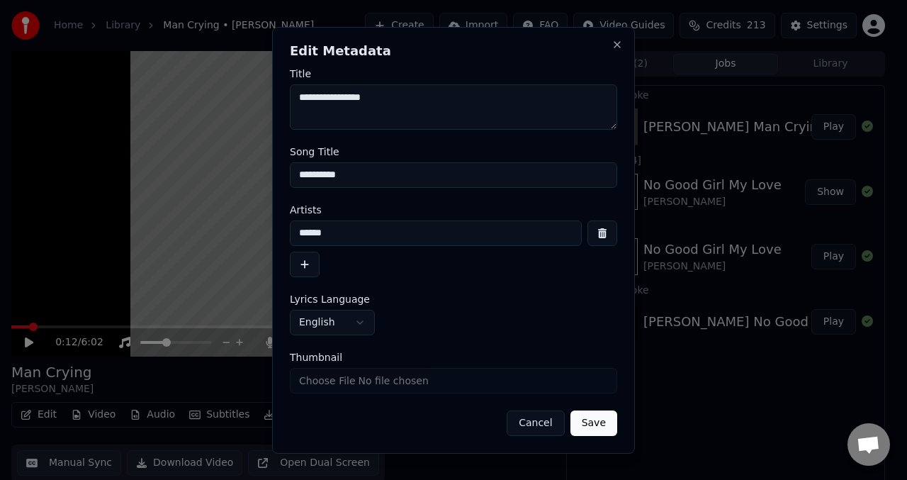
click at [299, 177] on input "**********" at bounding box center [454, 175] width 328 height 26
type input "**********"
click at [596, 420] on button "Save" at bounding box center [594, 423] width 47 height 26
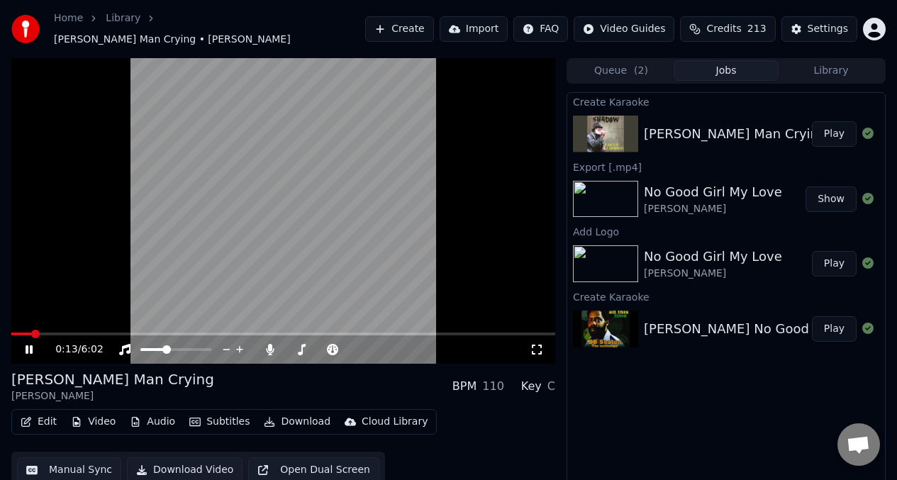
click at [10, 328] on div "0:13 / 6:02 [PERSON_NAME] Man Crying [PERSON_NAME] BPM 110 Key C Edit Video Aud…" at bounding box center [448, 279] width 897 height 442
click at [10, 327] on div "0:13 / 6:02 [PERSON_NAME] Man Crying [PERSON_NAME] BPM 110 Key C Edit Video Aud…" at bounding box center [448, 279] width 897 height 442
click at [30, 345] on icon at bounding box center [29, 349] width 7 height 9
click at [14, 332] on span at bounding box center [24, 333] width 26 height 3
click at [43, 418] on button "Edit" at bounding box center [38, 422] width 47 height 20
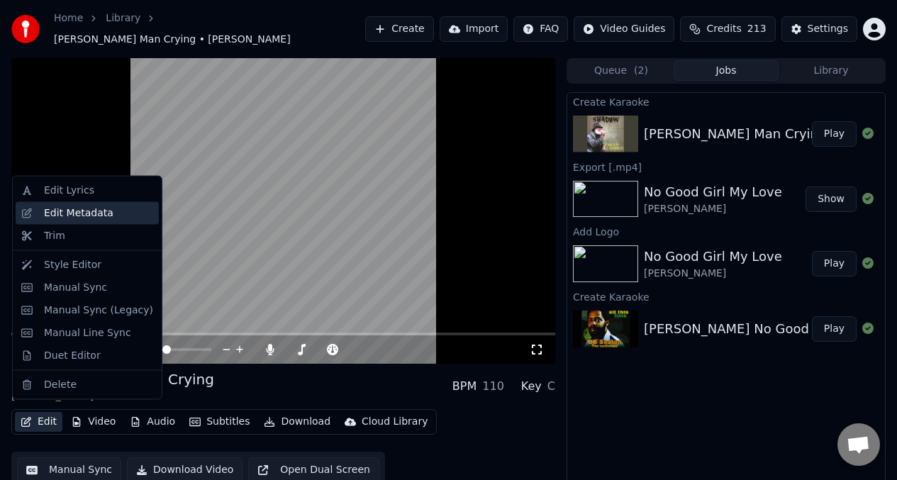
click at [91, 211] on div "Edit Metadata" at bounding box center [78, 213] width 69 height 14
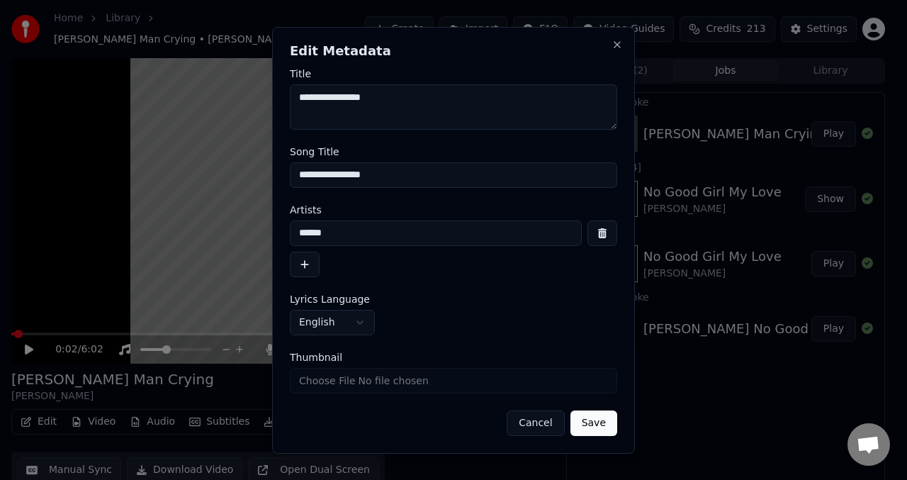
click at [354, 239] on input "******" at bounding box center [436, 233] width 292 height 26
type input "*"
type input "******"
click at [599, 423] on button "Save" at bounding box center [594, 423] width 47 height 26
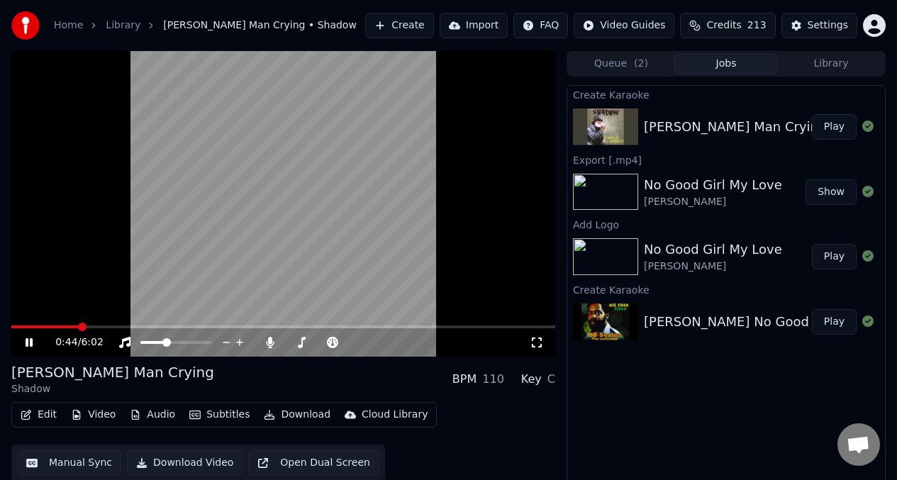
click at [26, 345] on icon at bounding box center [29, 342] width 7 height 9
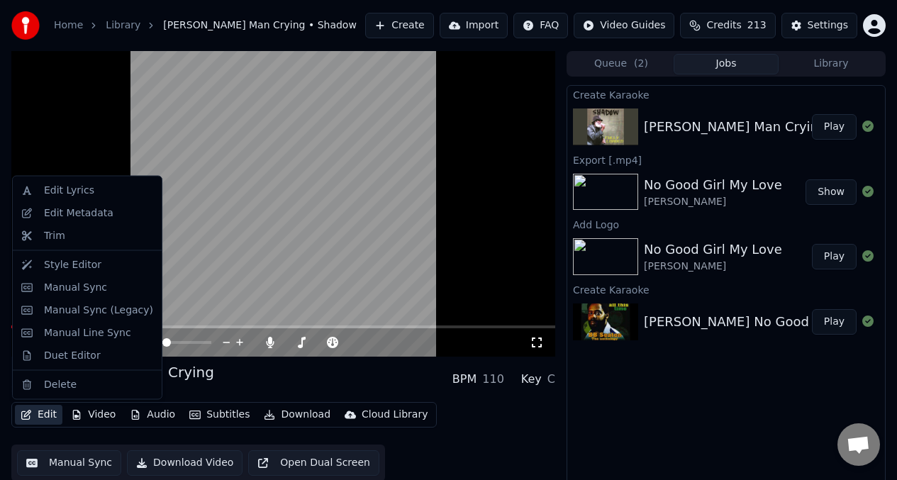
click at [43, 416] on button "Edit" at bounding box center [38, 415] width 47 height 20
click at [64, 284] on div "Manual Sync" at bounding box center [75, 287] width 63 height 14
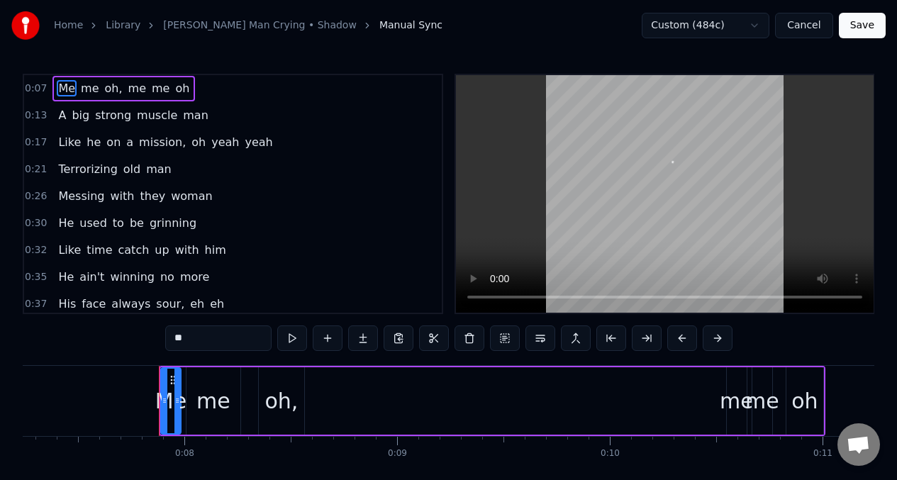
scroll to position [0, 1605]
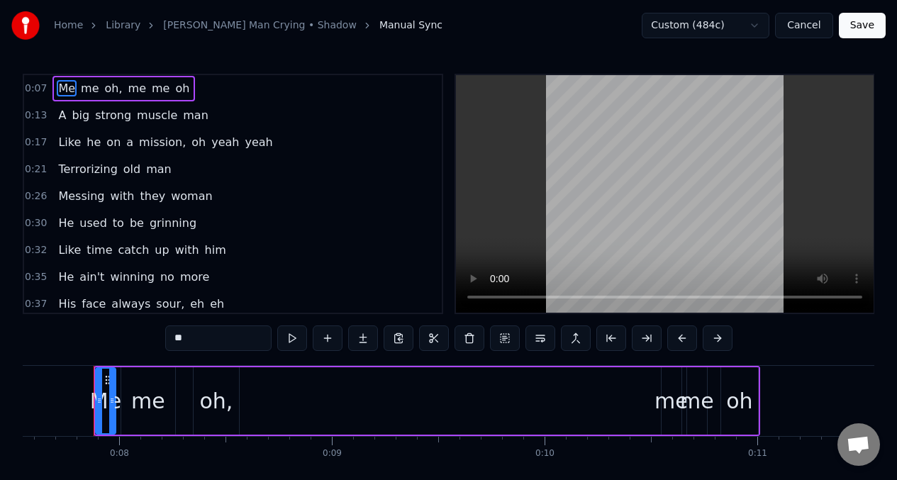
click at [108, 276] on span "winning" at bounding box center [131, 277] width 47 height 16
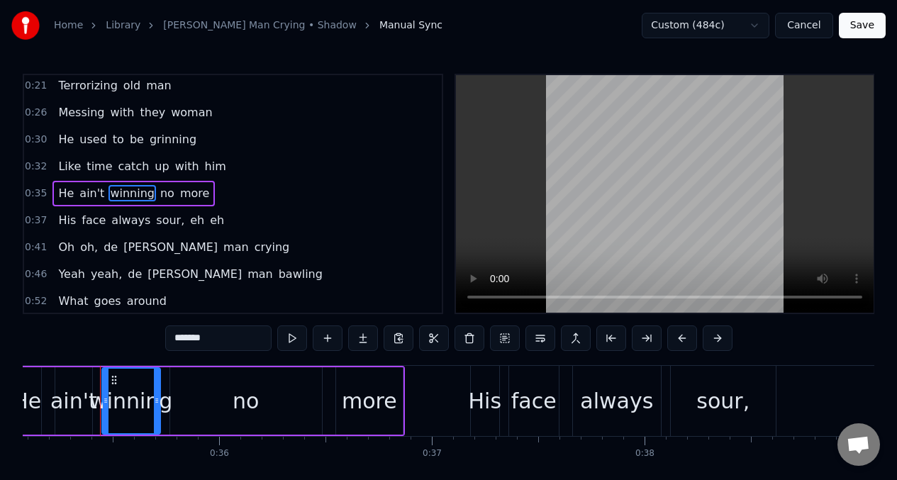
scroll to position [0, 7466]
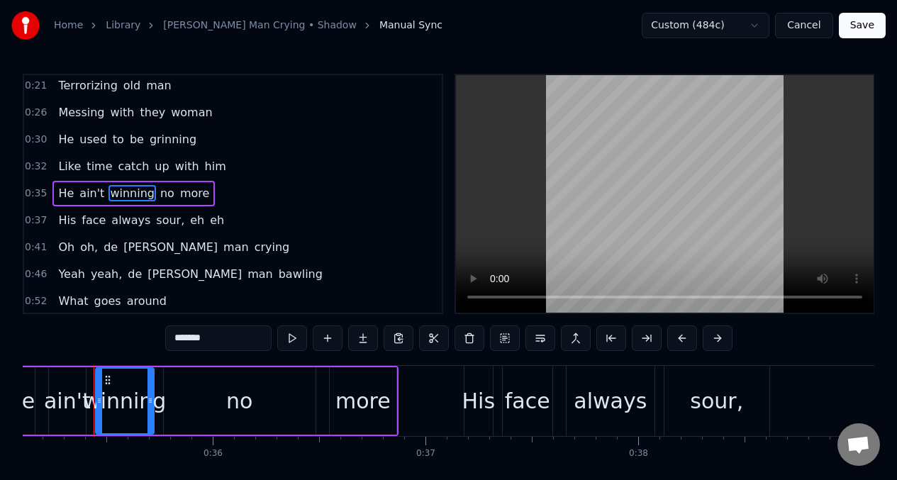
click at [223, 342] on input "*******" at bounding box center [218, 338] width 106 height 26
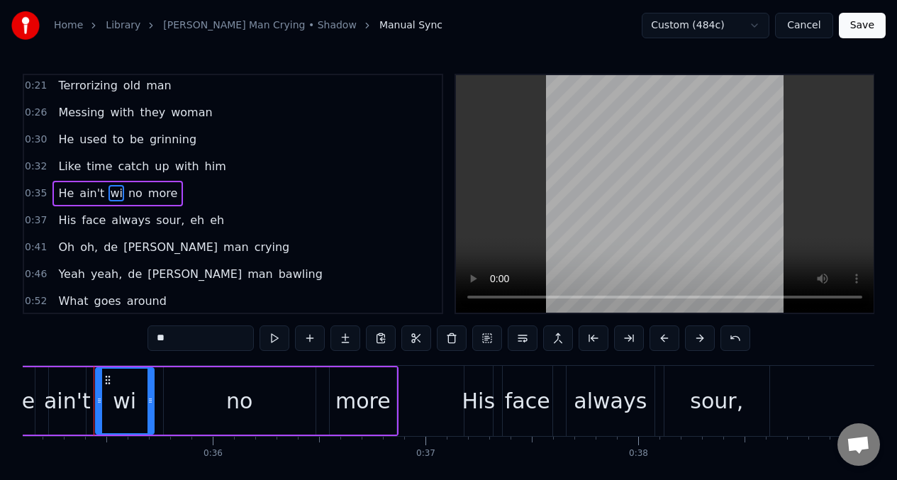
type input "*"
type input "********"
click at [873, 30] on button "Save" at bounding box center [862, 26] width 47 height 26
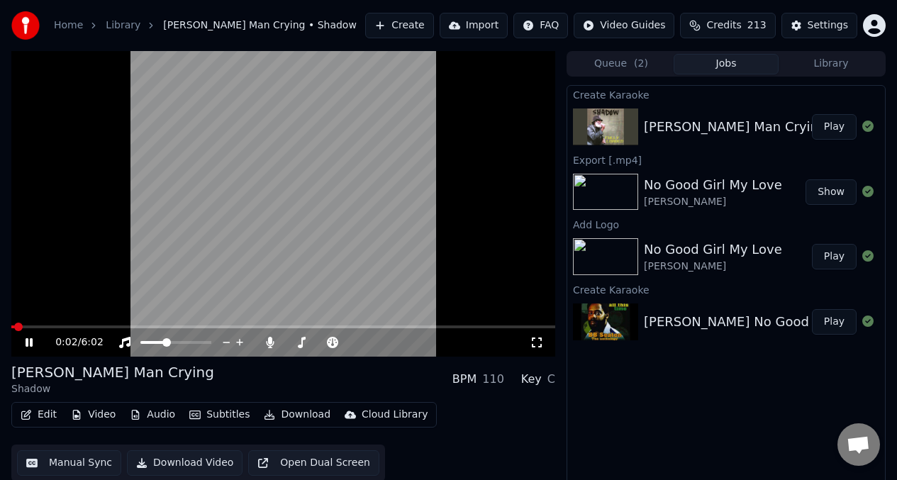
click at [31, 294] on video at bounding box center [283, 204] width 544 height 306
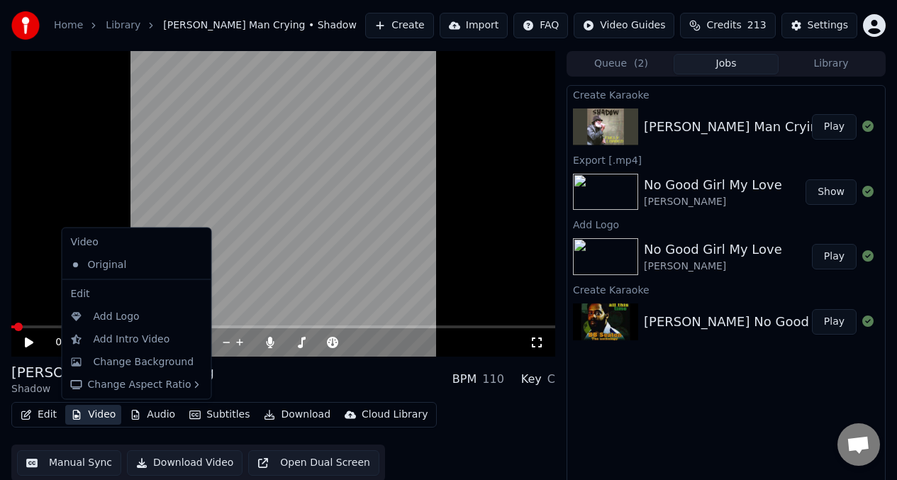
click at [91, 416] on button "Video" at bounding box center [93, 415] width 56 height 20
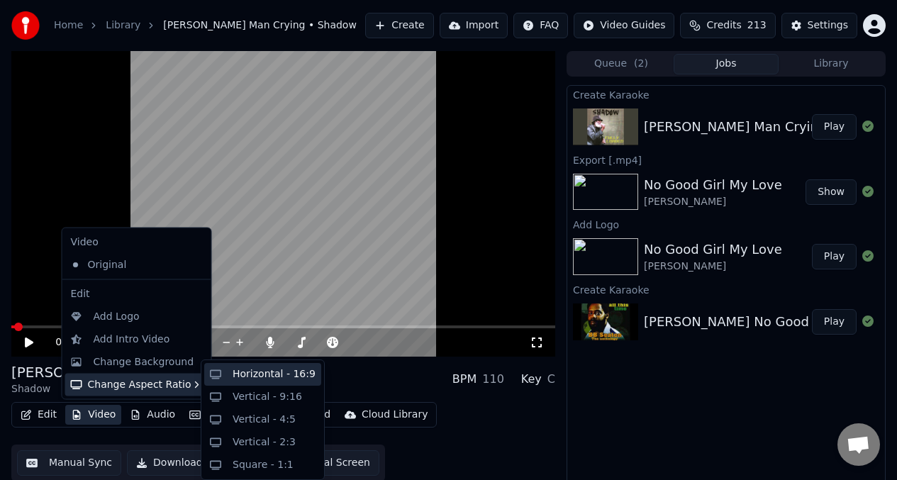
click at [260, 374] on div "Horizontal - 16:9" at bounding box center [274, 374] width 83 height 14
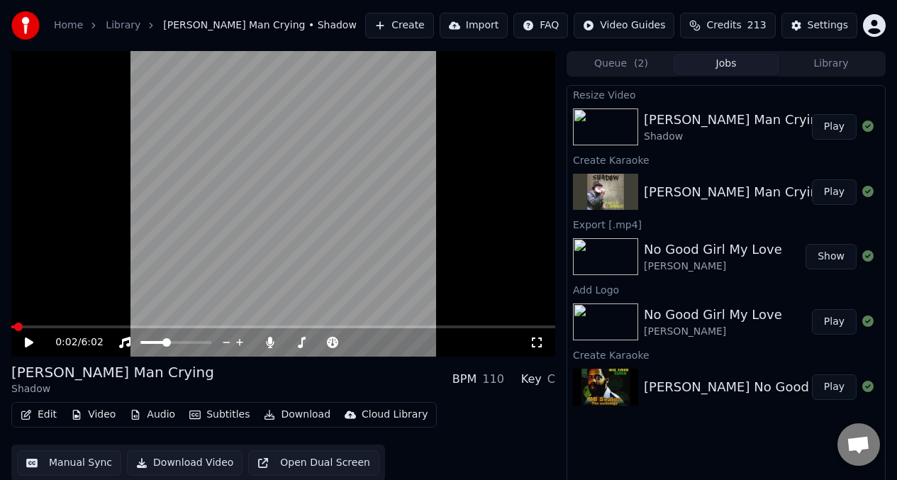
click at [834, 125] on button "Play" at bounding box center [834, 127] width 45 height 26
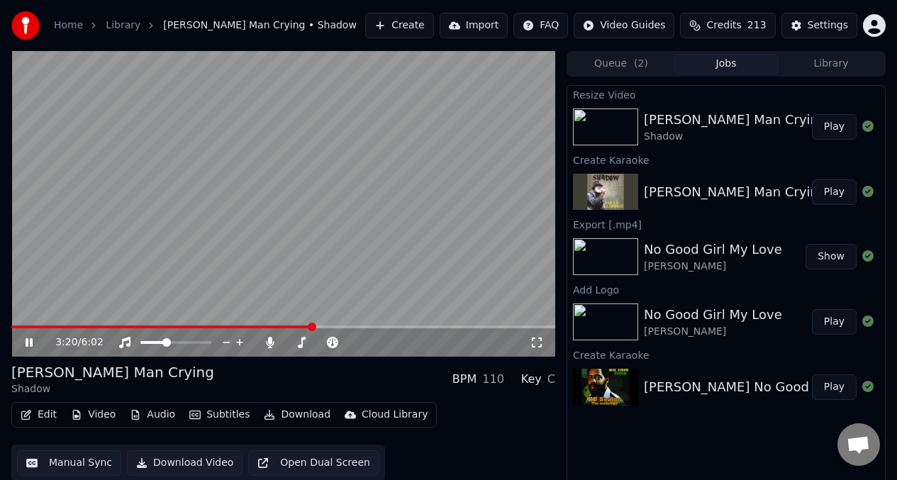
click at [250, 327] on span at bounding box center [161, 326] width 301 height 3
click at [480, 214] on video at bounding box center [283, 204] width 544 height 306
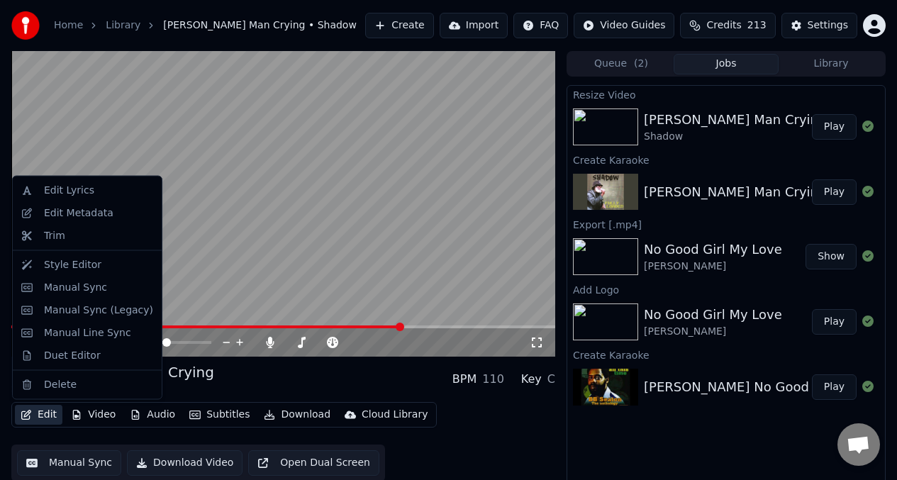
click at [43, 413] on button "Edit" at bounding box center [38, 415] width 47 height 20
click at [92, 293] on div "Manual Sync" at bounding box center [75, 287] width 63 height 14
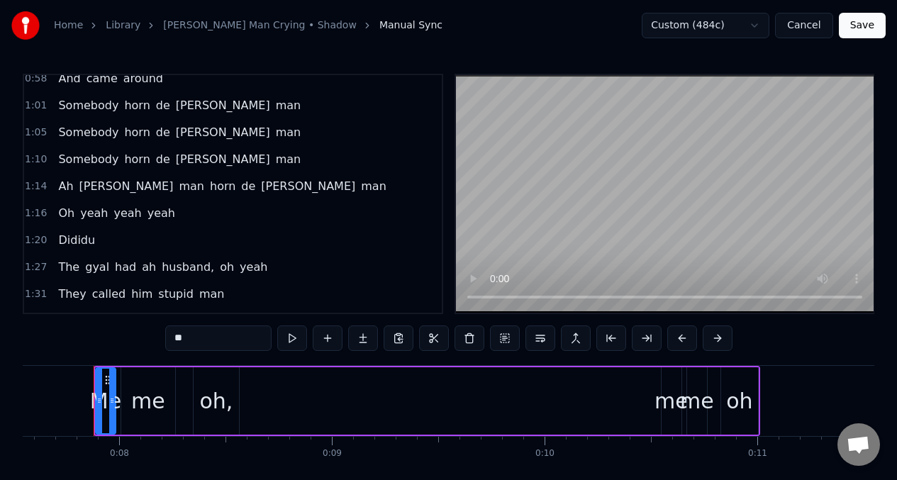
scroll to position [388, 0]
click at [86, 241] on span "Dididu" at bounding box center [77, 238] width 40 height 16
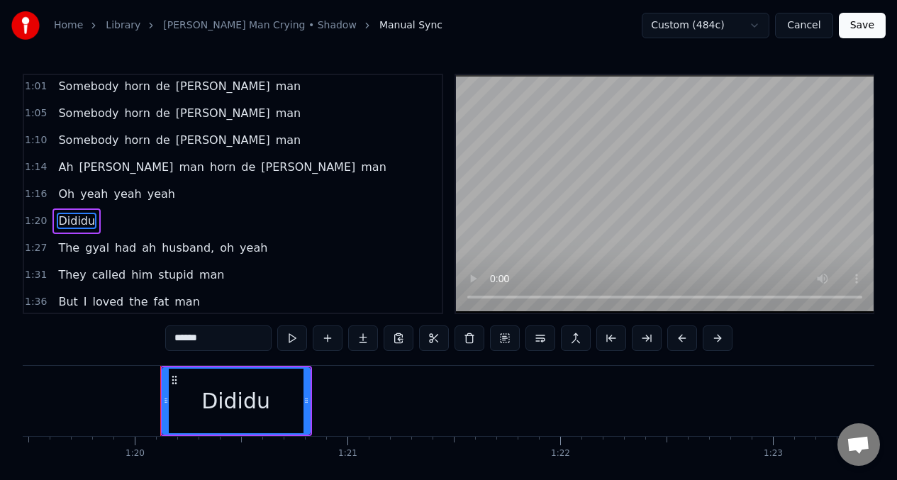
scroll to position [0, 16968]
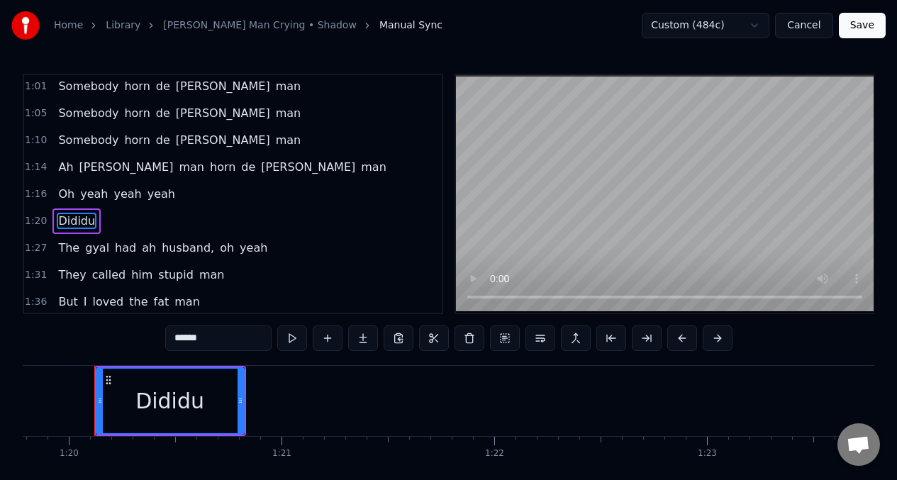
click at [184, 340] on input "******" at bounding box center [218, 338] width 106 height 26
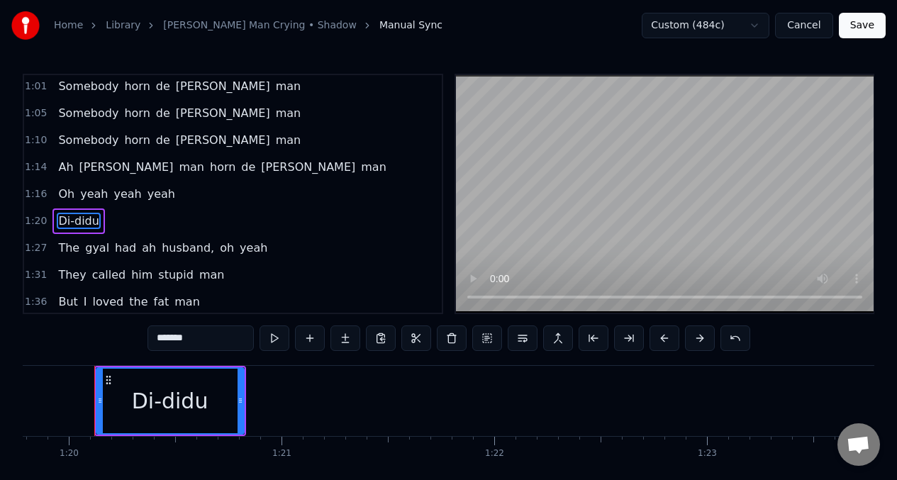
click at [180, 339] on input "*******" at bounding box center [200, 338] width 106 height 26
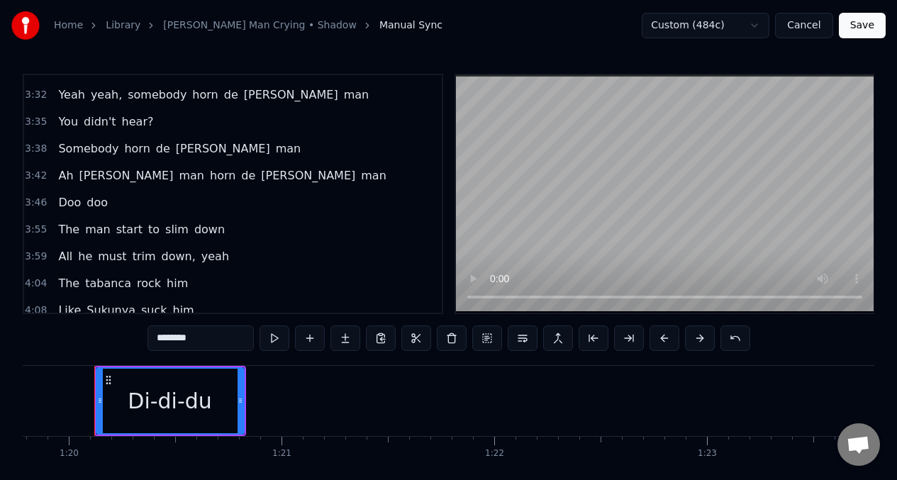
scroll to position [1525, 0]
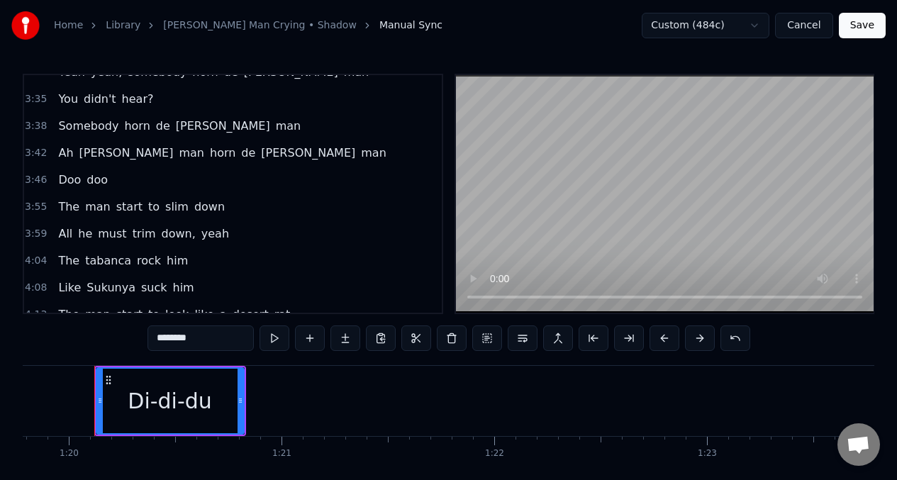
click at [62, 182] on span "Doo" at bounding box center [70, 180] width 26 height 16
type input "***"
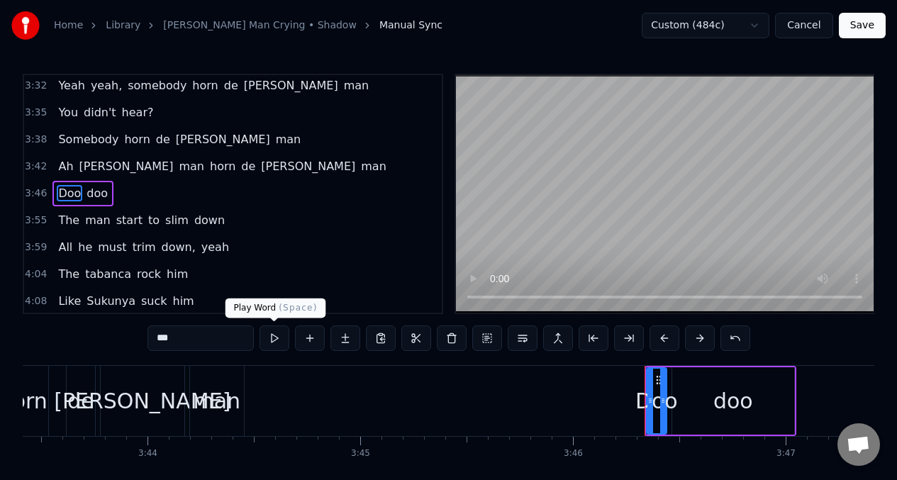
scroll to position [0, 48065]
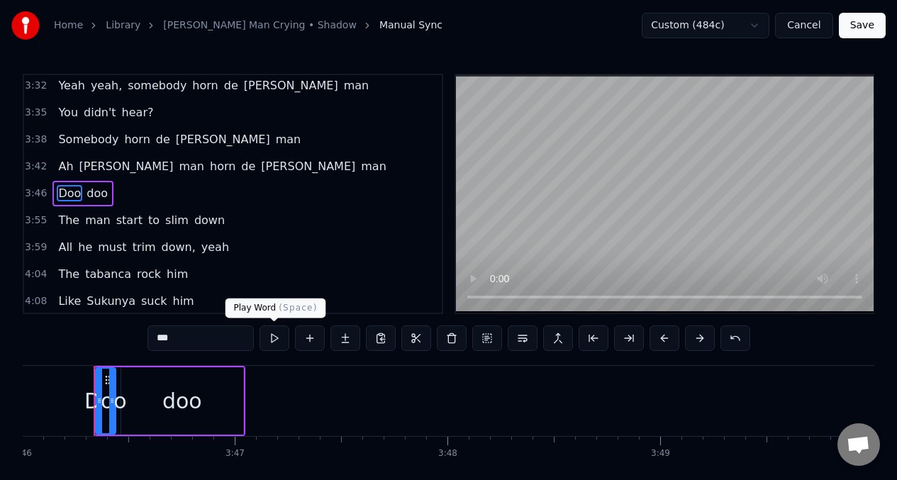
click at [271, 339] on button at bounding box center [274, 338] width 30 height 26
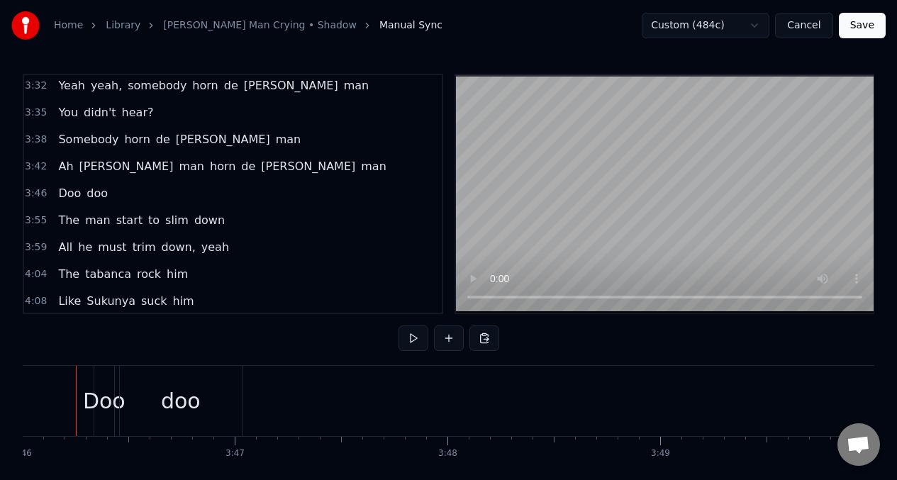
scroll to position [0, 48047]
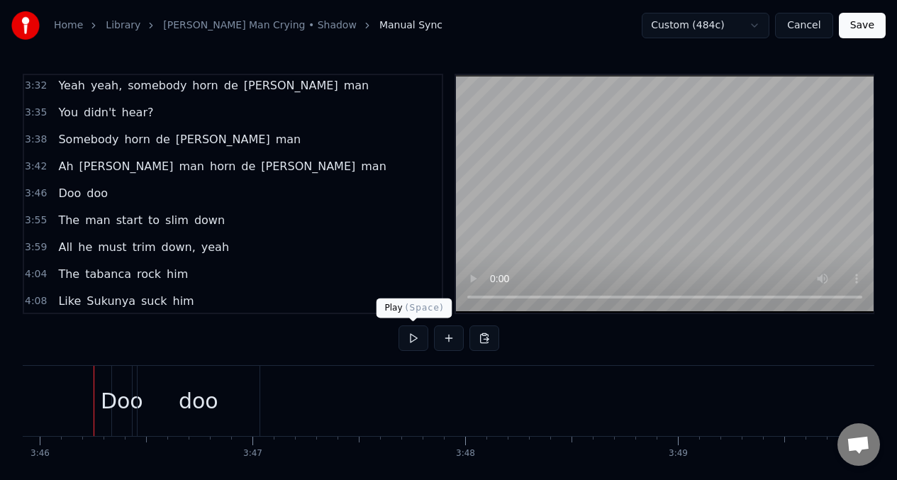
click at [407, 339] on button at bounding box center [413, 338] width 30 height 26
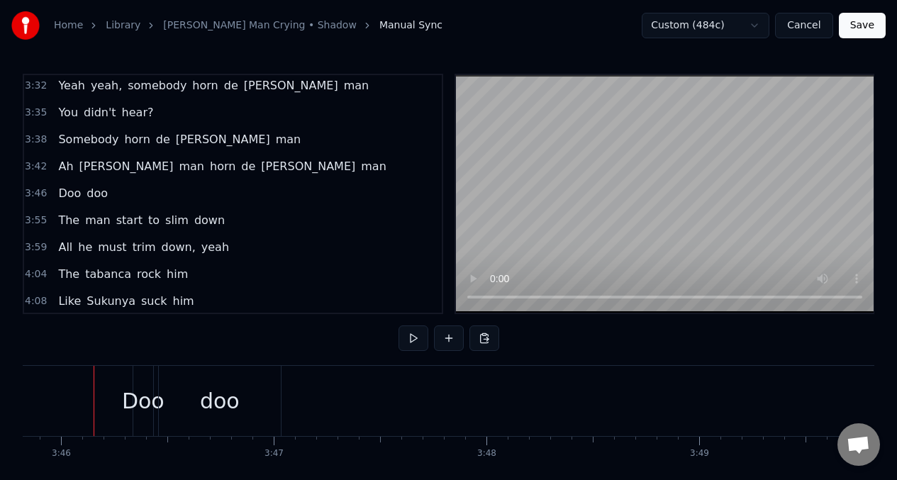
scroll to position [0, 48026]
click at [415, 341] on button at bounding box center [413, 338] width 30 height 26
click at [60, 194] on span "Doo" at bounding box center [70, 193] width 26 height 16
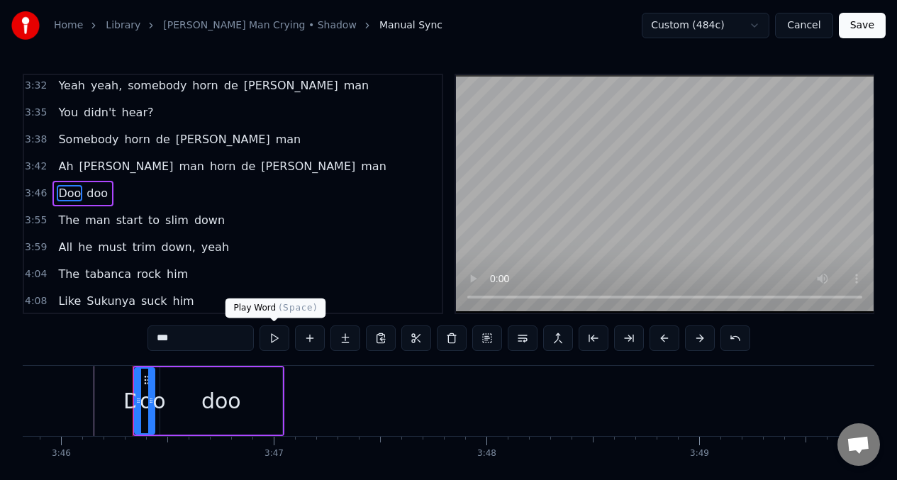
click at [276, 335] on button at bounding box center [274, 338] width 30 height 26
click at [191, 345] on input "***" at bounding box center [200, 338] width 106 height 26
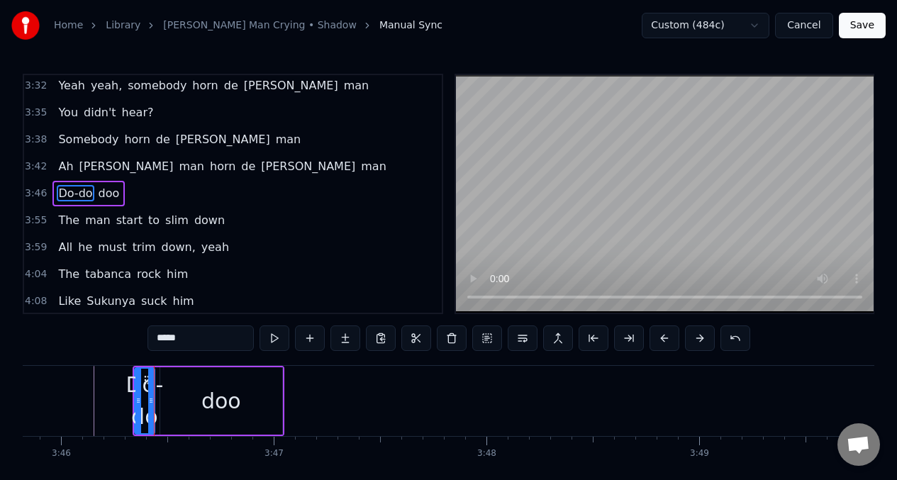
type input "*****"
click at [93, 194] on div "Do-do doo" at bounding box center [88, 194] width 72 height 26
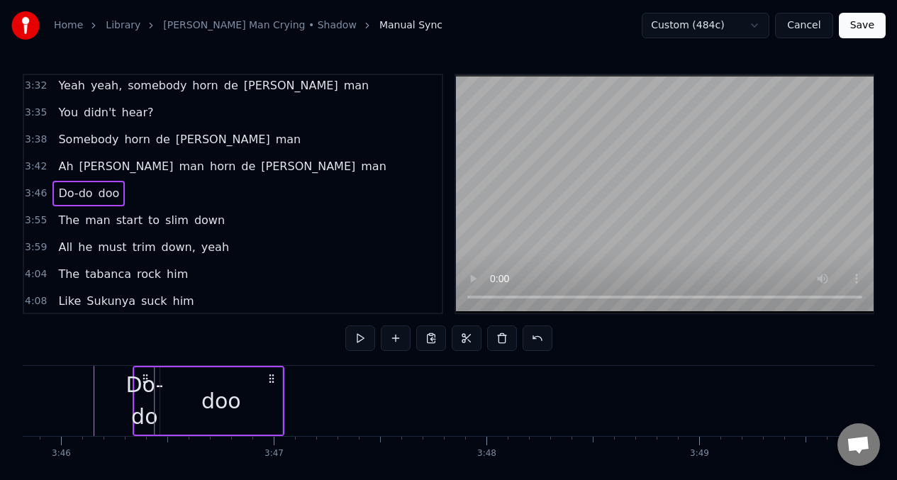
click at [97, 195] on span "doo" at bounding box center [109, 193] width 24 height 16
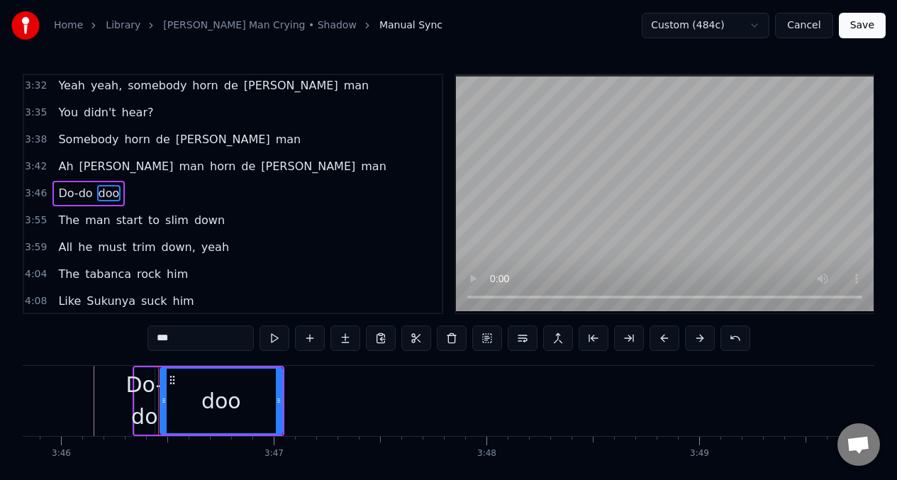
click at [67, 197] on span "Do-do" at bounding box center [75, 193] width 37 height 16
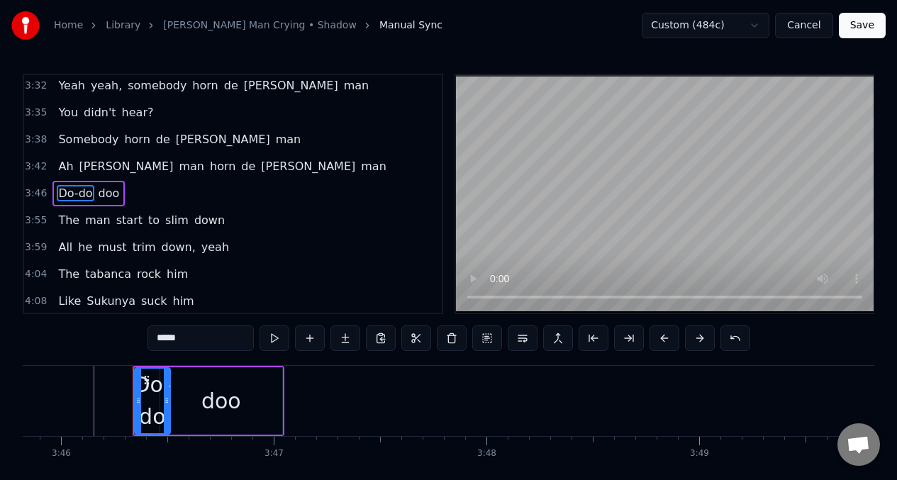
drag, startPoint x: 151, startPoint y: 400, endPoint x: 167, endPoint y: 399, distance: 15.6
click at [167, 399] on icon at bounding box center [167, 400] width 6 height 11
click at [272, 337] on button at bounding box center [274, 338] width 30 height 26
click at [208, 396] on div "doo" at bounding box center [221, 401] width 40 height 32
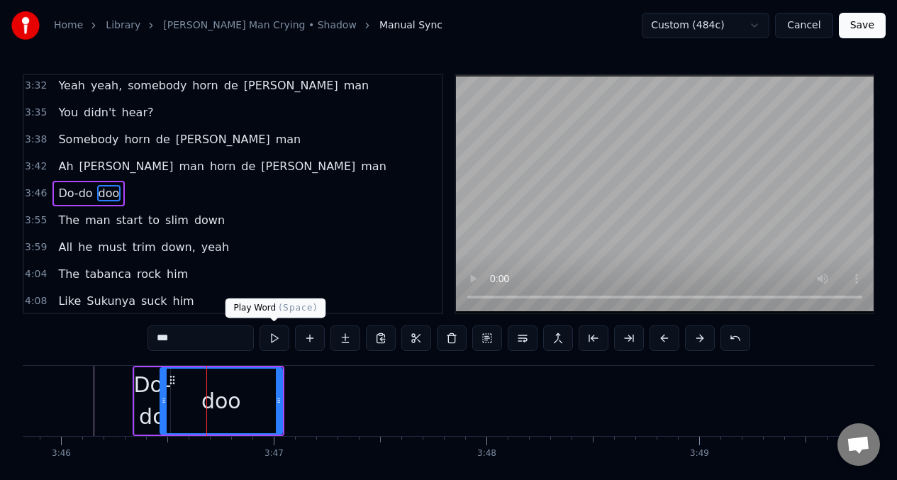
click at [271, 338] on button at bounding box center [274, 338] width 30 height 26
click at [109, 300] on span "Sukunya" at bounding box center [111, 301] width 52 height 16
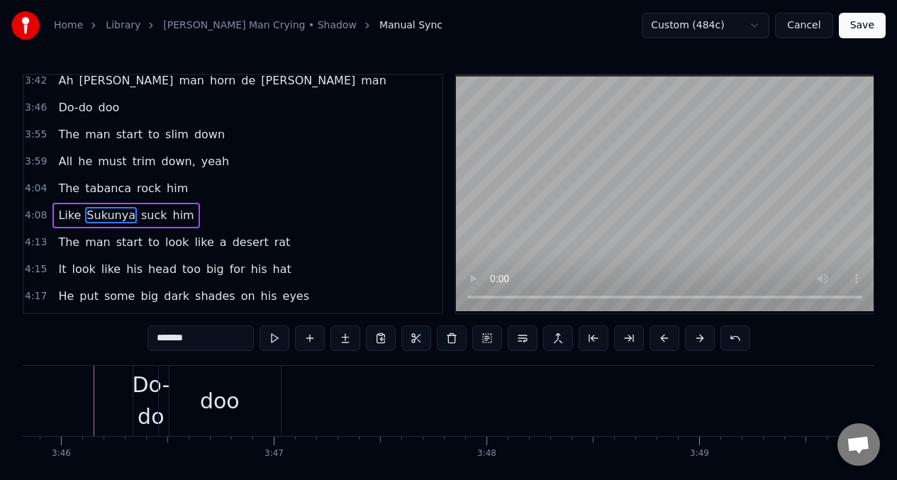
scroll to position [1619, 0]
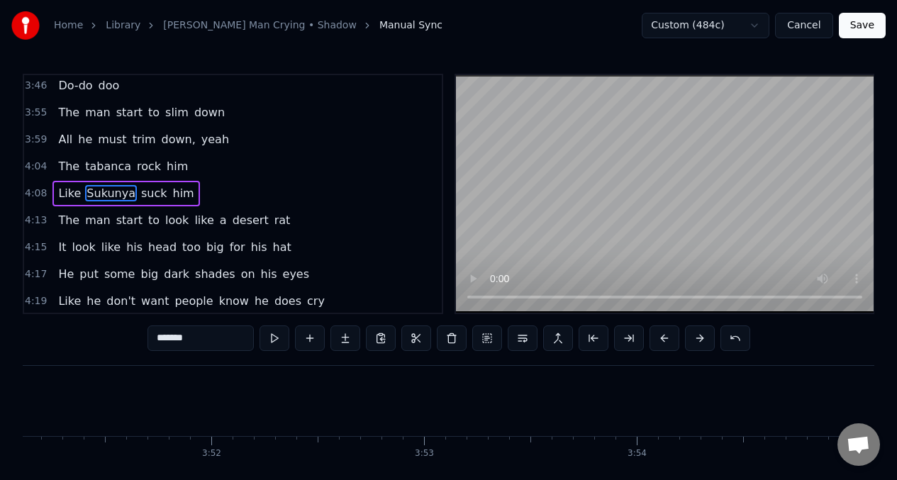
click at [206, 344] on input "*******" at bounding box center [200, 338] width 106 height 26
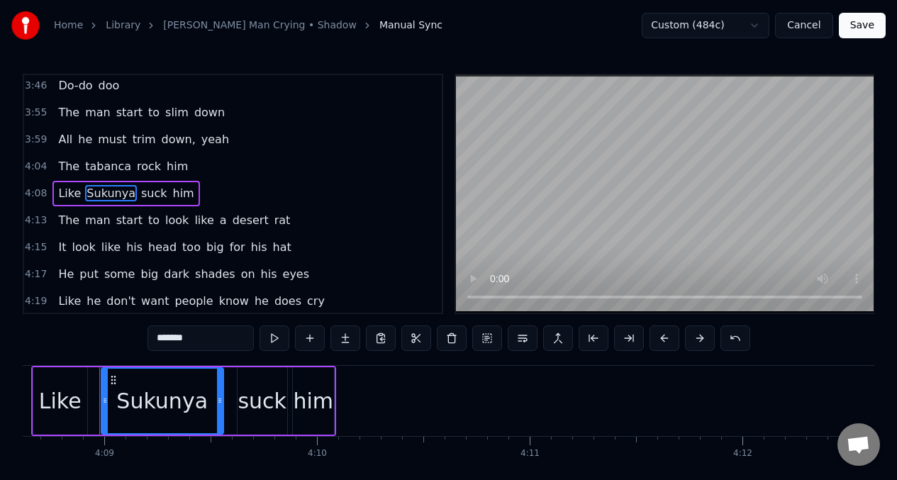
scroll to position [0, 52879]
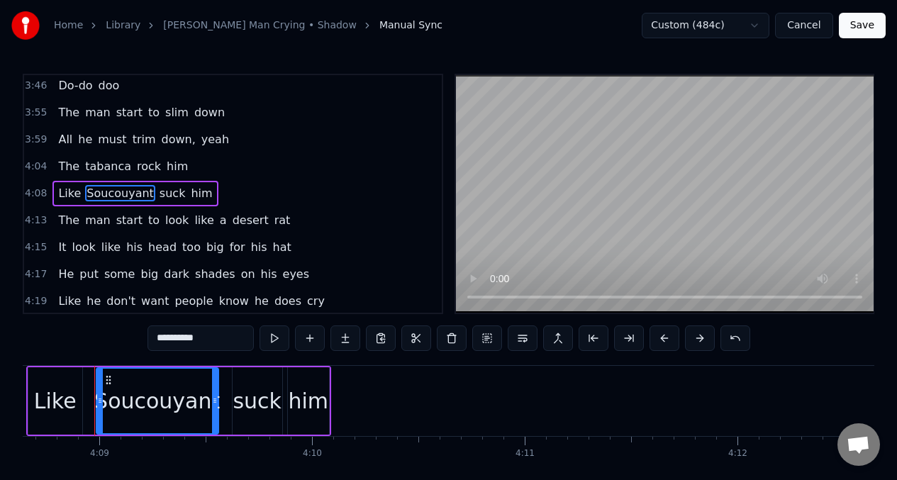
type input "**********"
click at [272, 340] on button at bounding box center [274, 338] width 30 height 26
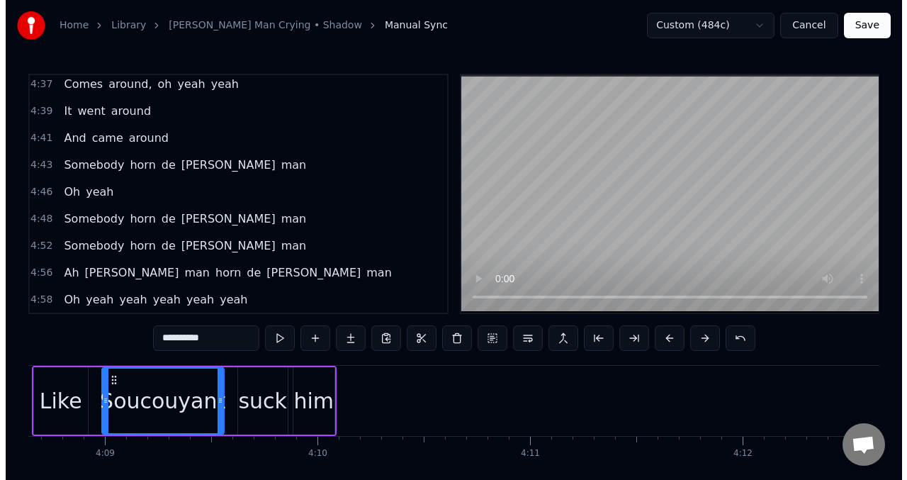
scroll to position [1998, 0]
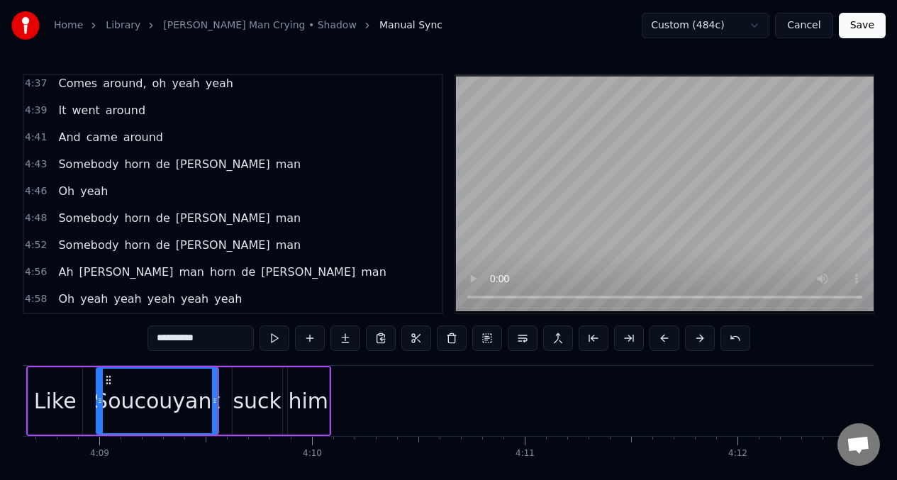
click at [871, 25] on button "Save" at bounding box center [862, 26] width 47 height 26
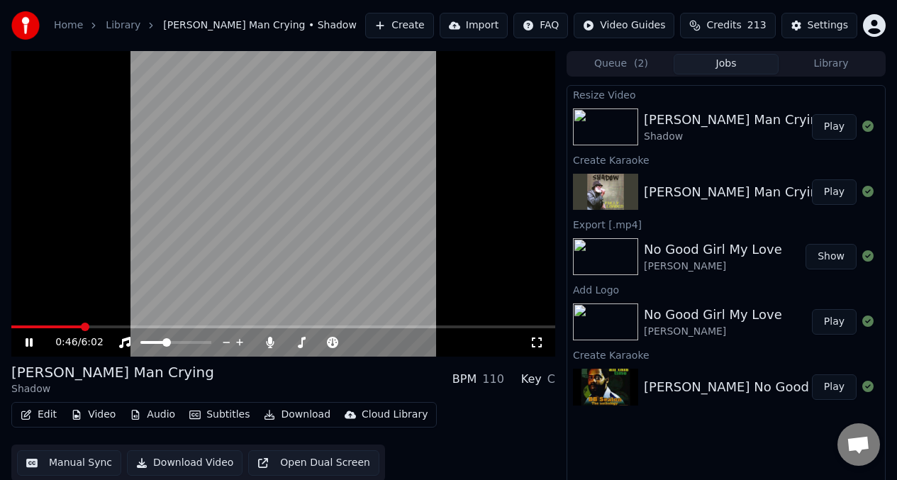
click at [30, 341] on icon at bounding box center [29, 342] width 7 height 9
click at [841, 123] on button "Play" at bounding box center [834, 127] width 45 height 26
click at [28, 341] on icon at bounding box center [29, 342] width 7 height 9
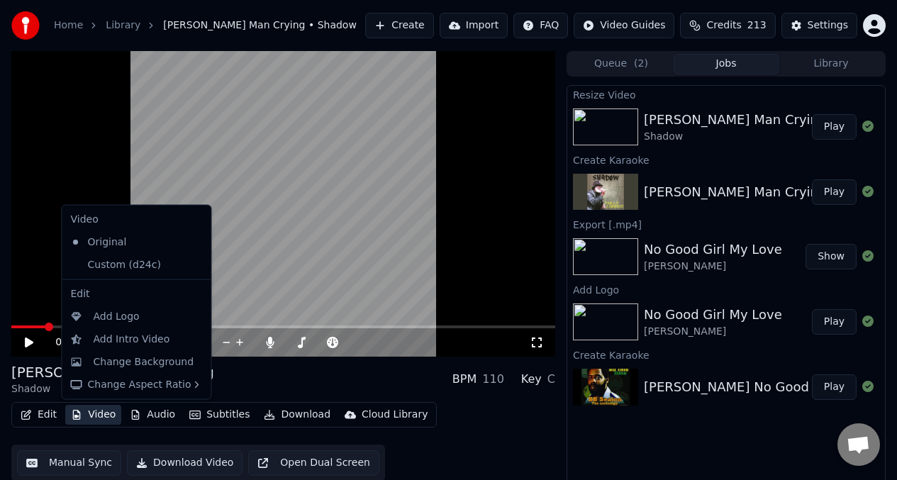
click at [94, 415] on button "Video" at bounding box center [93, 415] width 56 height 20
click at [132, 317] on div "Add Logo" at bounding box center [117, 316] width 46 height 14
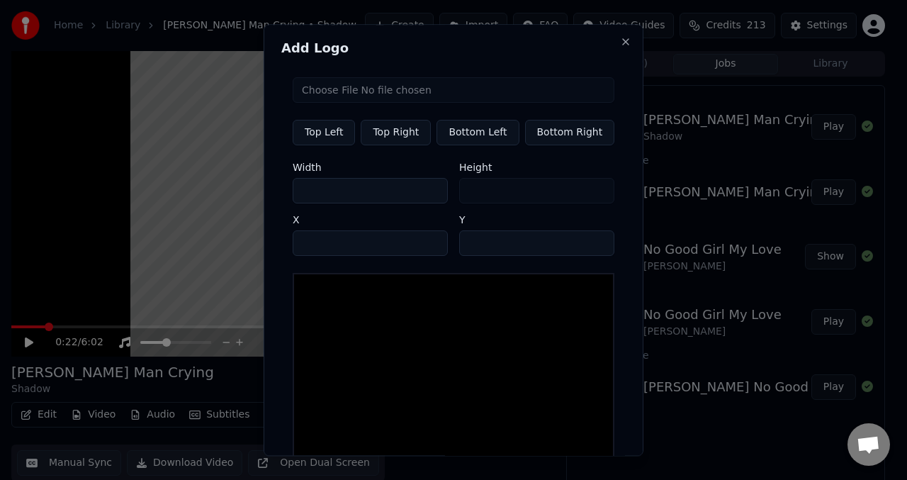
click at [442, 92] on input "file" at bounding box center [454, 90] width 322 height 26
type input "**********"
type input "**"
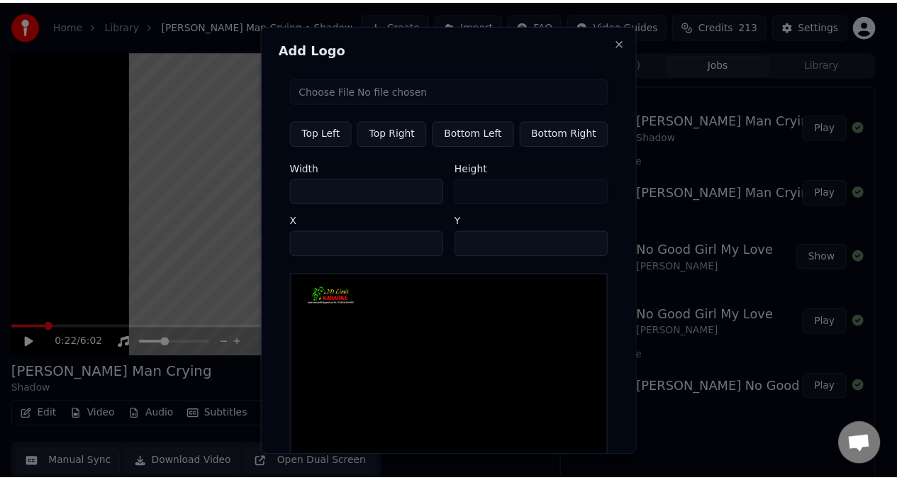
scroll to position [207, 0]
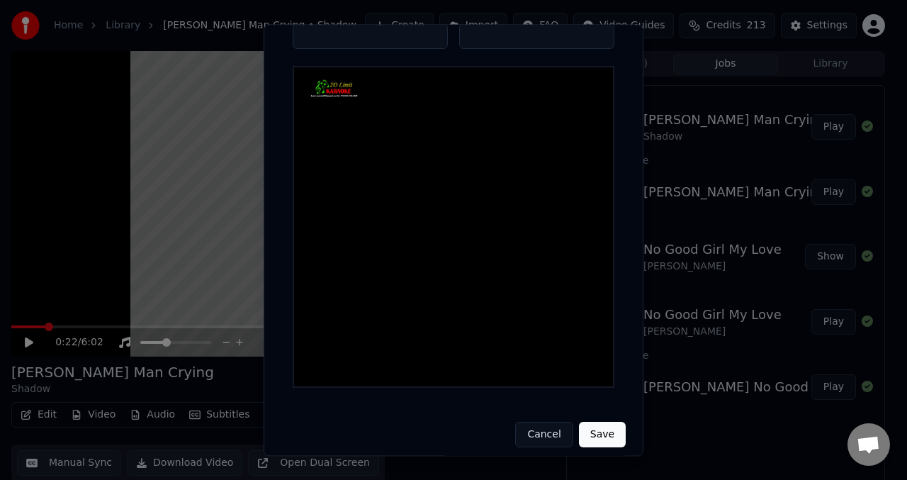
click at [593, 432] on button "Save" at bounding box center [602, 435] width 47 height 26
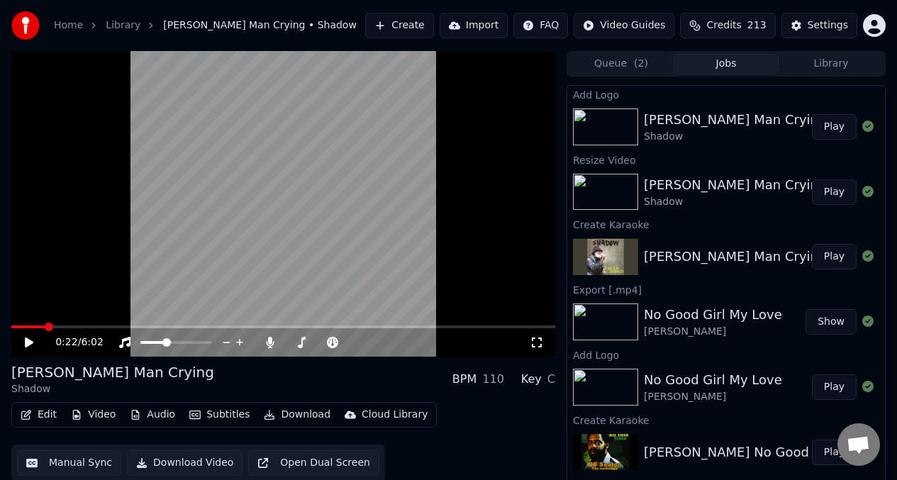
click at [835, 132] on button "Play" at bounding box center [834, 127] width 45 height 26
click at [94, 414] on button "Video" at bounding box center [93, 415] width 56 height 20
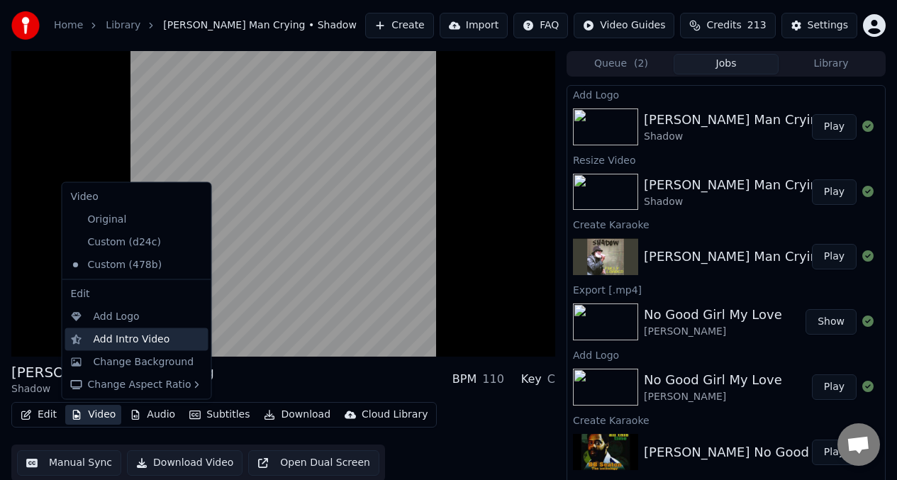
click at [118, 342] on div "Add Intro Video" at bounding box center [132, 339] width 77 height 14
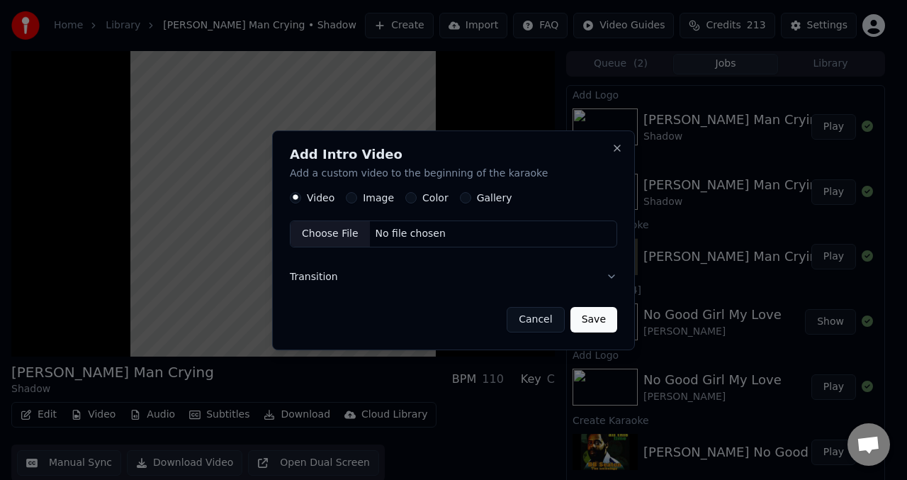
click at [543, 320] on button "Cancel" at bounding box center [535, 319] width 57 height 26
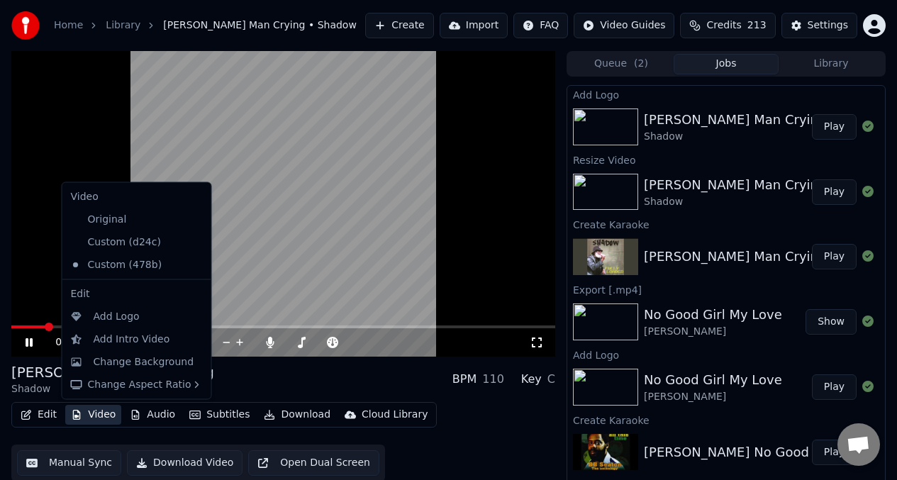
click at [103, 414] on button "Video" at bounding box center [93, 415] width 56 height 20
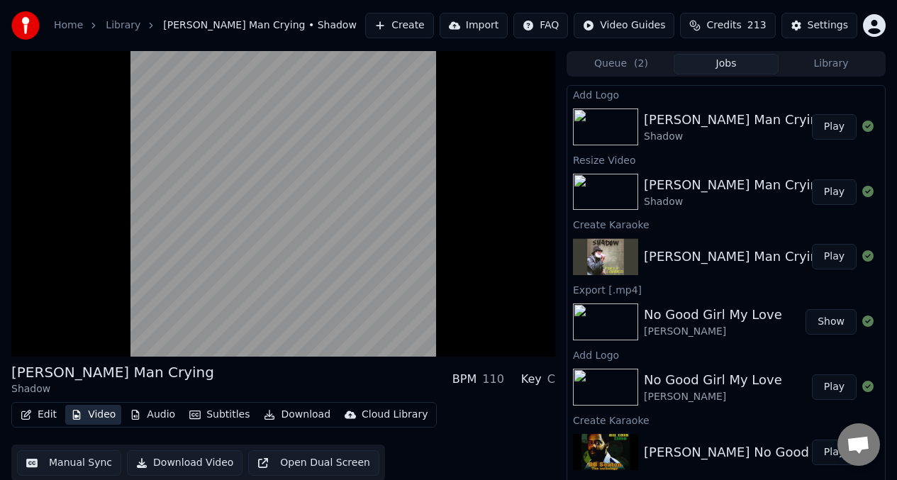
click at [91, 417] on button "Video" at bounding box center [93, 415] width 56 height 20
click at [93, 413] on button "Video" at bounding box center [93, 415] width 56 height 20
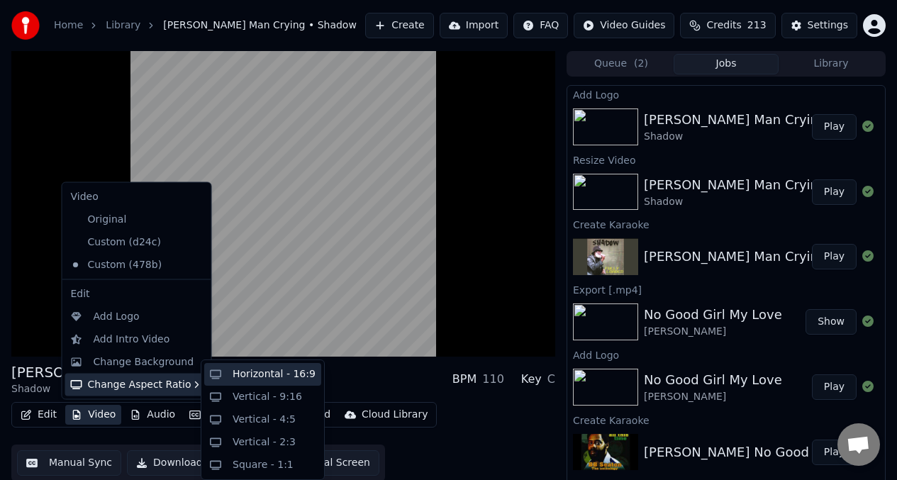
click at [272, 371] on div "Horizontal - 16:9" at bounding box center [274, 374] width 83 height 14
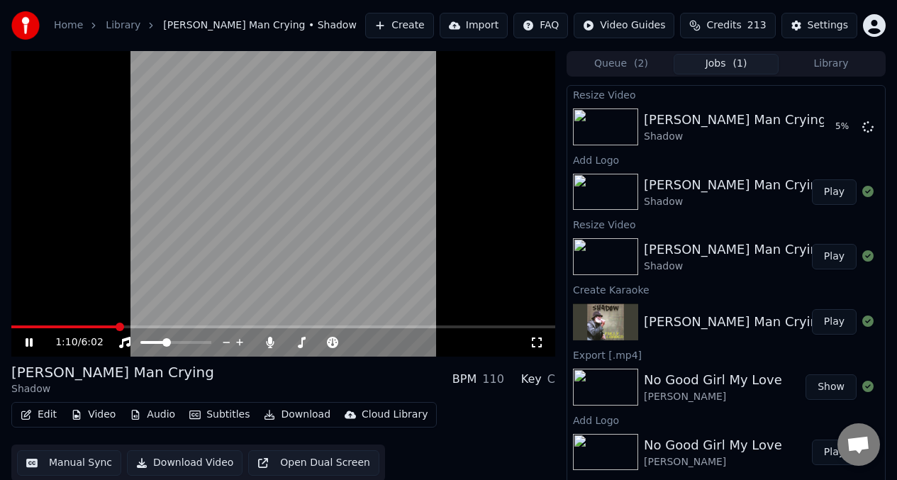
click at [69, 259] on video at bounding box center [283, 204] width 544 height 306
click at [827, 128] on button "Play" at bounding box center [834, 127] width 45 height 26
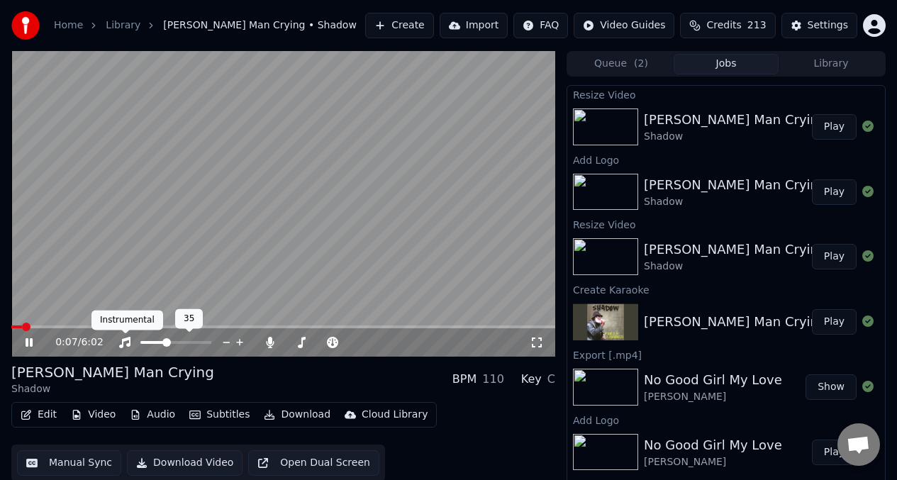
click at [125, 340] on icon at bounding box center [124, 342] width 11 height 11
click at [125, 340] on icon at bounding box center [125, 342] width 14 height 11
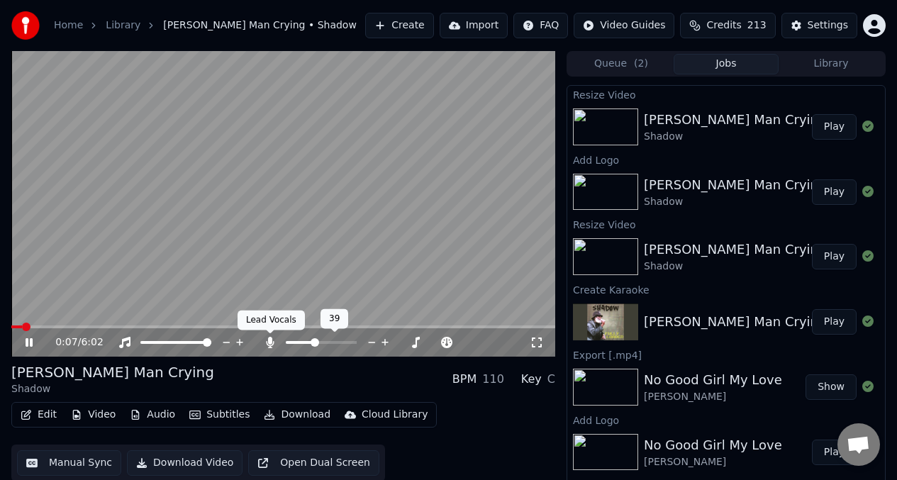
click at [274, 342] on icon at bounding box center [270, 342] width 14 height 11
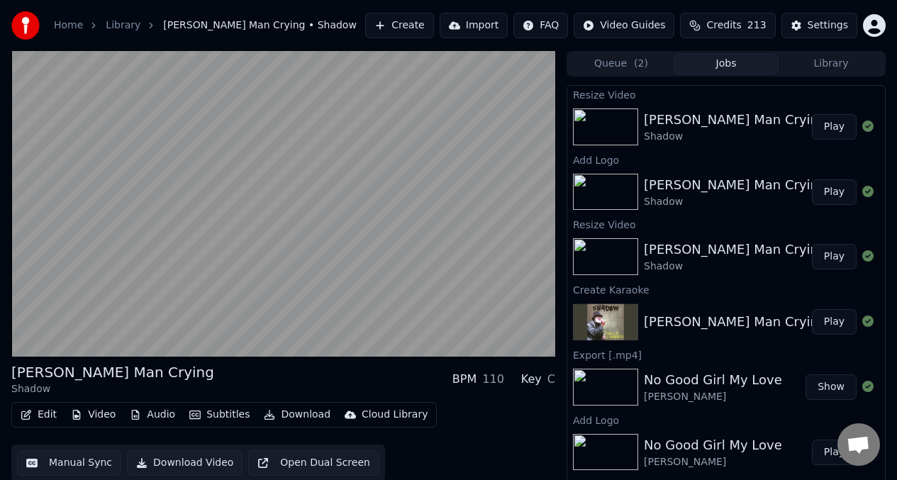
click at [183, 462] on button "Download Video" at bounding box center [185, 463] width 116 height 26
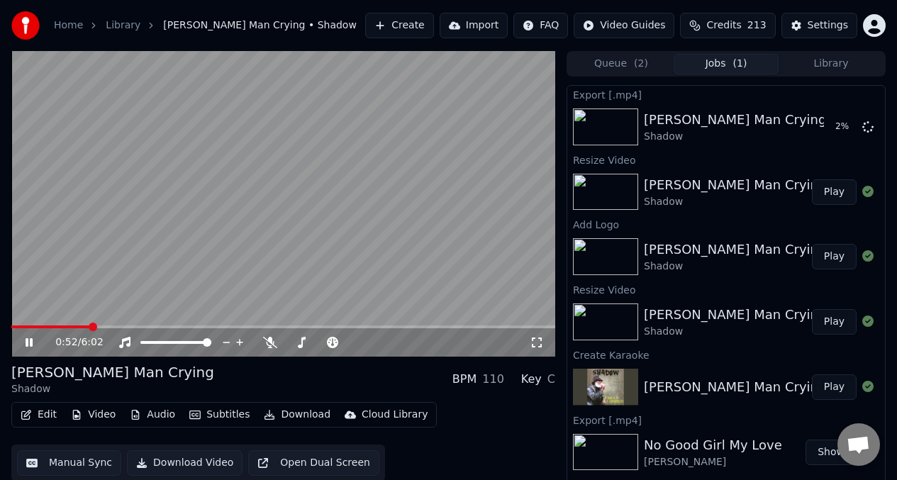
click at [61, 276] on video at bounding box center [283, 204] width 544 height 306
